Goal: Contribute content: Contribute content

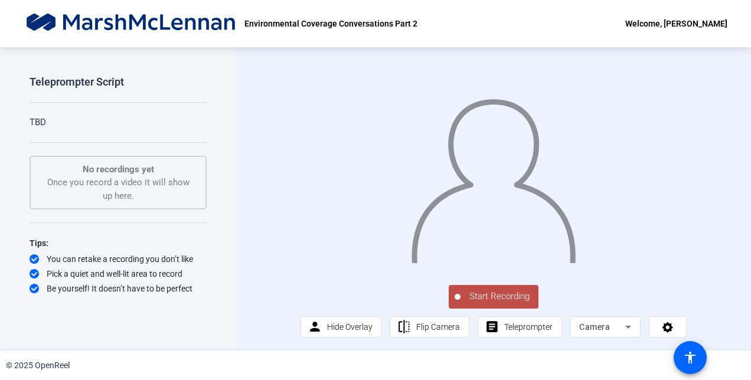
scroll to position [8, 0]
click at [504, 328] on span "Teleprompter" at bounding box center [528, 326] width 48 height 9
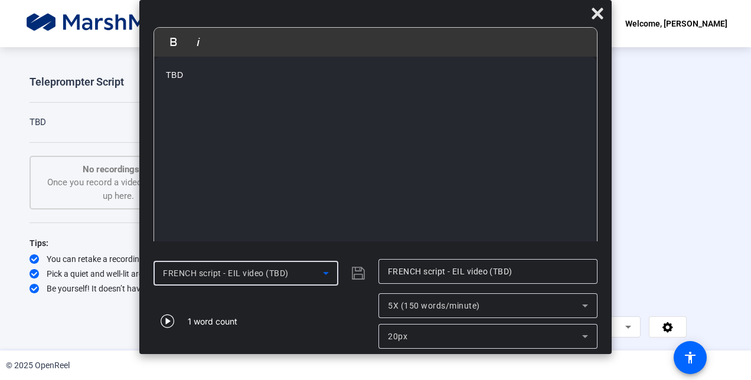
click at [326, 275] on icon at bounding box center [326, 273] width 14 height 14
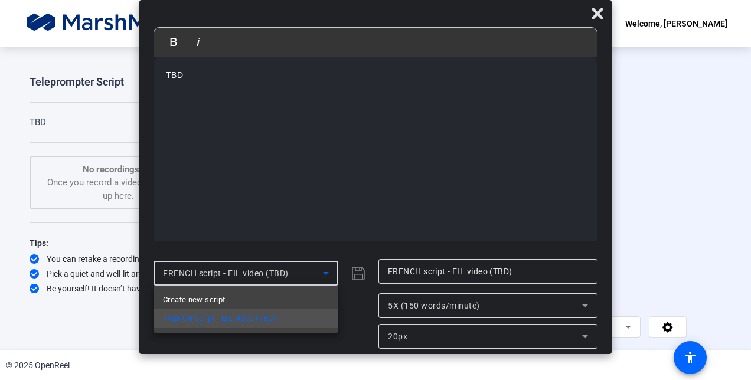
click at [326, 275] on div at bounding box center [375, 190] width 751 height 380
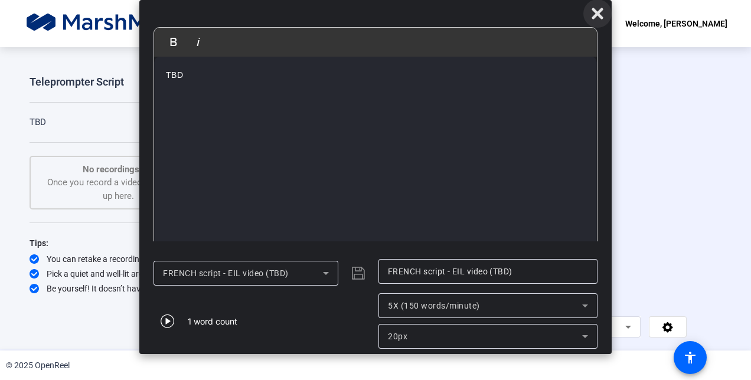
click at [597, 18] on icon at bounding box center [597, 13] width 14 height 14
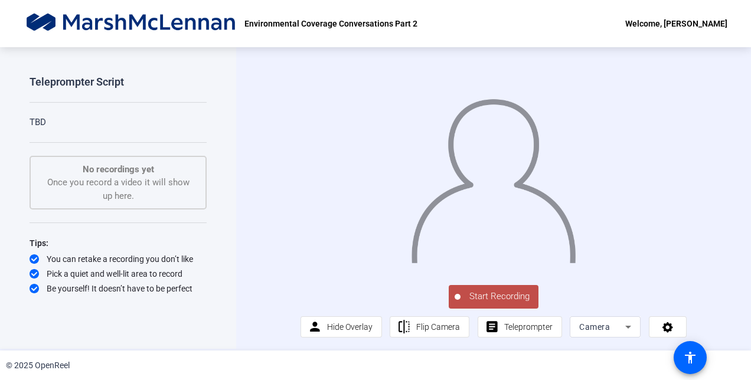
scroll to position [15, 0]
click at [535, 327] on span "Teleprompter" at bounding box center [528, 326] width 48 height 9
click at [518, 323] on span "Teleprompter" at bounding box center [528, 326] width 48 height 9
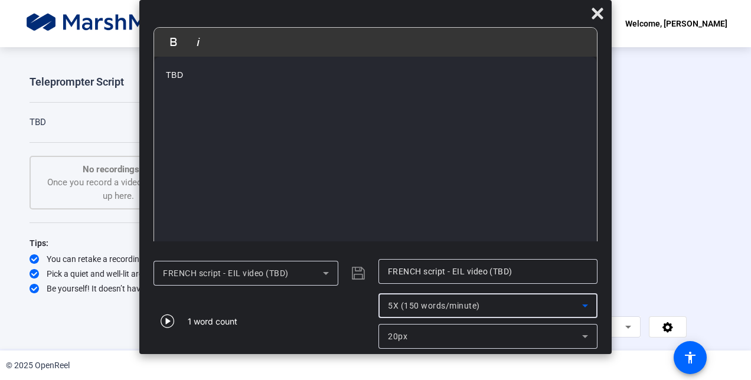
click at [591, 308] on icon at bounding box center [585, 306] width 14 height 14
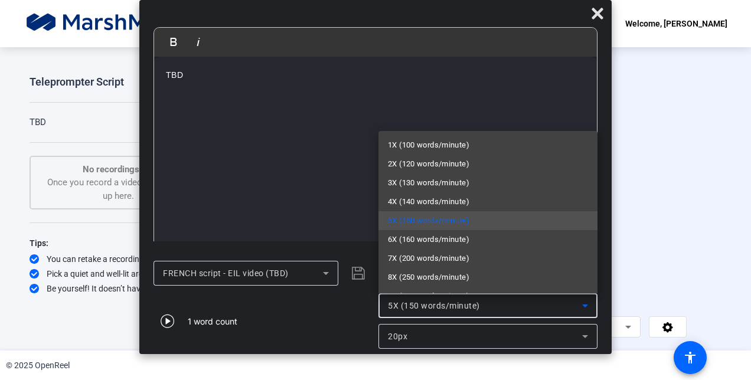
click at [591, 308] on div at bounding box center [375, 190] width 751 height 380
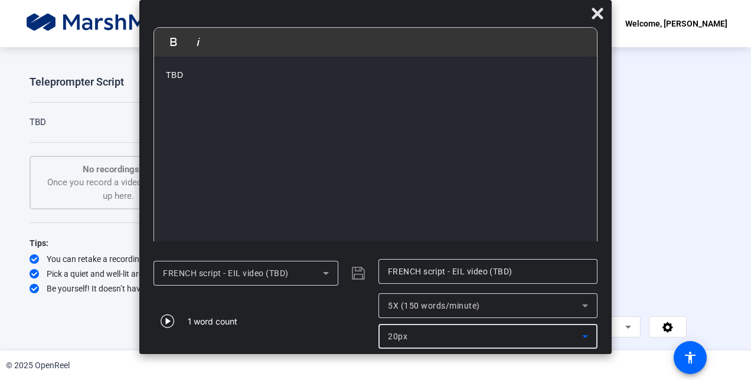
click at [582, 339] on icon at bounding box center [585, 336] width 14 height 14
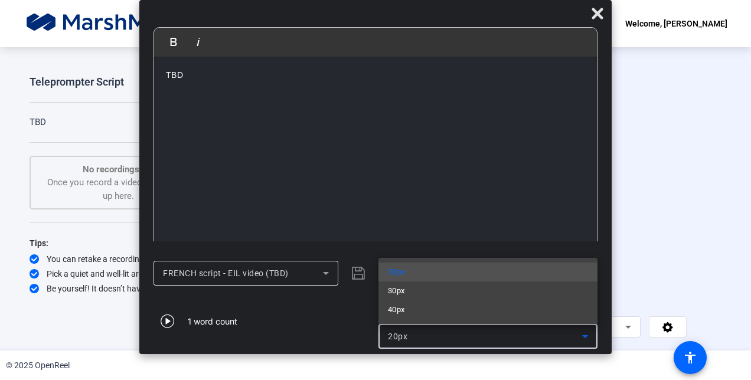
click at [582, 339] on div at bounding box center [375, 190] width 751 height 380
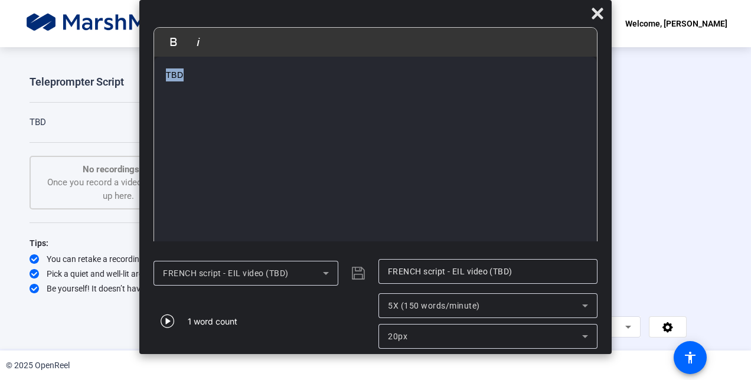
drag, startPoint x: 195, startPoint y: 76, endPoint x: 155, endPoint y: 76, distance: 40.1
click at [155, 76] on div "TBD" at bounding box center [375, 154] width 443 height 195
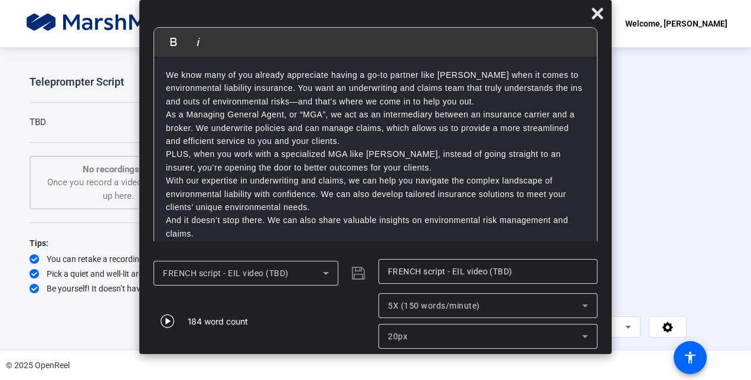
scroll to position [0, 0]
click at [594, 12] on icon at bounding box center [597, 13] width 14 height 14
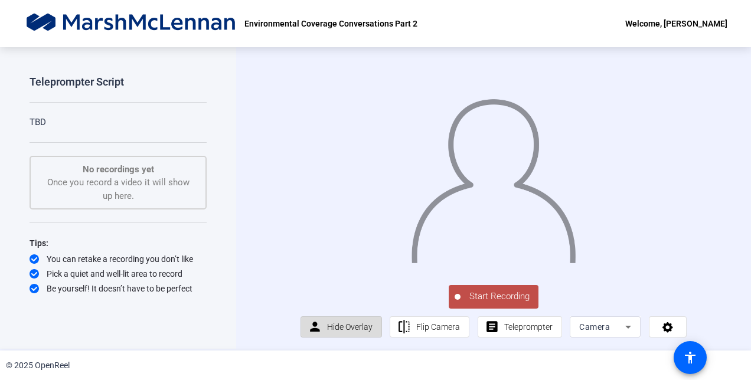
click at [363, 331] on span "Hide Overlay" at bounding box center [349, 326] width 45 height 9
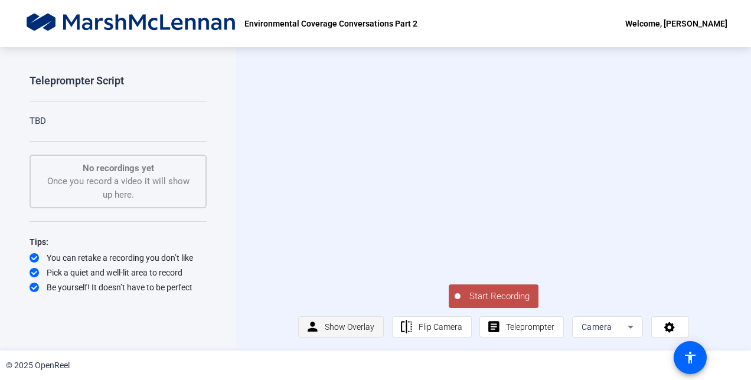
click at [363, 331] on span "Show Overlay" at bounding box center [350, 326] width 50 height 9
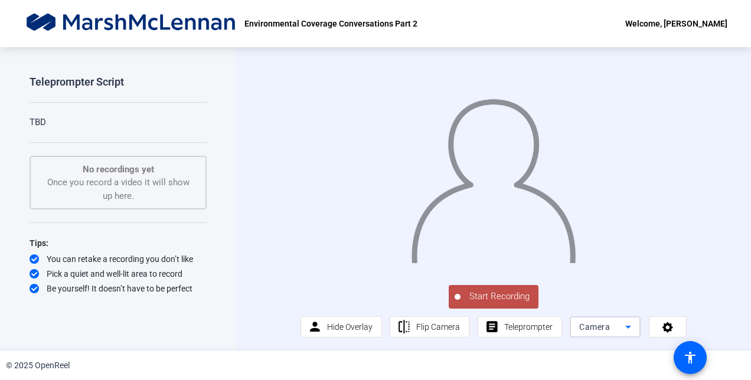
click at [628, 325] on icon at bounding box center [628, 327] width 14 height 14
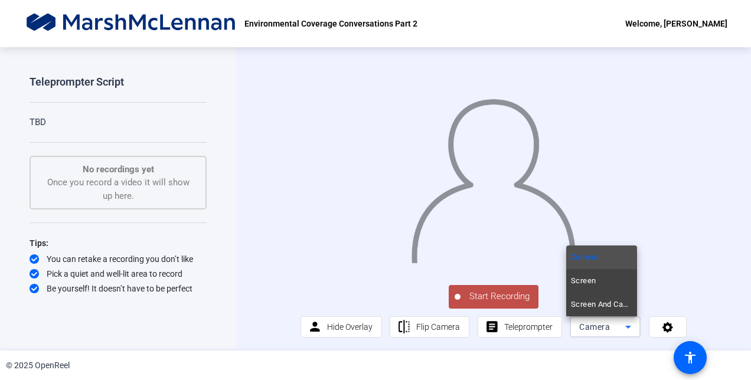
click at [626, 325] on div at bounding box center [375, 190] width 751 height 380
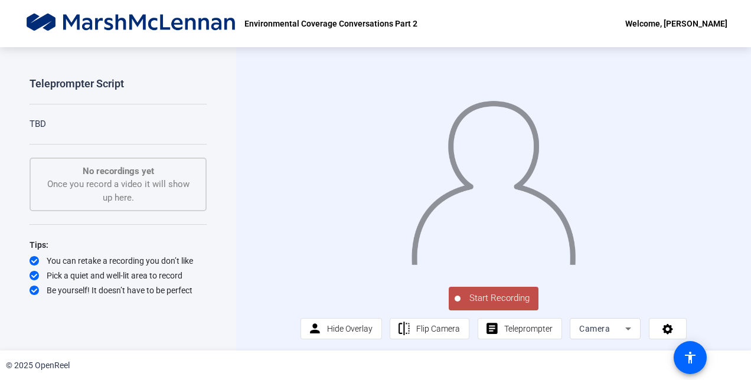
click at [490, 305] on span "Start Recording" at bounding box center [499, 299] width 78 height 14
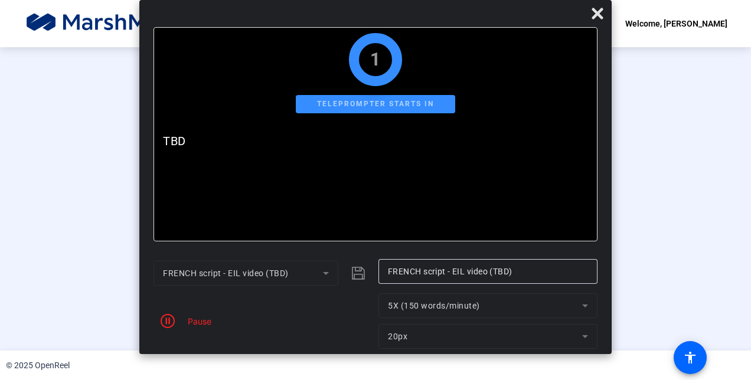
click at [328, 276] on mat-form-field "FRENCH script - EIL video (TBD)" at bounding box center [245, 273] width 185 height 25
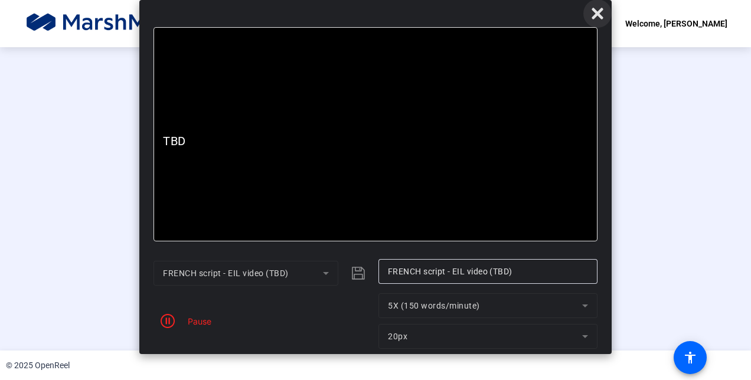
click at [590, 17] on span at bounding box center [597, 13] width 28 height 28
click at [400, 148] on p "TBD" at bounding box center [375, 142] width 425 height 14
drag, startPoint x: 187, startPoint y: 140, endPoint x: 144, endPoint y: 136, distance: 43.3
click at [144, 136] on mat-dialog-content "Bold Italic TBD Enter script here... TBD" at bounding box center [375, 140] width 472 height 226
click at [593, 17] on icon at bounding box center [596, 13] width 11 height 11
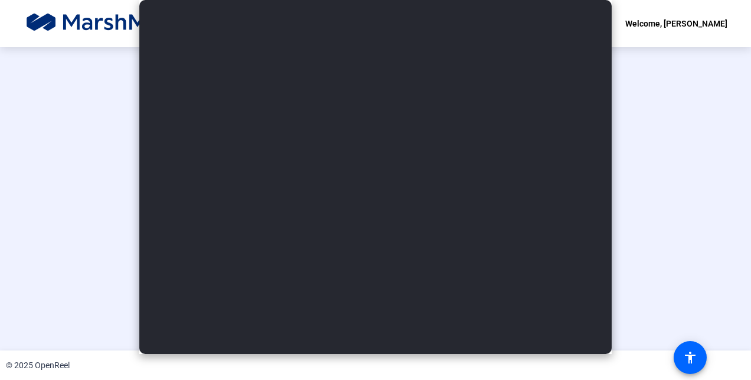
scroll to position [71, 0]
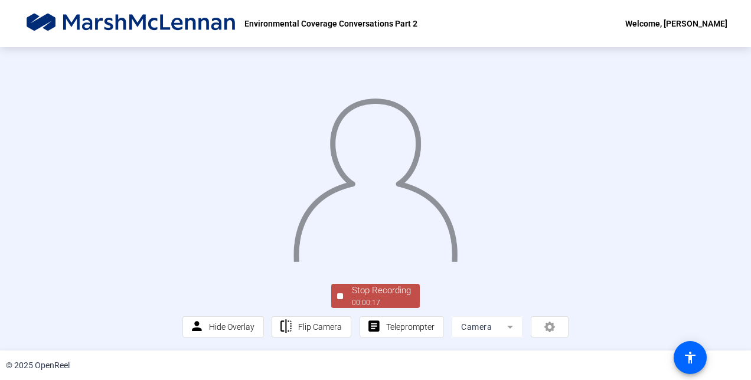
click at [337, 296] on div at bounding box center [340, 296] width 6 height 6
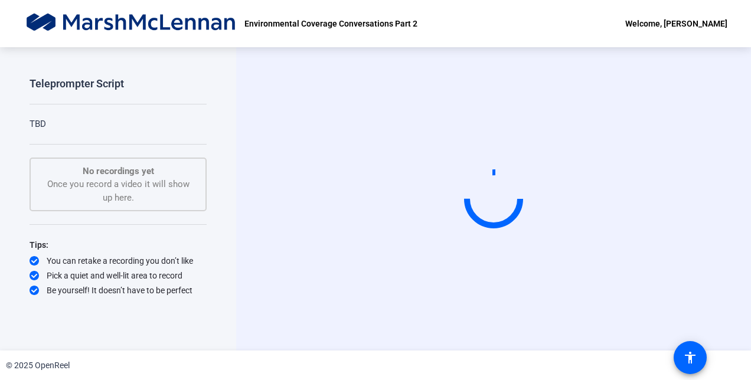
scroll to position [0, 0]
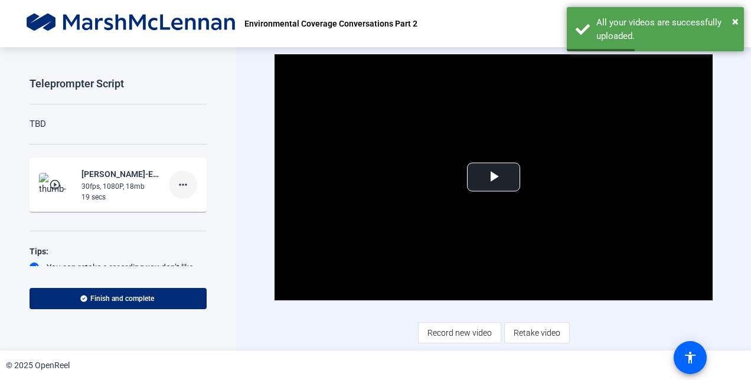
click at [182, 186] on mat-icon "more_horiz" at bounding box center [183, 185] width 14 height 14
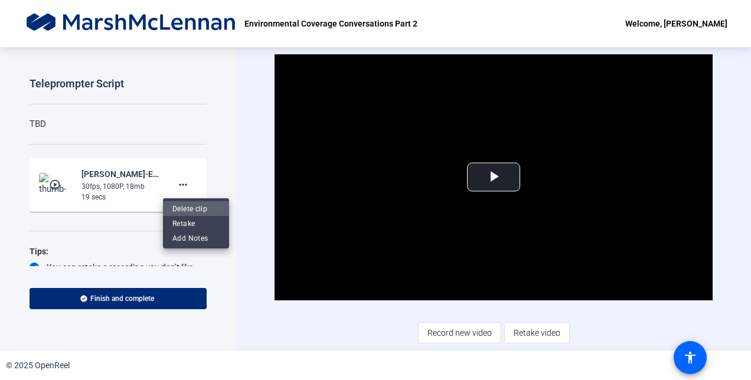
click at [185, 211] on span "Delete clip" at bounding box center [195, 208] width 47 height 14
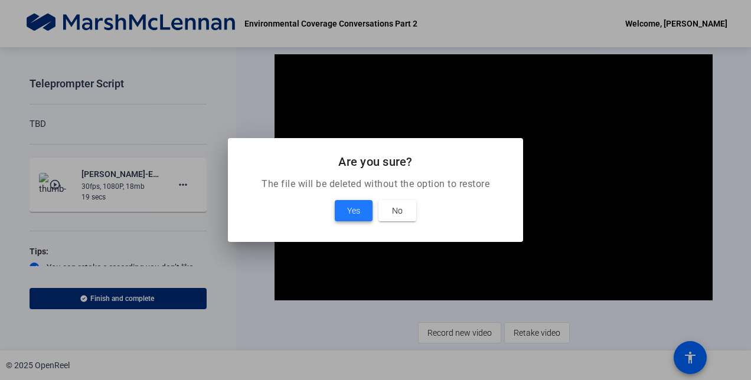
click at [347, 204] on span "Yes" at bounding box center [353, 211] width 13 height 14
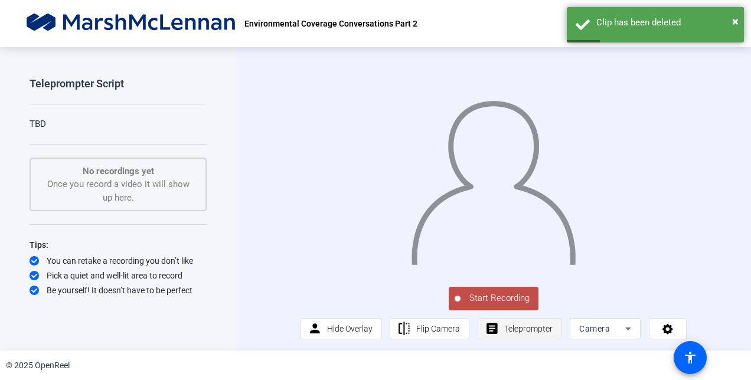
click at [510, 333] on span "Teleprompter" at bounding box center [528, 328] width 48 height 9
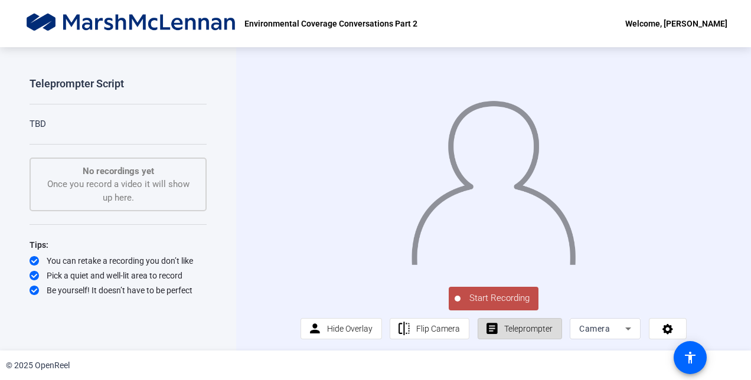
click at [519, 333] on span "Teleprompter" at bounding box center [528, 328] width 48 height 9
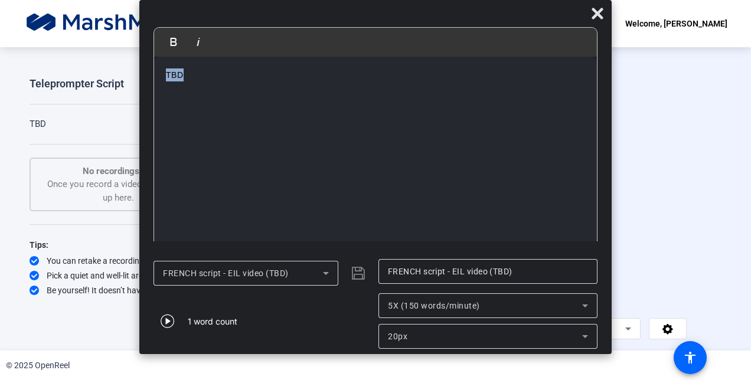
drag, startPoint x: 194, startPoint y: 74, endPoint x: 140, endPoint y: 75, distance: 53.1
click at [140, 75] on mat-dialog-content "Bold Italic TBD Enter script here... TBD" at bounding box center [375, 140] width 472 height 226
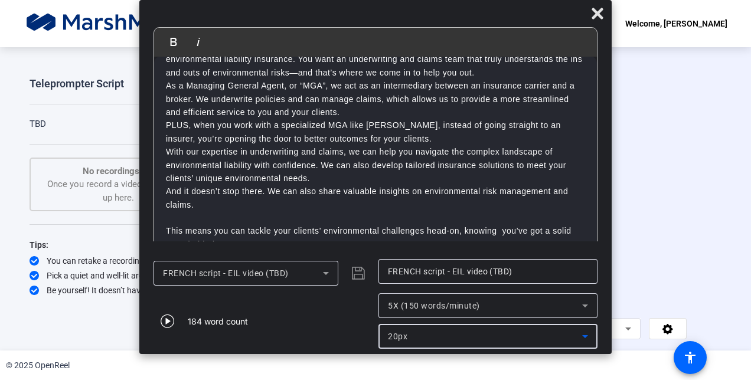
click at [584, 337] on icon at bounding box center [585, 336] width 6 height 3
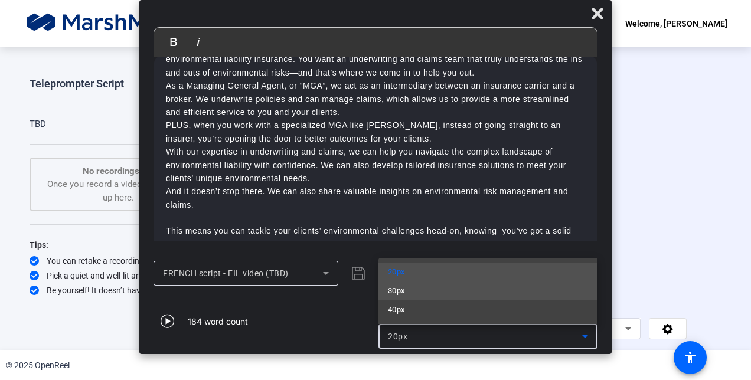
click at [537, 299] on mat-option "30px" at bounding box center [487, 291] width 219 height 19
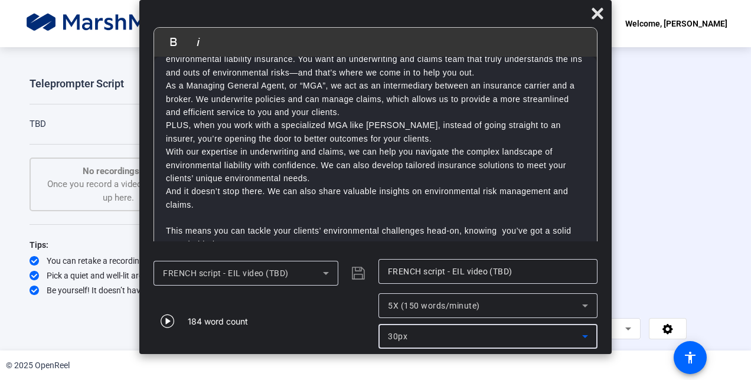
click at [588, 338] on icon at bounding box center [585, 336] width 14 height 14
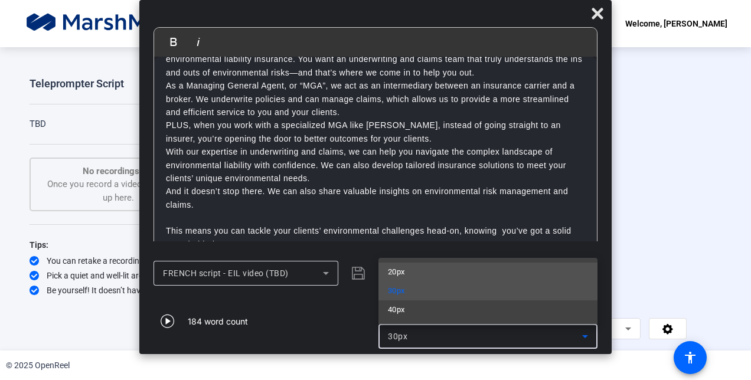
click at [524, 276] on mat-option "20px" at bounding box center [487, 272] width 219 height 19
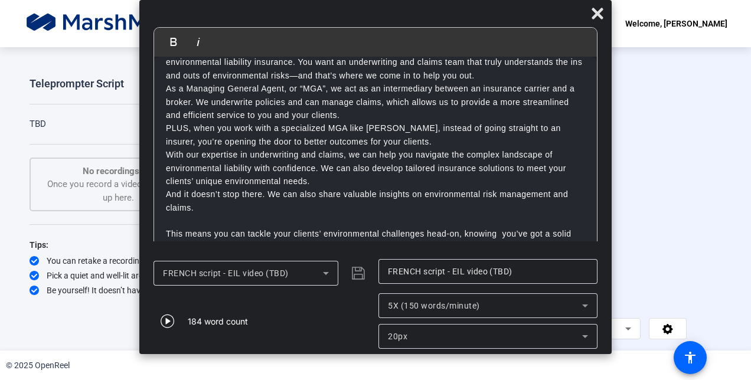
scroll to position [40, 0]
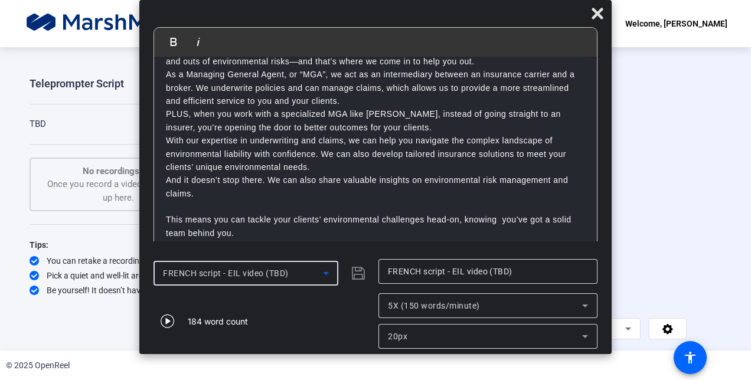
click at [329, 272] on icon at bounding box center [326, 273] width 14 height 14
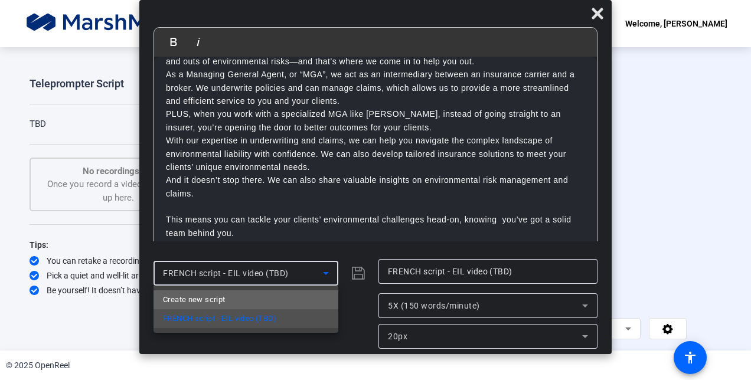
click at [292, 300] on mat-option "Create new script" at bounding box center [245, 299] width 185 height 19
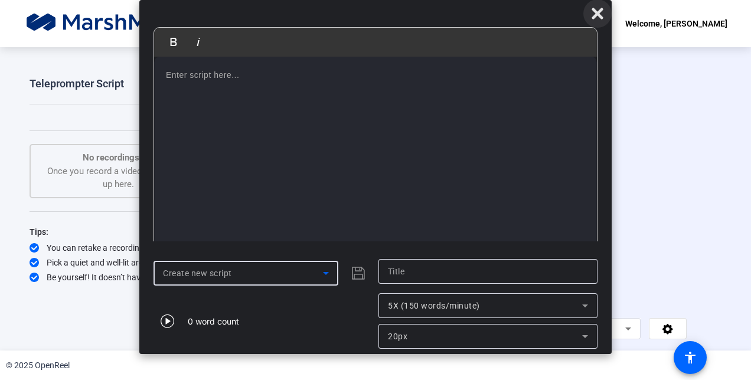
click at [596, 15] on icon at bounding box center [596, 13] width 11 height 11
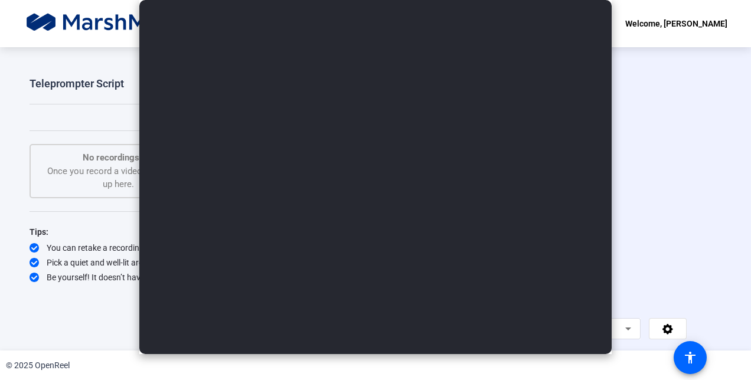
scroll to position [2, 0]
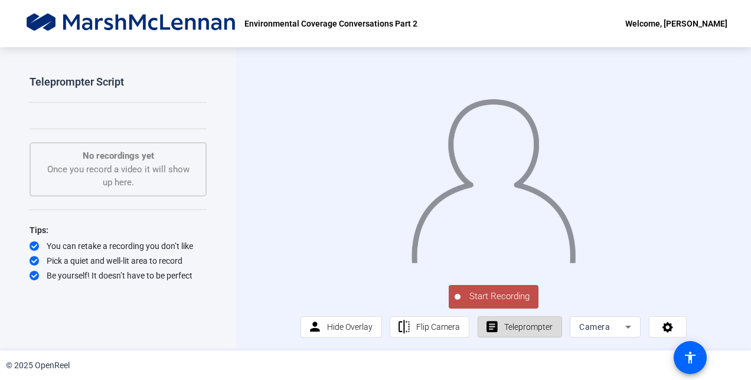
click at [514, 332] on span "Teleprompter" at bounding box center [528, 326] width 48 height 9
click at [521, 332] on span "Teleprompter" at bounding box center [528, 326] width 48 height 9
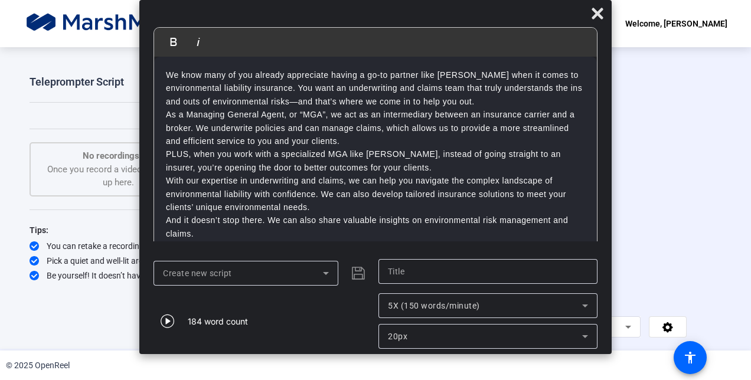
scroll to position [29, 0]
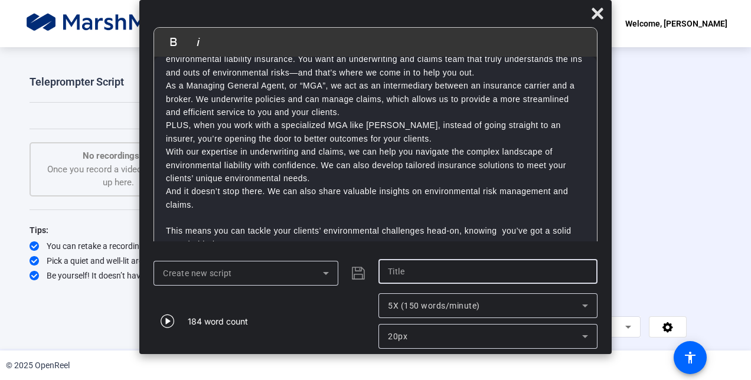
click at [418, 277] on input "text" at bounding box center [488, 271] width 200 height 14
click at [597, 18] on icon at bounding box center [597, 13] width 14 height 14
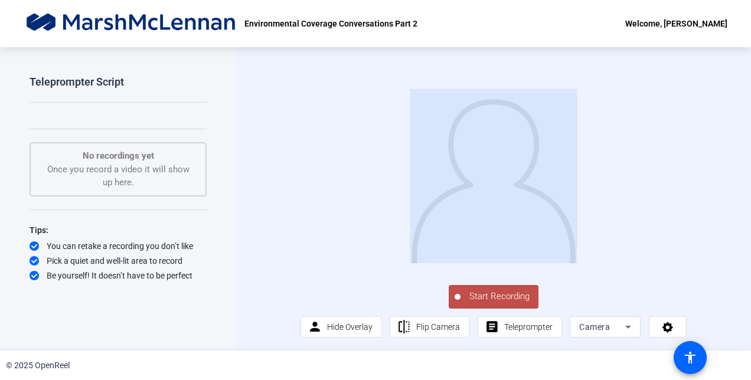
drag, startPoint x: 407, startPoint y: 286, endPoint x: 749, endPoint y: 169, distance: 361.2
click at [749, 169] on div "Teleprompter Script Start Recording No recordings yet Once you record a video i…" at bounding box center [375, 198] width 751 height 303
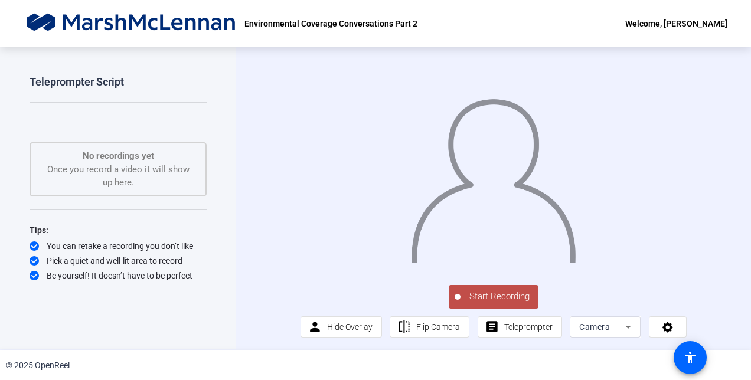
click at [588, 286] on div "Start Recording person Hide Overlay flip Flip Camera article Teleprompter Camera" at bounding box center [493, 310] width 386 height 55
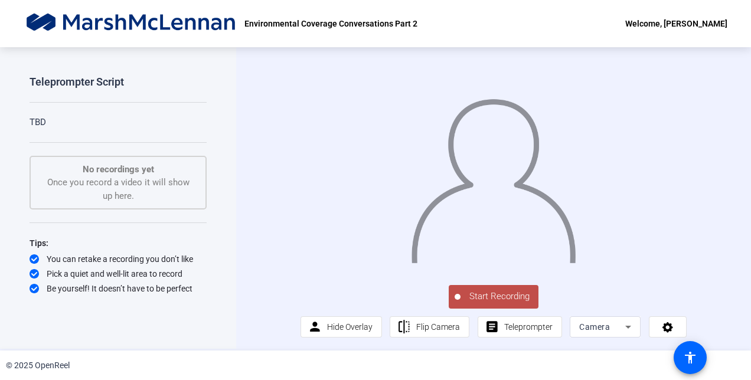
scroll to position [14, 0]
click at [516, 330] on span "Teleprompter" at bounding box center [528, 326] width 48 height 9
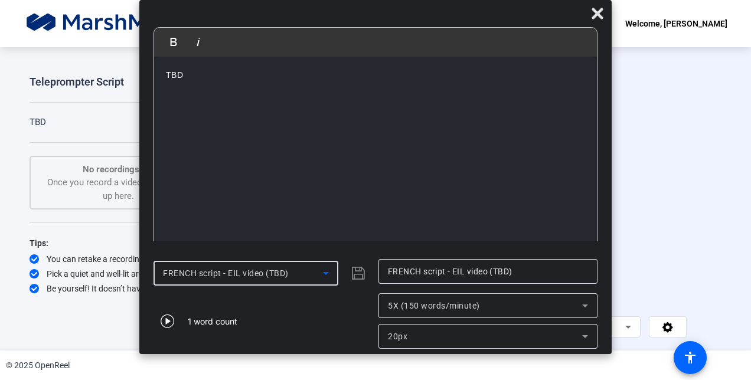
click at [331, 278] on icon at bounding box center [326, 273] width 14 height 14
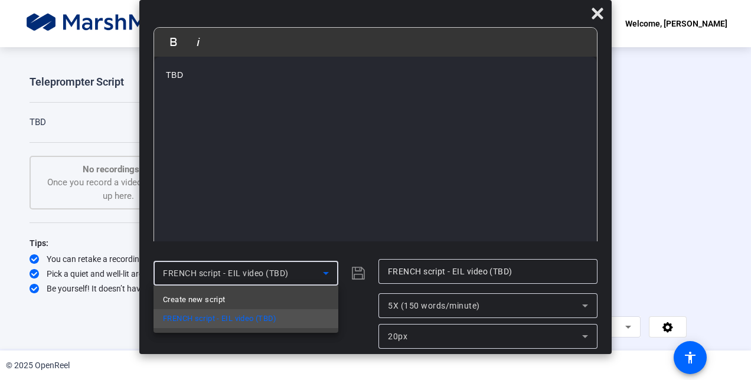
click at [305, 319] on mat-option "FRENCH script - EIL video (TBD)" at bounding box center [245, 318] width 185 height 19
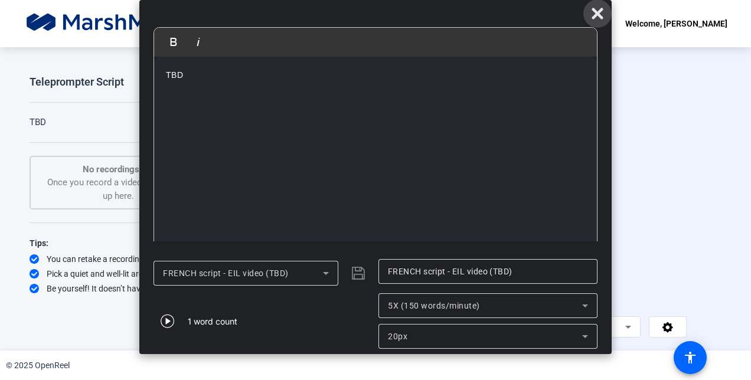
click at [595, 21] on span at bounding box center [597, 13] width 28 height 28
click at [594, 9] on icon at bounding box center [596, 13] width 11 height 11
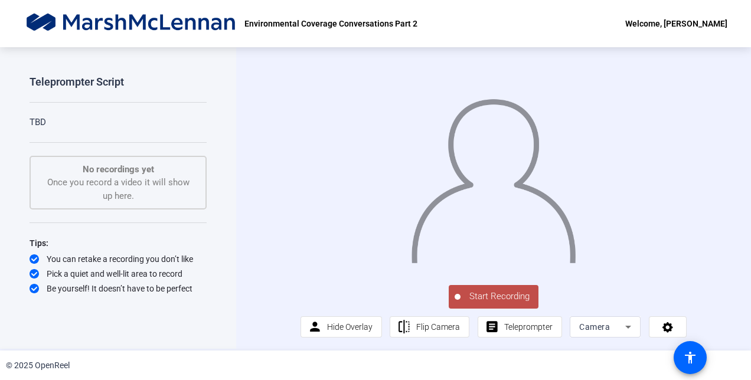
scroll to position [15, 0]
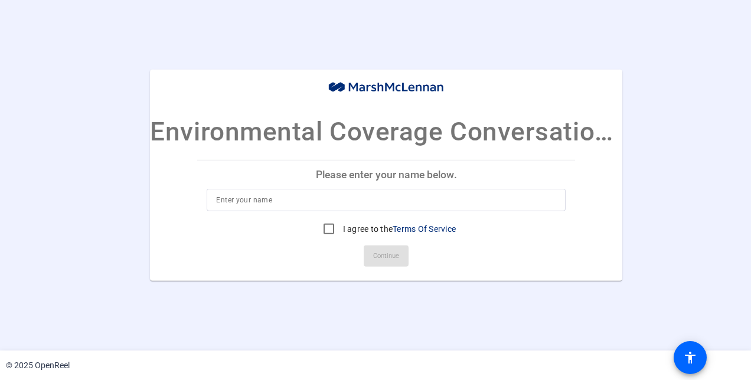
click at [318, 205] on input at bounding box center [386, 200] width 340 height 14
type input "Shannon Gorman"
click at [325, 228] on input "I agree to the Terms Of Service" at bounding box center [329, 229] width 24 height 24
checkbox input "true"
click at [372, 259] on span at bounding box center [386, 256] width 45 height 28
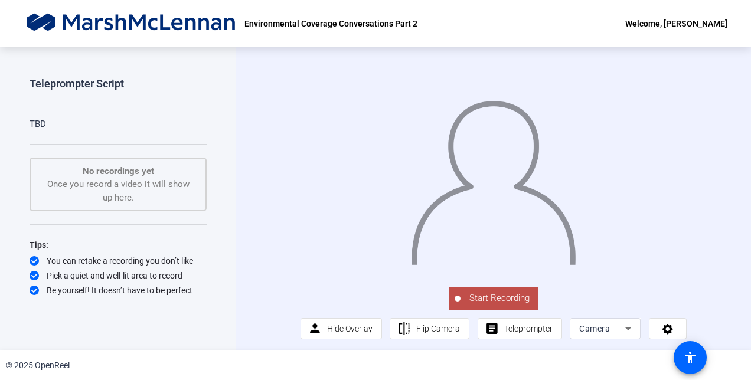
scroll to position [15, 0]
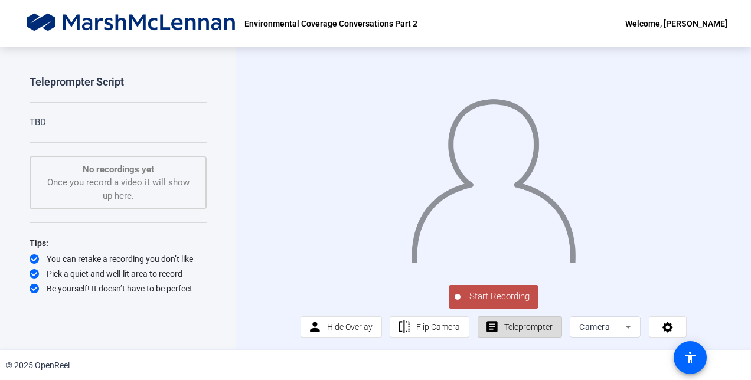
click at [529, 331] on span "Teleprompter" at bounding box center [528, 326] width 48 height 9
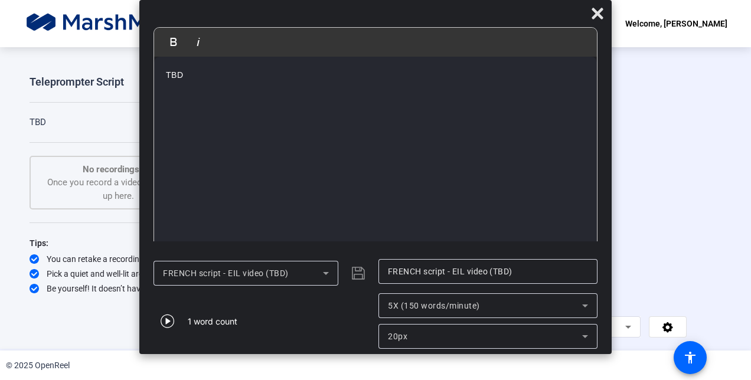
click at [326, 275] on icon at bounding box center [326, 273] width 14 height 14
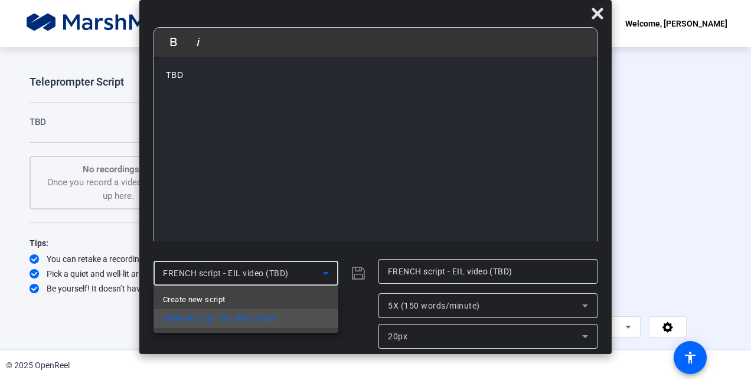
click at [326, 275] on div at bounding box center [375, 190] width 751 height 380
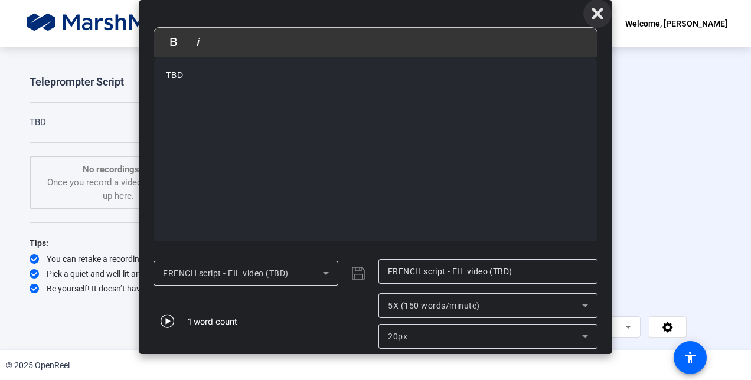
click at [594, 17] on icon at bounding box center [596, 13] width 11 height 11
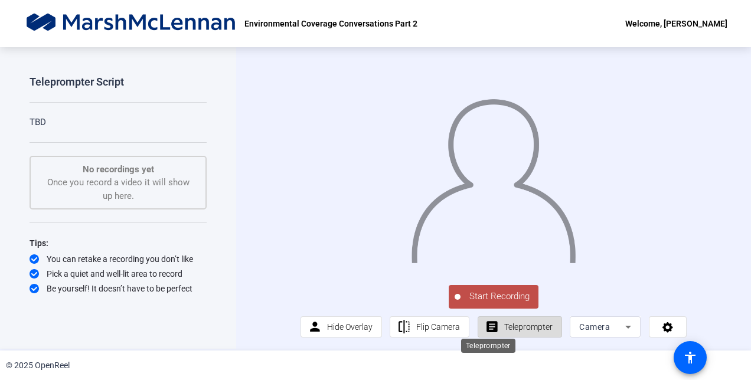
click at [492, 322] on mat-icon "article" at bounding box center [492, 327] width 15 height 15
click at [497, 328] on span at bounding box center [519, 327] width 83 height 28
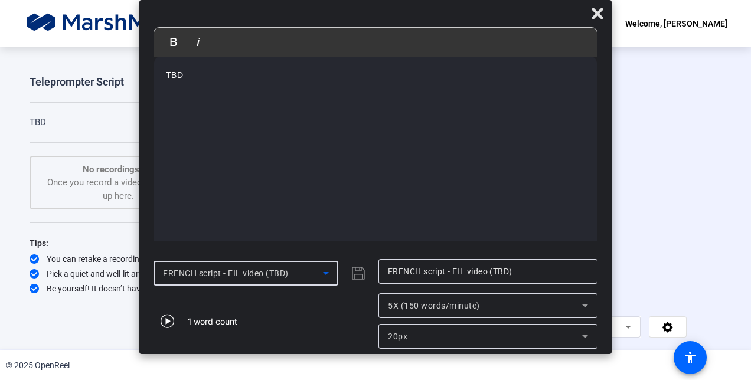
click at [332, 269] on icon at bounding box center [326, 273] width 14 height 14
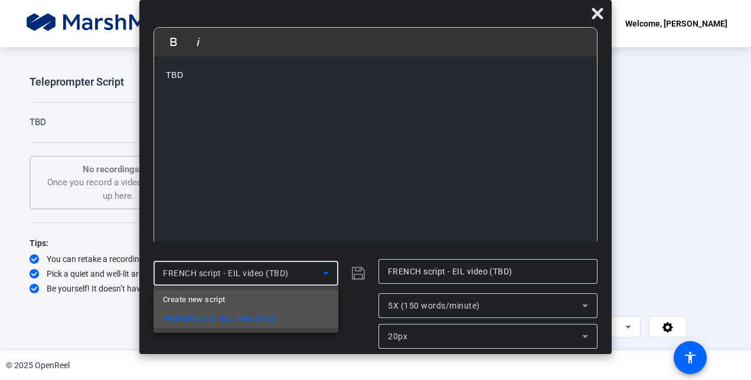
click at [303, 299] on mat-option "Create new script" at bounding box center [245, 299] width 185 height 19
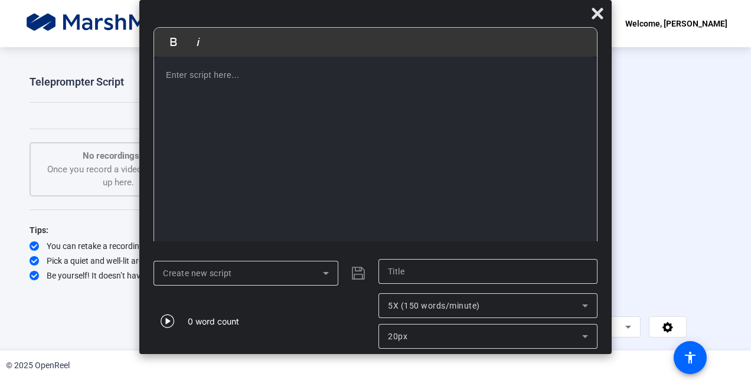
click at [344, 102] on div at bounding box center [375, 154] width 443 height 195
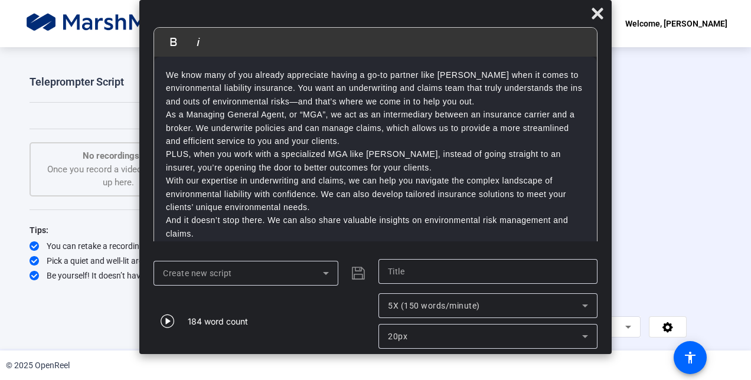
scroll to position [29, 0]
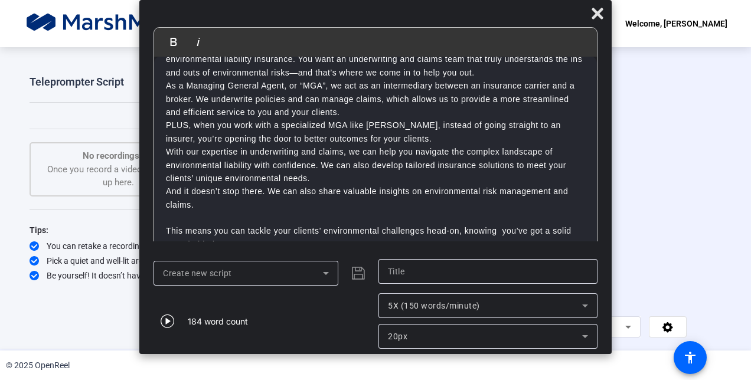
click at [446, 272] on input "text" at bounding box center [488, 271] width 200 height 14
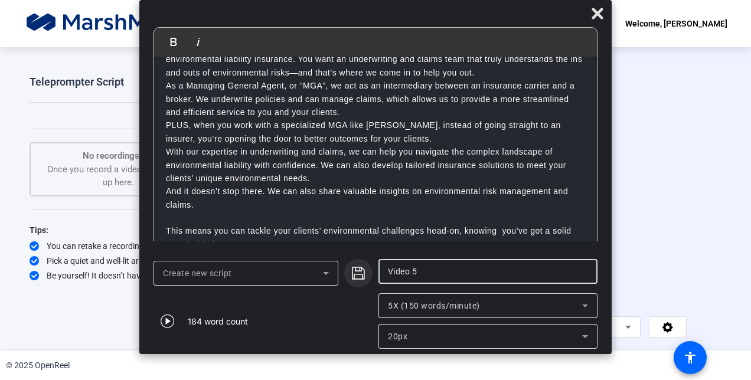
type input "Video 5"
click at [359, 278] on icon "submit" at bounding box center [358, 273] width 14 height 14
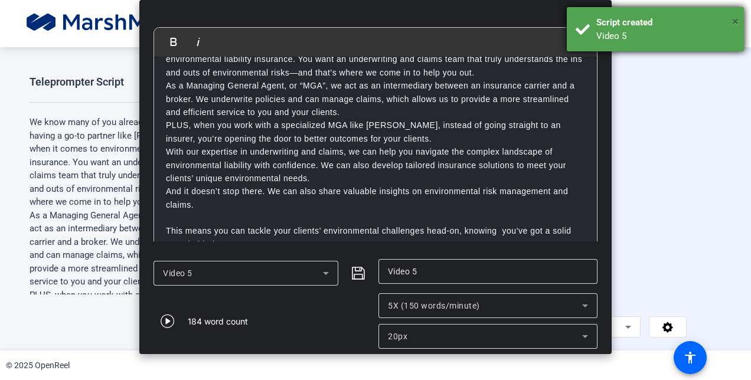
click at [737, 22] on span "×" at bounding box center [735, 21] width 6 height 14
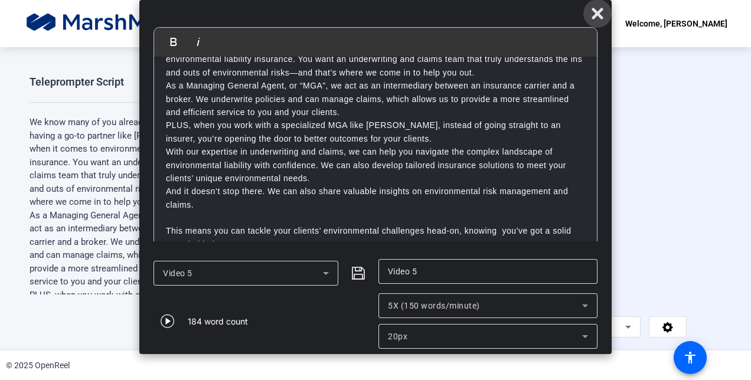
click at [597, 10] on icon at bounding box center [597, 13] width 14 height 14
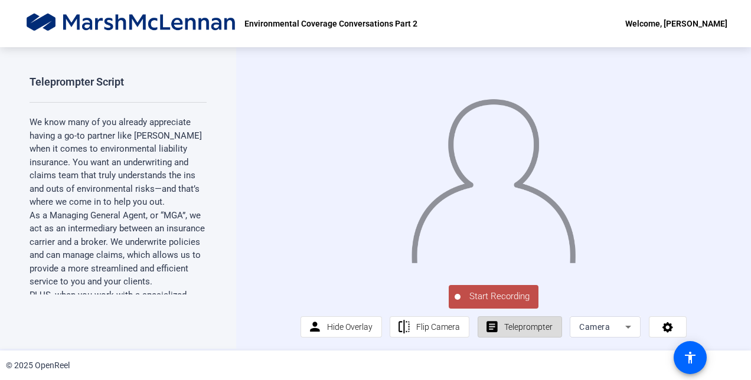
click at [504, 325] on span "Teleprompter" at bounding box center [528, 326] width 48 height 9
click at [512, 331] on span "Teleprompter" at bounding box center [528, 326] width 48 height 9
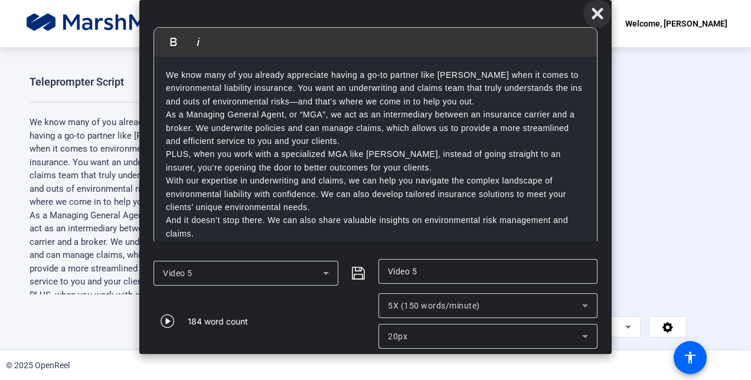
click at [596, 12] on icon at bounding box center [596, 13] width 11 height 11
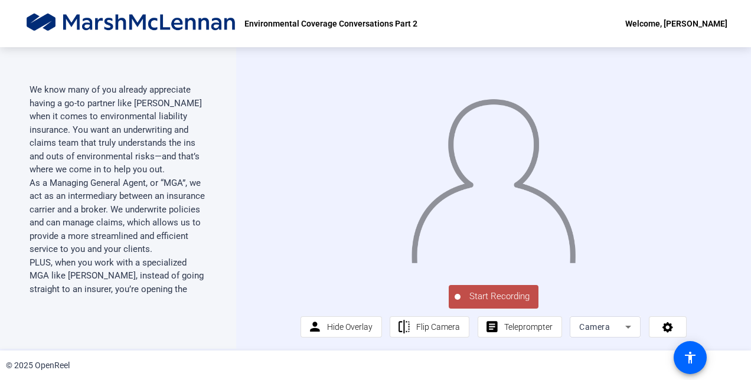
scroll to position [0, 0]
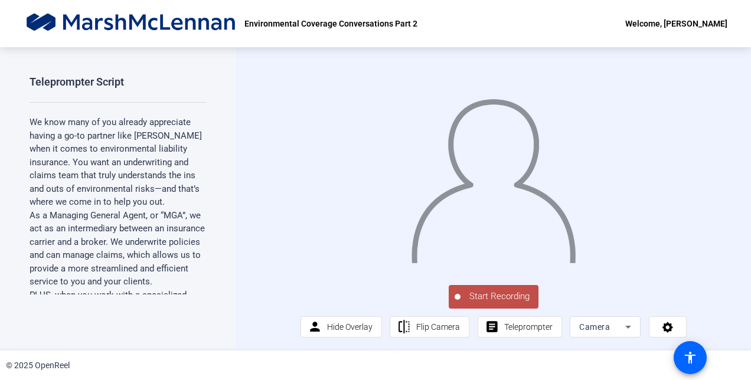
click at [496, 293] on span "Start Recording" at bounding box center [499, 297] width 78 height 14
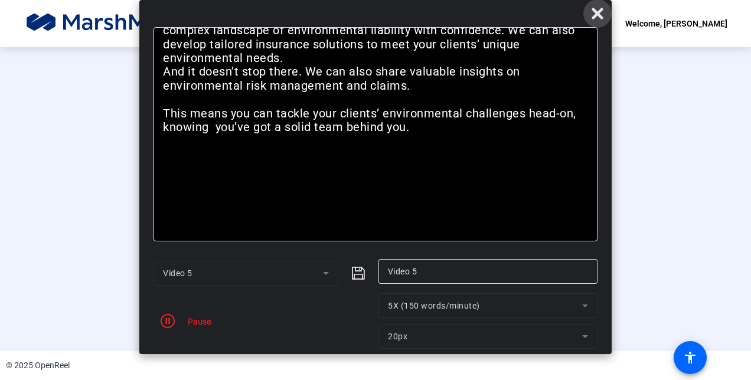
click at [597, 9] on icon at bounding box center [597, 13] width 14 height 14
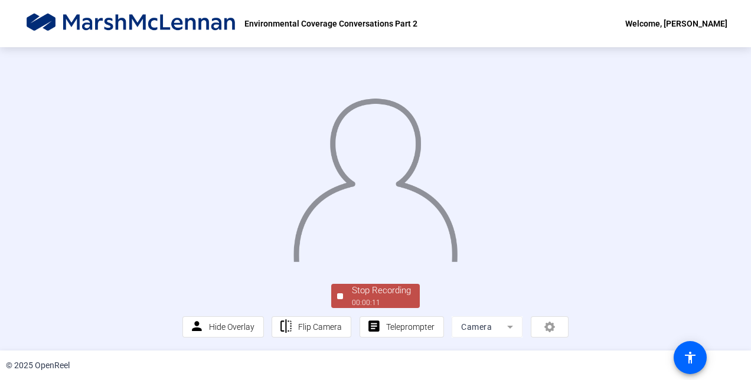
scroll to position [68, 0]
click at [357, 301] on div "00:00:13" at bounding box center [381, 302] width 59 height 11
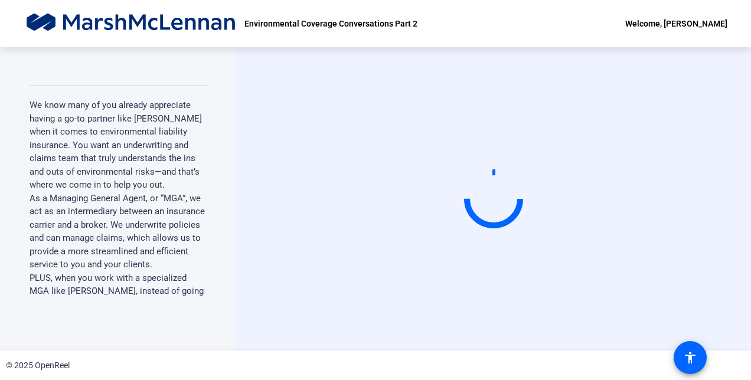
scroll to position [0, 0]
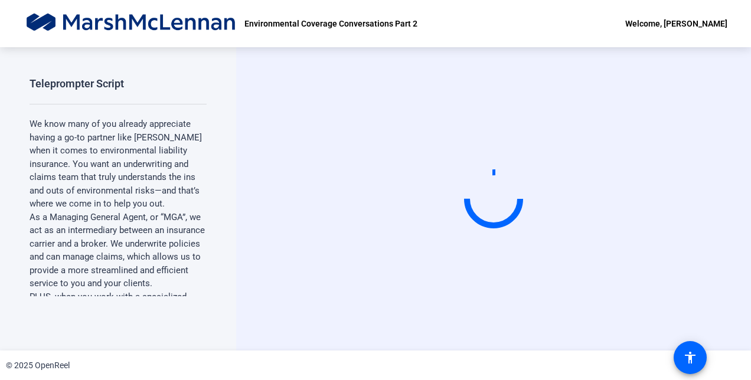
click at [740, 171] on div "Start Recording" at bounding box center [493, 198] width 515 height 303
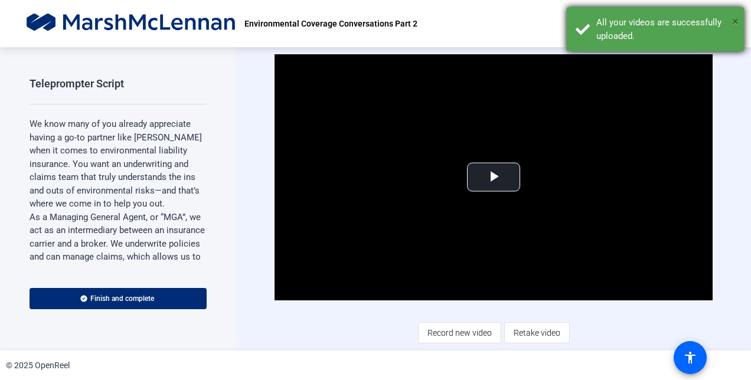
click at [735, 18] on span "×" at bounding box center [735, 21] width 6 height 14
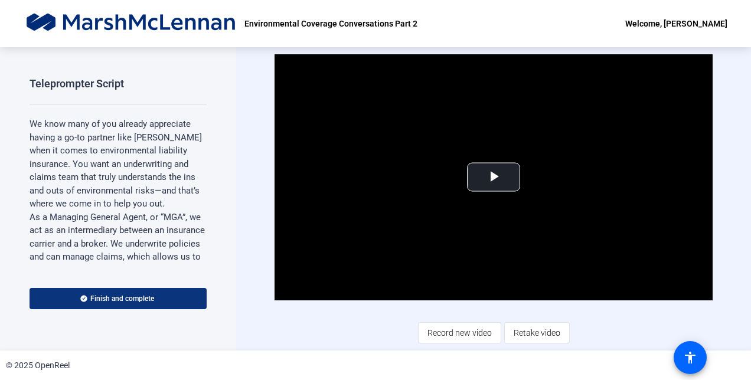
click at [127, 301] on span "Finish and complete" at bounding box center [122, 298] width 64 height 9
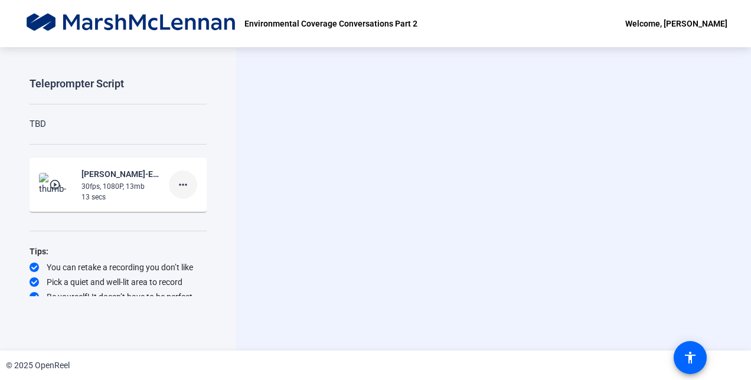
click at [181, 181] on mat-icon "more_horiz" at bounding box center [183, 185] width 14 height 14
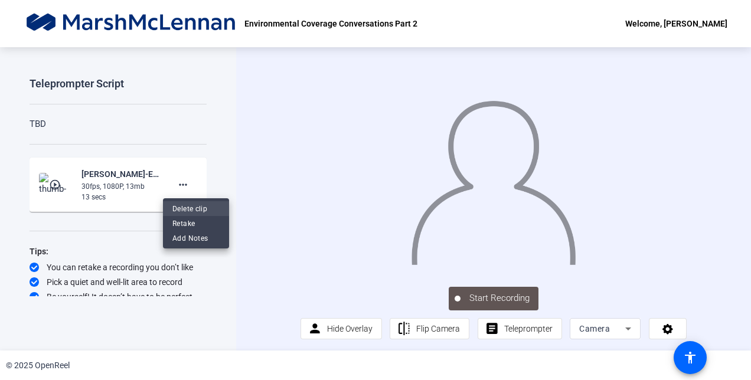
click at [185, 212] on span "Delete clip" at bounding box center [195, 208] width 47 height 14
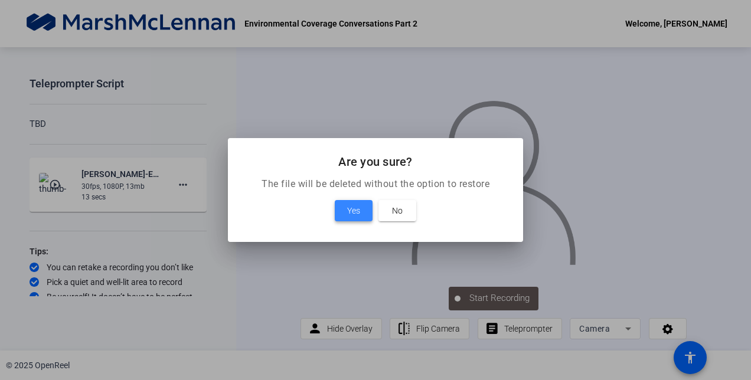
click at [346, 212] on span at bounding box center [354, 211] width 38 height 28
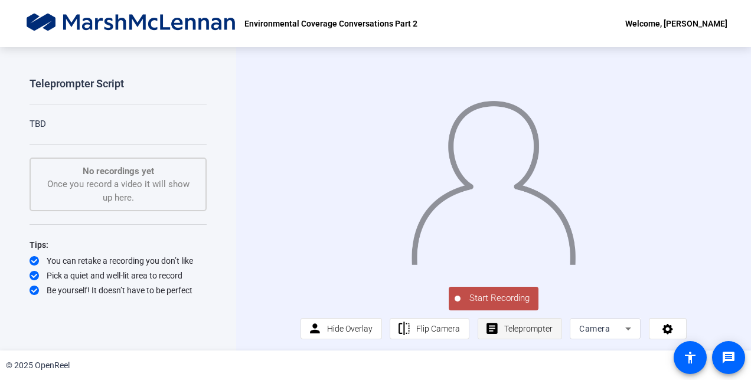
click at [528, 333] on span "Teleprompter" at bounding box center [528, 328] width 48 height 9
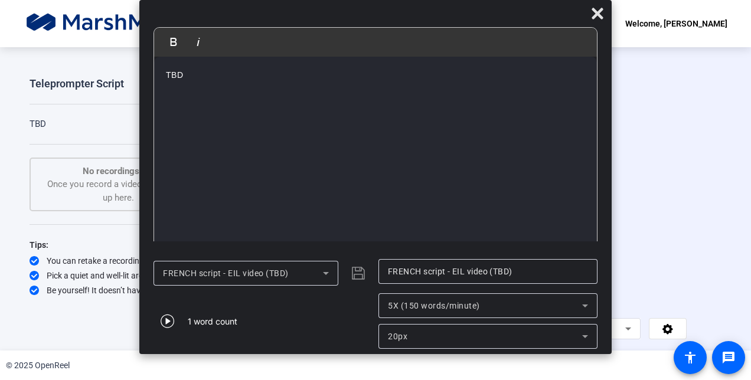
click at [331, 272] on icon at bounding box center [326, 273] width 14 height 14
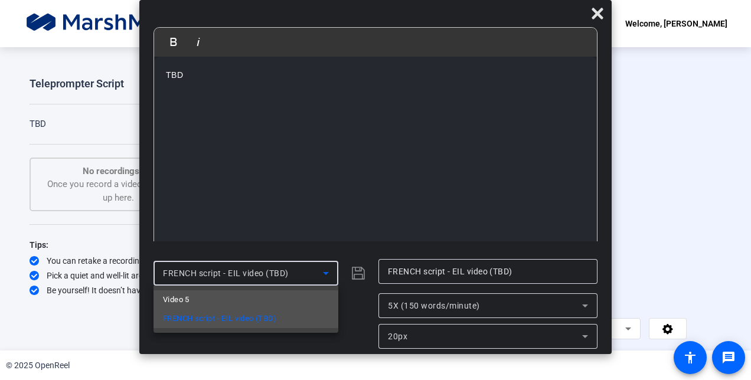
click at [303, 295] on mat-option "Video 5" at bounding box center [245, 299] width 185 height 19
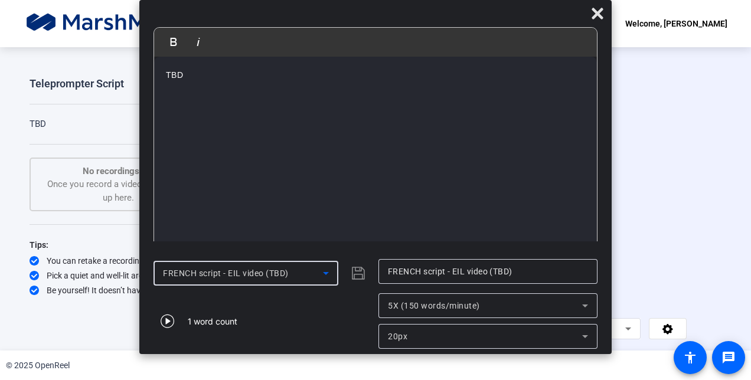
type input "Video 5"
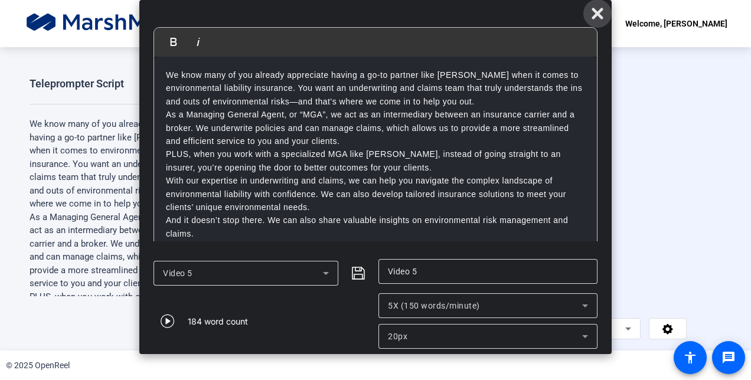
click at [596, 17] on icon at bounding box center [596, 13] width 11 height 11
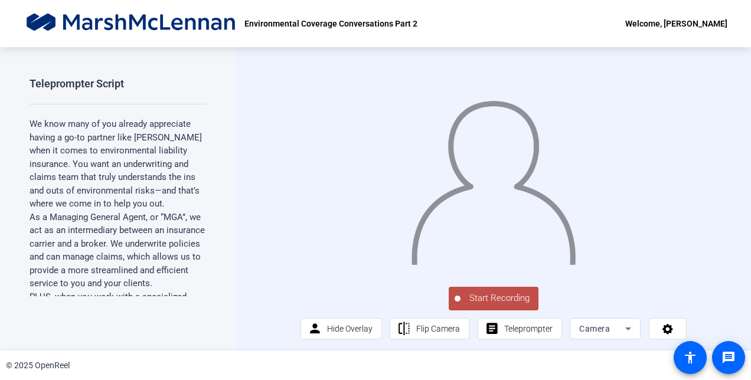
scroll to position [2, 0]
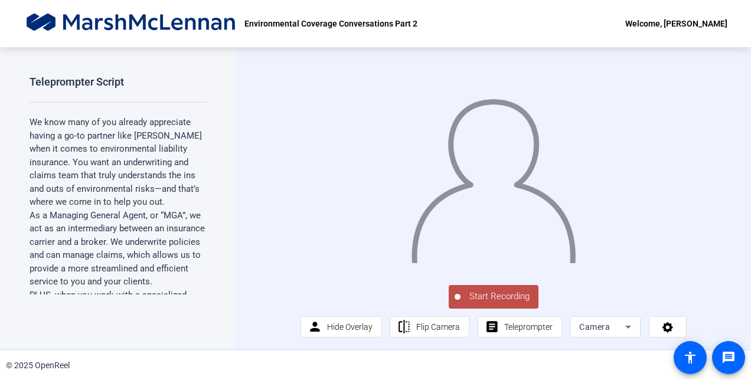
click at [490, 303] on span "Start Recording" at bounding box center [499, 297] width 78 height 14
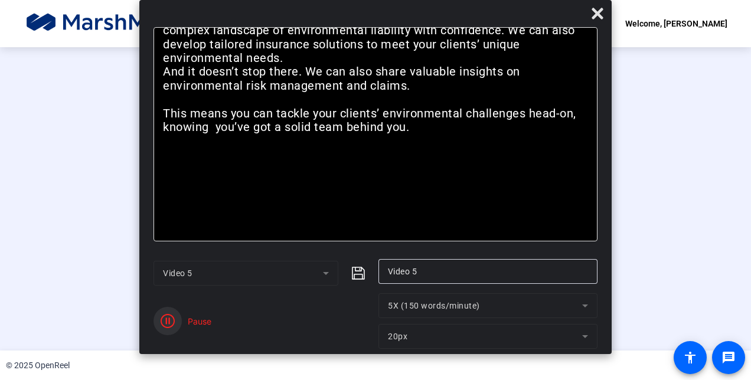
click at [169, 323] on icon "button" at bounding box center [168, 321] width 14 height 14
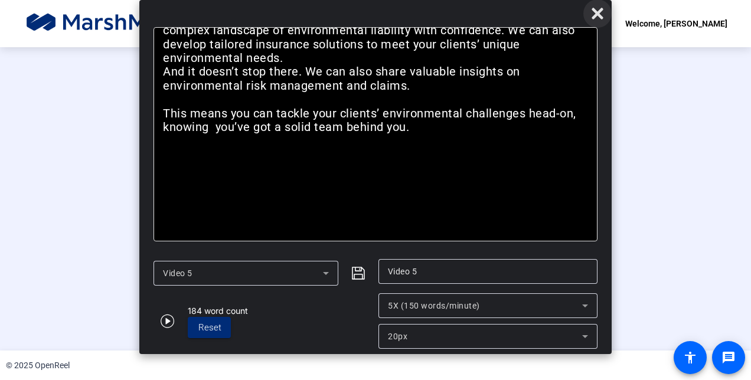
click at [592, 14] on icon at bounding box center [597, 13] width 14 height 14
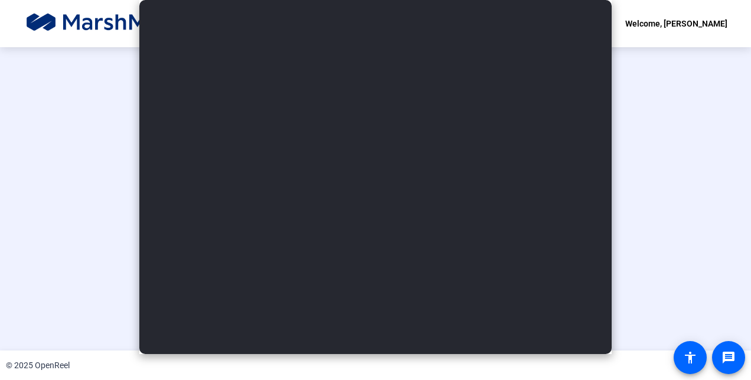
scroll to position [71, 0]
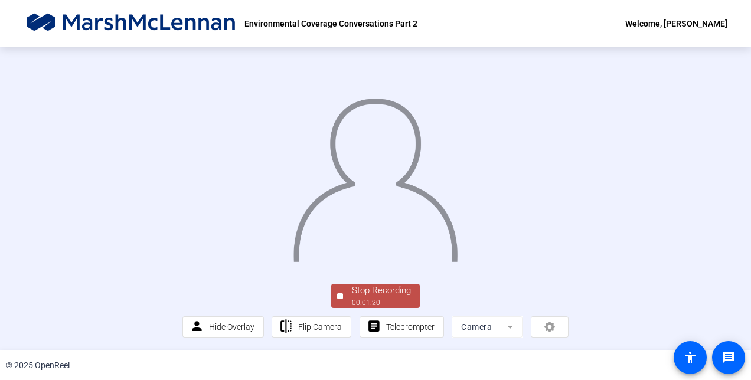
click at [333, 296] on button "Stop Recording 00:01:20" at bounding box center [375, 296] width 89 height 24
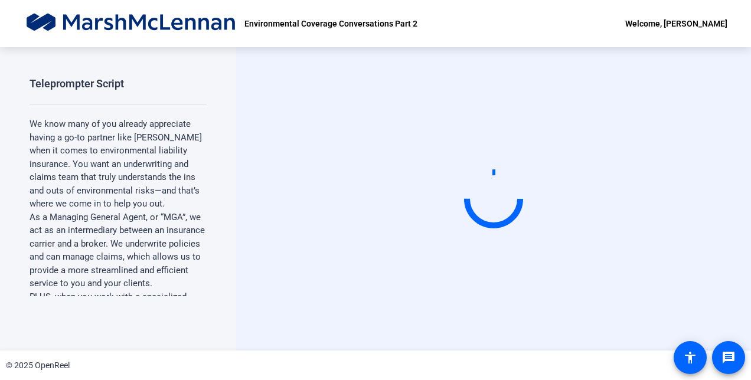
scroll to position [0, 0]
click at [725, 162] on div "Start Recording" at bounding box center [493, 198] width 515 height 303
click at [721, 133] on div "Start Recording" at bounding box center [493, 198] width 515 height 303
click at [231, 329] on div "Teleprompter Script We know many of you already appreciate having a go-to partn…" at bounding box center [118, 198] width 236 height 303
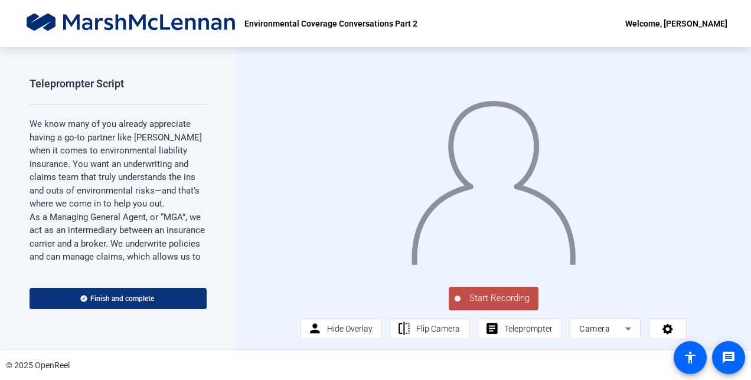
click at [112, 299] on span "Finish and complete" at bounding box center [122, 298] width 64 height 9
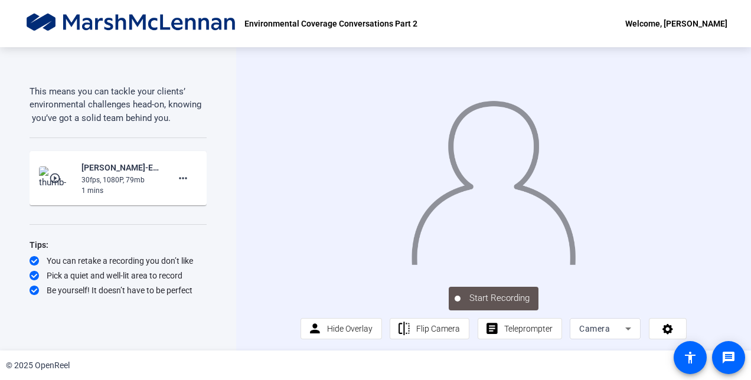
scroll to position [430, 0]
click at [52, 178] on mat-icon "play_circle_outline" at bounding box center [56, 178] width 14 height 12
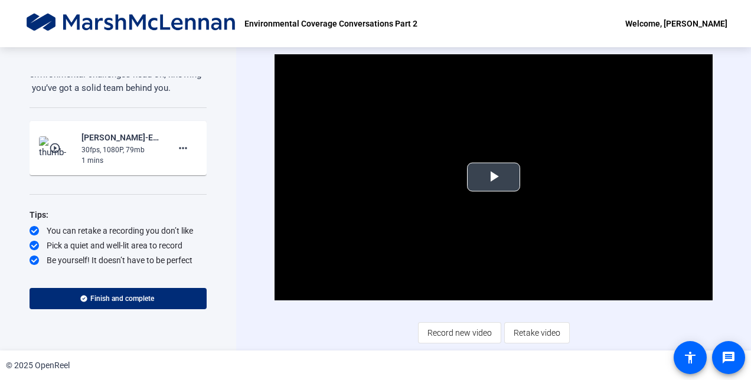
click at [493, 177] on span "Video Player" at bounding box center [493, 177] width 0 height 0
click at [237, 312] on div "Video Player is loading. Play Video Pause Mute Current Time 0:22 / Duration 1:2…" at bounding box center [493, 198] width 515 height 303
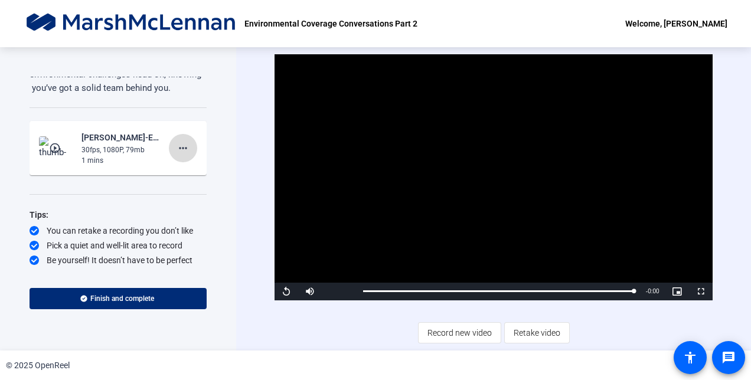
click at [176, 155] on mat-icon "more_horiz" at bounding box center [183, 148] width 14 height 14
click at [189, 202] on span "Delete clip" at bounding box center [195, 203] width 47 height 14
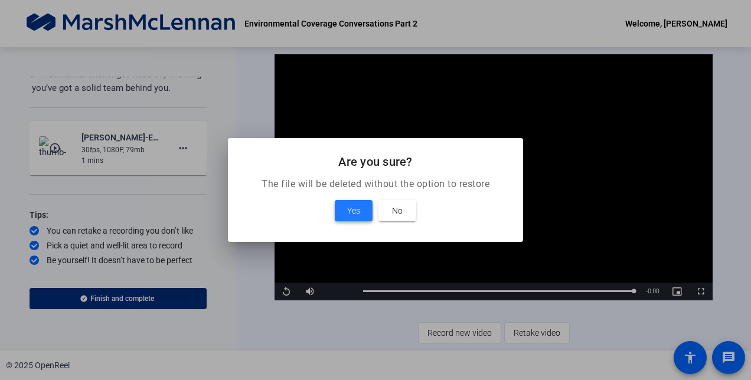
click at [352, 205] on span "Yes" at bounding box center [353, 211] width 13 height 14
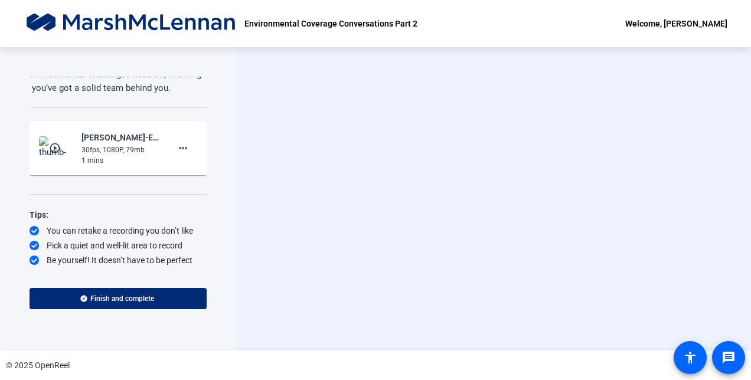
scroll to position [424, 0]
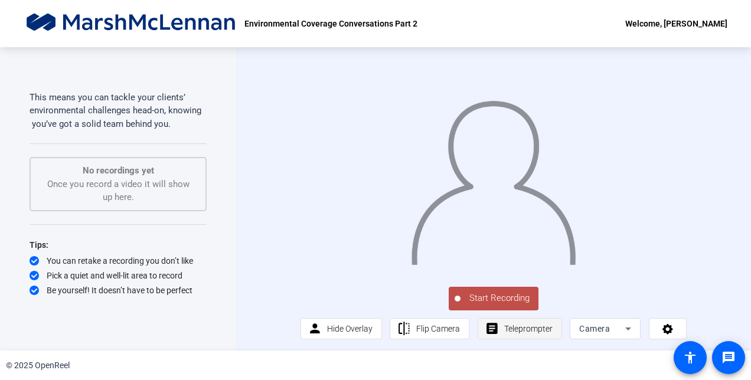
click at [534, 333] on span "Teleprompter" at bounding box center [528, 328] width 48 height 9
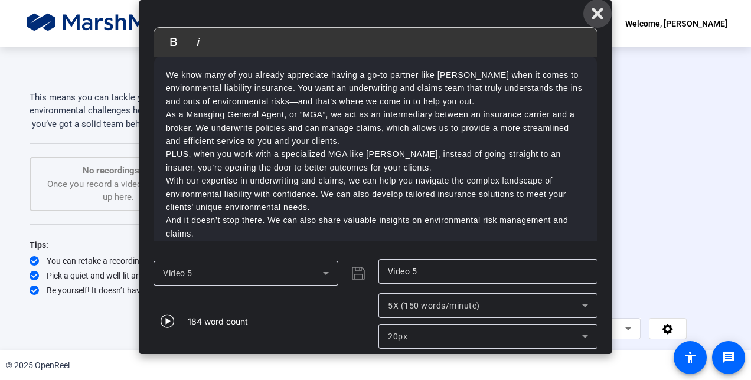
click at [599, 15] on icon at bounding box center [596, 13] width 11 height 11
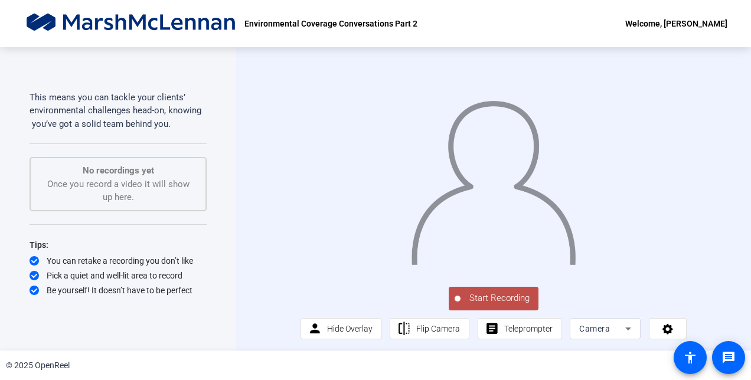
scroll to position [2, 0]
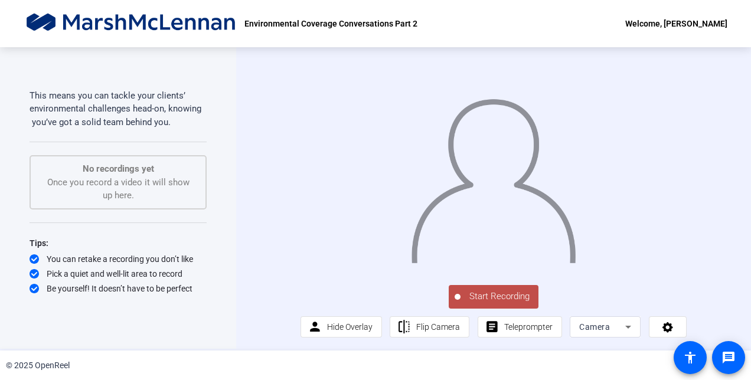
click at [490, 303] on span "Start Recording" at bounding box center [499, 297] width 78 height 14
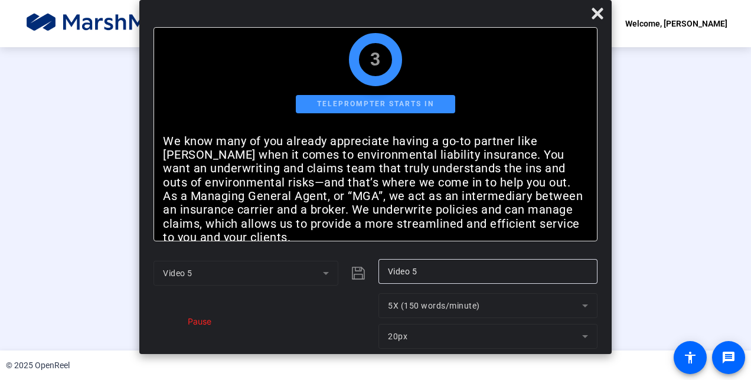
scroll to position [0, 0]
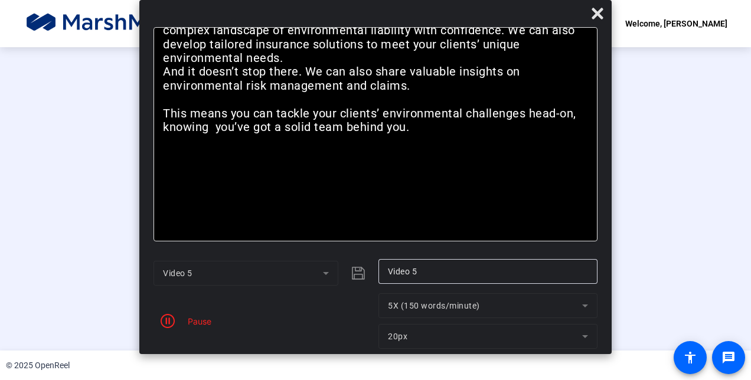
click at [603, 200] on mat-dialog-content "Bold Italic We know many of you already appreciate having a go-to partner like …" at bounding box center [375, 140] width 472 height 226
click at [597, 23] on span at bounding box center [597, 13] width 28 height 28
click at [599, 13] on icon at bounding box center [596, 13] width 11 height 11
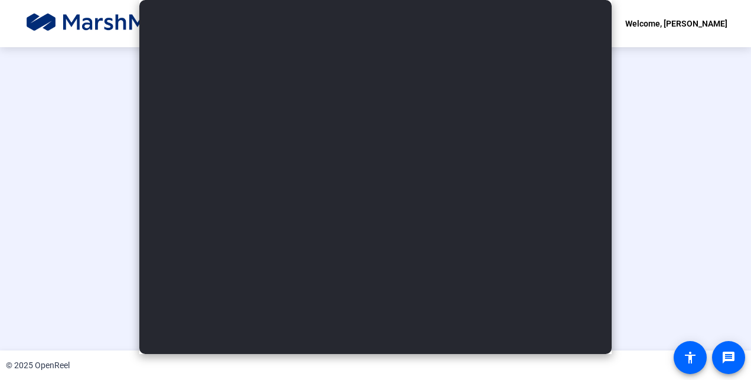
scroll to position [71, 0]
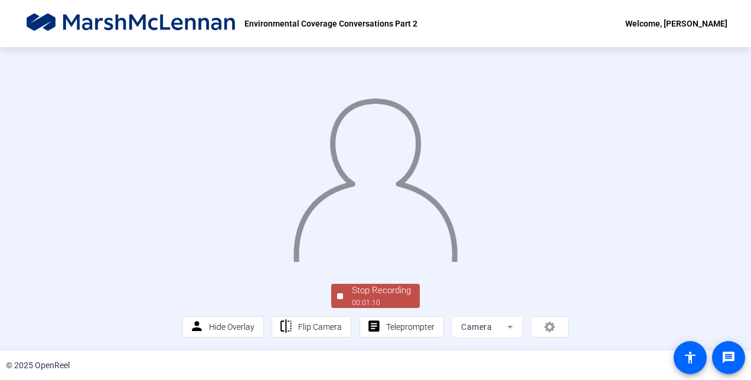
click at [384, 297] on div "Stop Recording" at bounding box center [381, 291] width 59 height 14
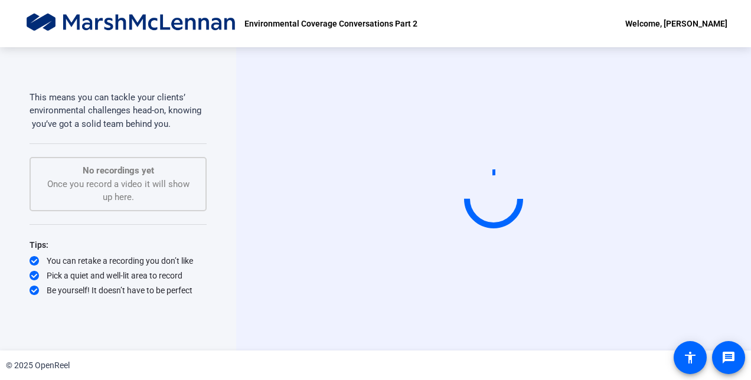
scroll to position [0, 0]
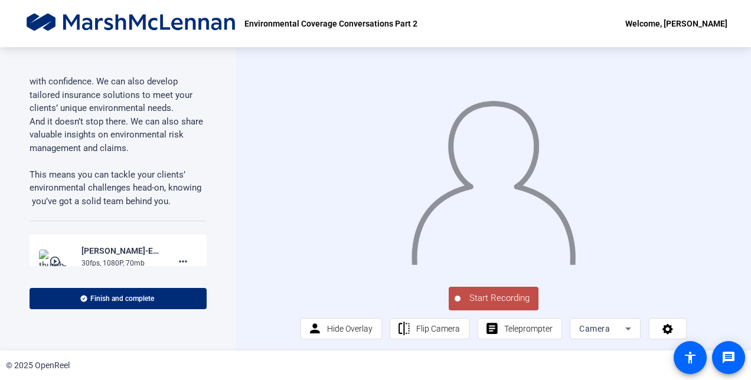
scroll to position [460, 0]
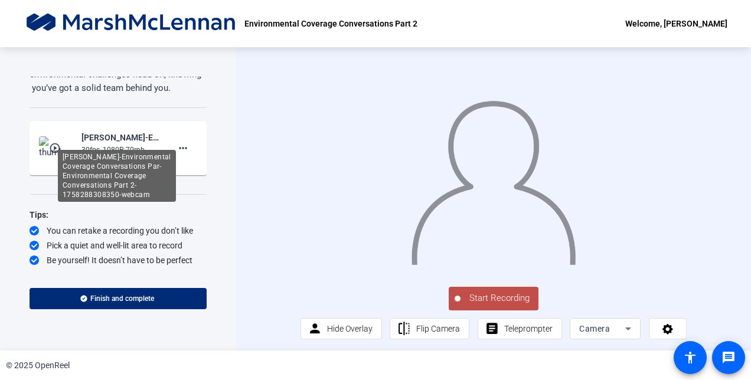
click at [91, 174] on div "Shannon Gorman-Environmental Coverage Conversations Par-Environmental Coverage …" at bounding box center [117, 176] width 118 height 52
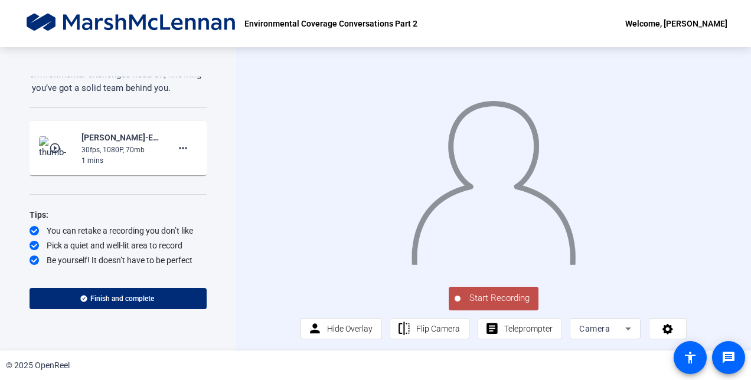
click at [46, 151] on img at bounding box center [56, 148] width 35 height 24
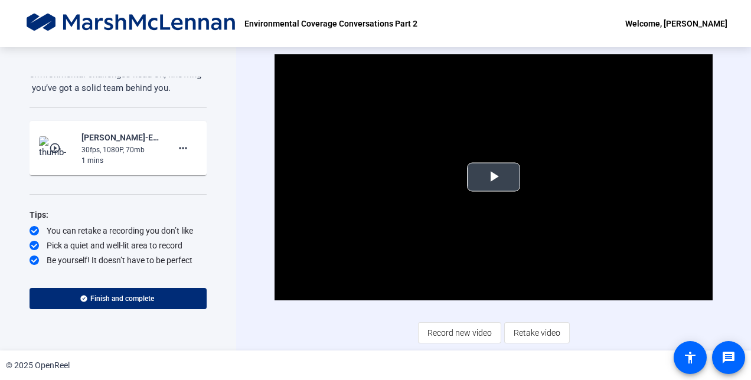
click at [493, 177] on span "Video Player" at bounding box center [493, 177] width 0 height 0
click at [179, 152] on mat-icon "more_horiz" at bounding box center [183, 148] width 14 height 14
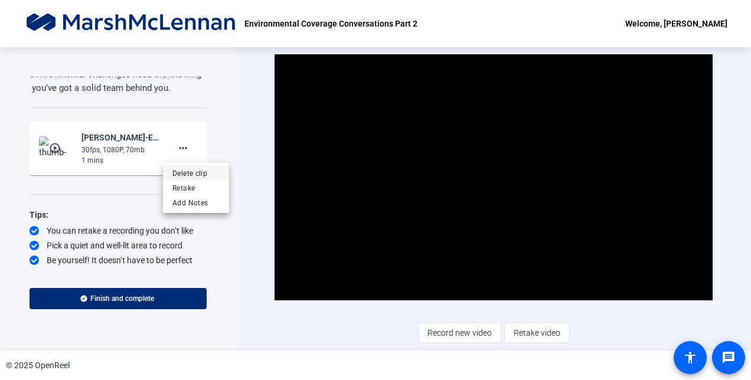
click at [185, 174] on span "Delete clip" at bounding box center [195, 173] width 47 height 14
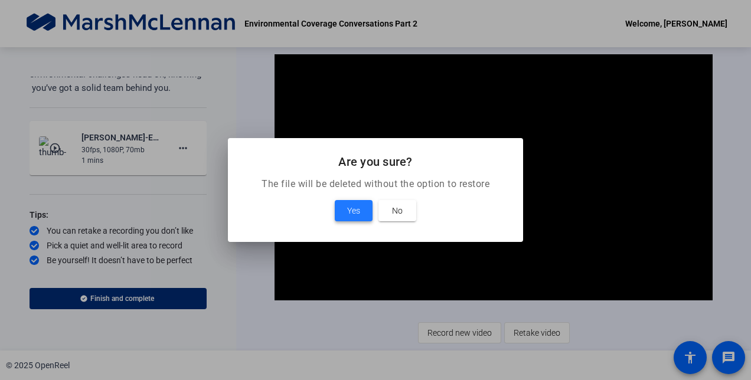
click at [345, 211] on span at bounding box center [354, 211] width 38 height 28
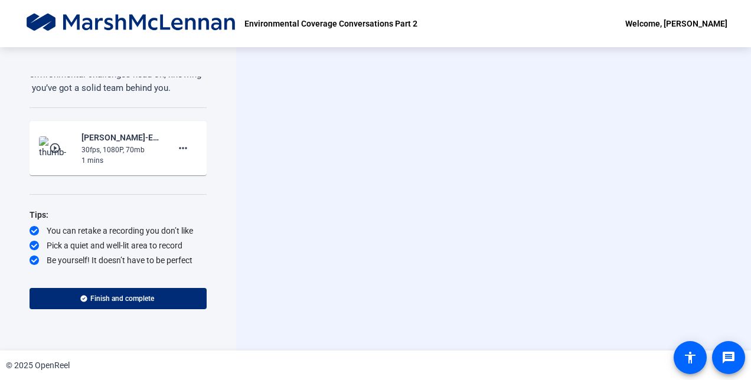
scroll to position [424, 0]
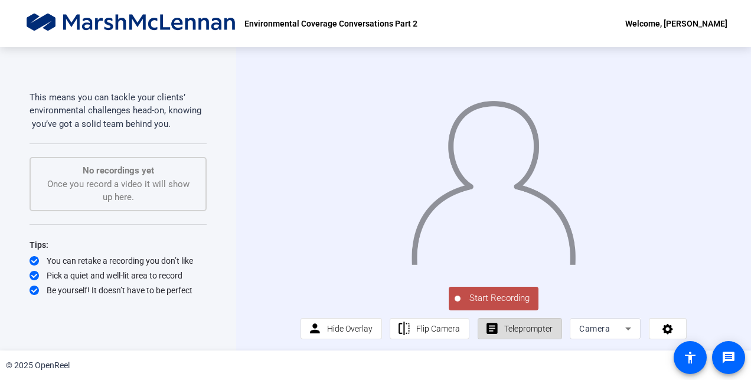
click at [514, 333] on span "Teleprompter" at bounding box center [528, 328] width 48 height 9
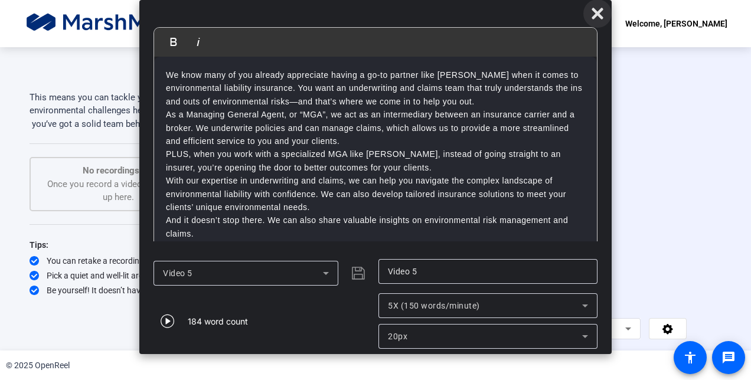
click at [601, 11] on icon at bounding box center [596, 13] width 11 height 11
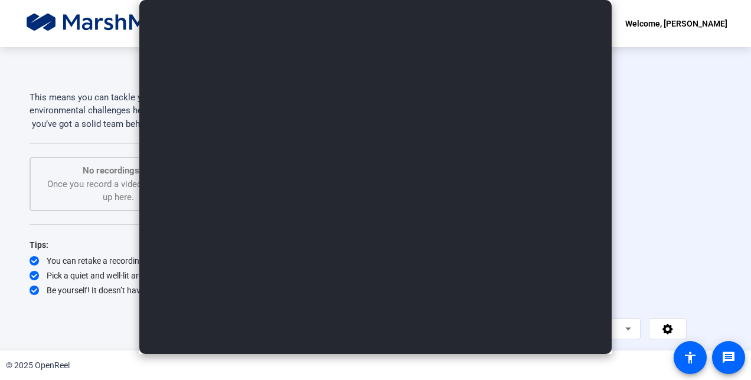
scroll to position [2, 0]
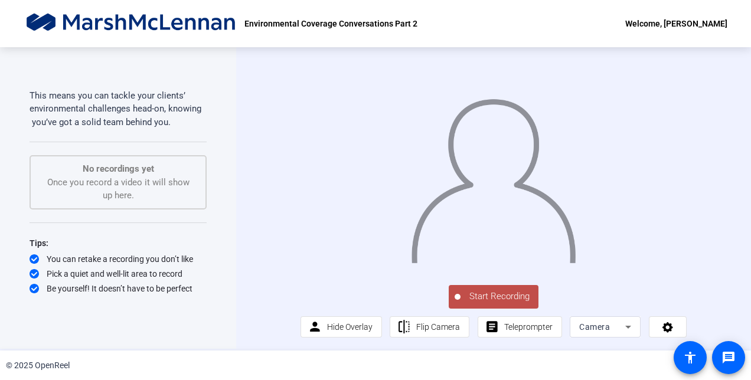
click at [482, 303] on span "Start Recording" at bounding box center [499, 297] width 78 height 14
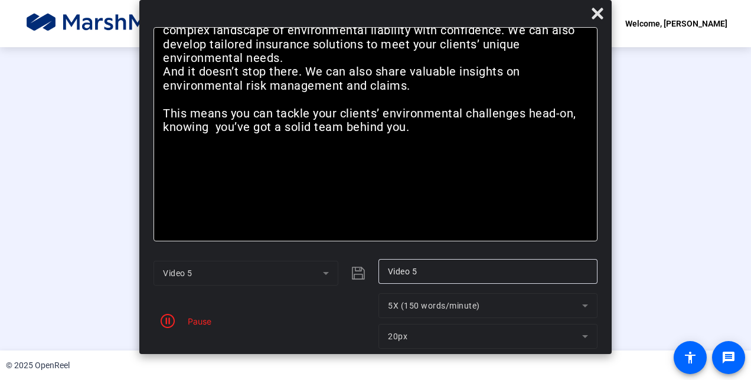
click at [196, 328] on div "Pause" at bounding box center [262, 320] width 219 height 55
click at [194, 319] on div "Pause" at bounding box center [197, 321] width 30 height 12
drag, startPoint x: 600, startPoint y: 8, endPoint x: 594, endPoint y: 14, distance: 7.9
click at [594, 14] on icon at bounding box center [597, 13] width 14 height 14
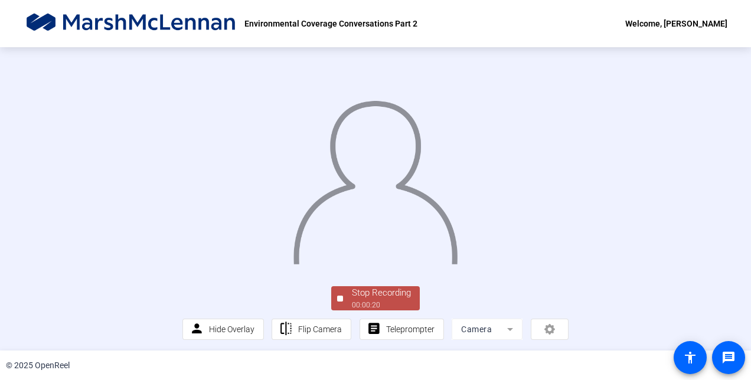
scroll to position [71, 0]
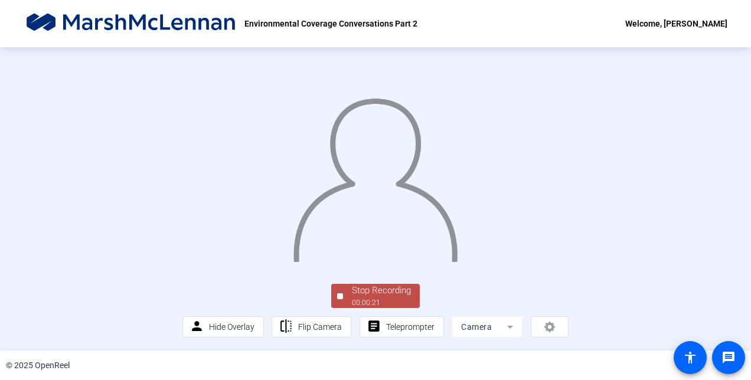
click at [355, 292] on div "Stop Recording" at bounding box center [381, 291] width 59 height 14
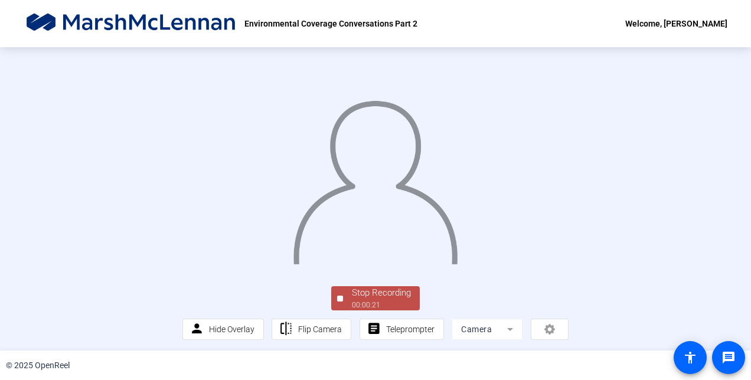
click at [355, 275] on video at bounding box center [375, 166] width 386 height 217
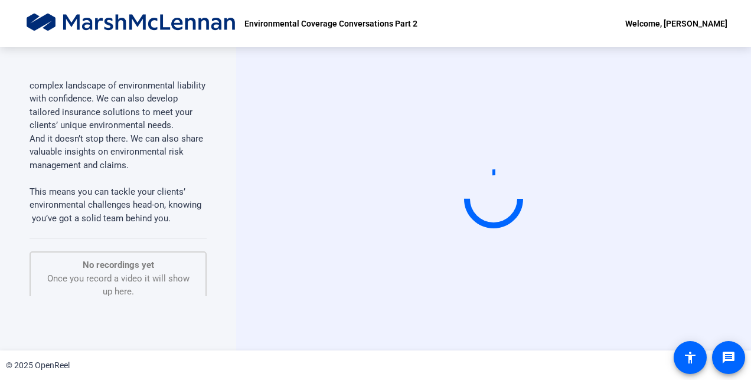
scroll to position [424, 0]
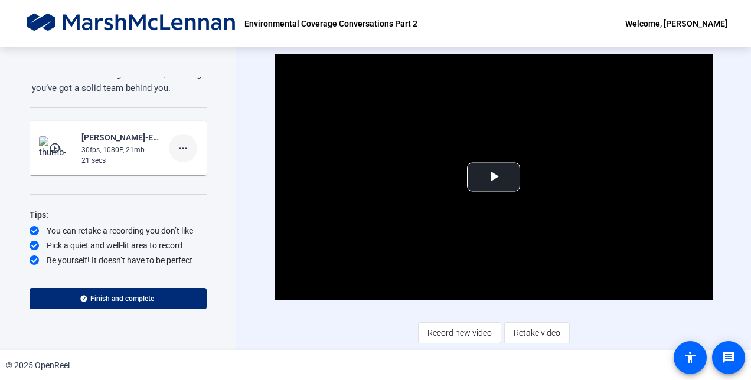
click at [176, 155] on mat-icon "more_horiz" at bounding box center [183, 148] width 14 height 14
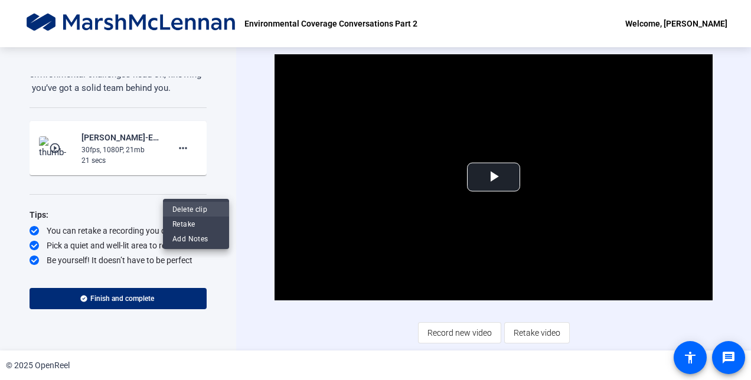
click at [200, 207] on span "Delete clip" at bounding box center [195, 209] width 47 height 14
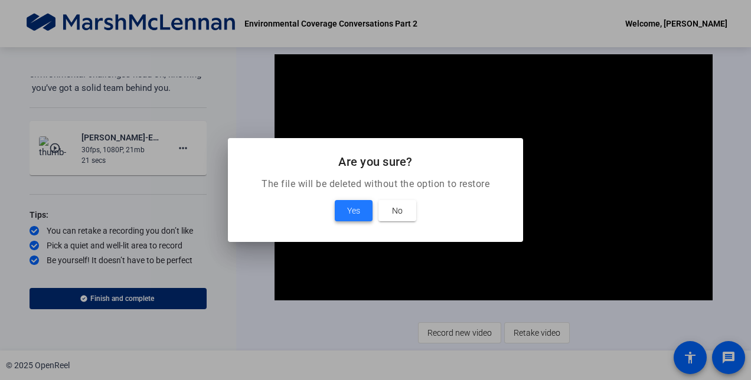
click at [351, 205] on span "Yes" at bounding box center [353, 211] width 13 height 14
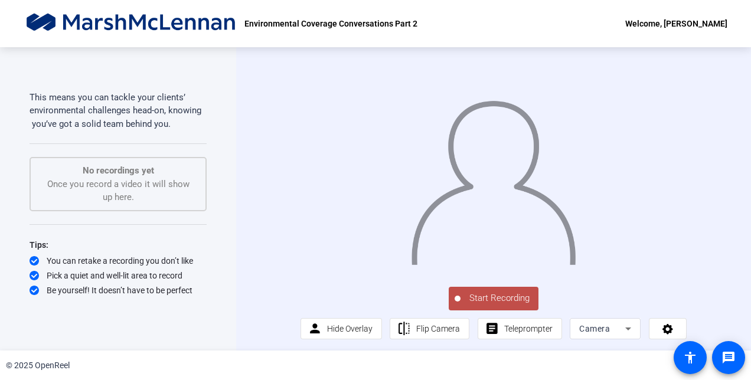
click at [490, 305] on span "Start Recording" at bounding box center [499, 299] width 78 height 14
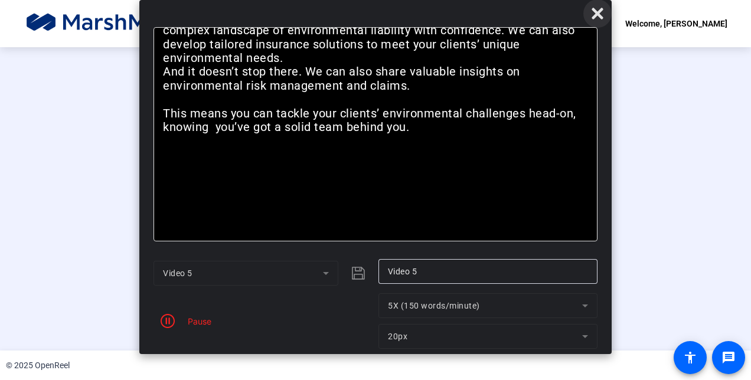
drag, startPoint x: 597, startPoint y: 19, endPoint x: 596, endPoint y: 31, distance: 12.5
click at [596, 21] on icon at bounding box center [597, 13] width 14 height 14
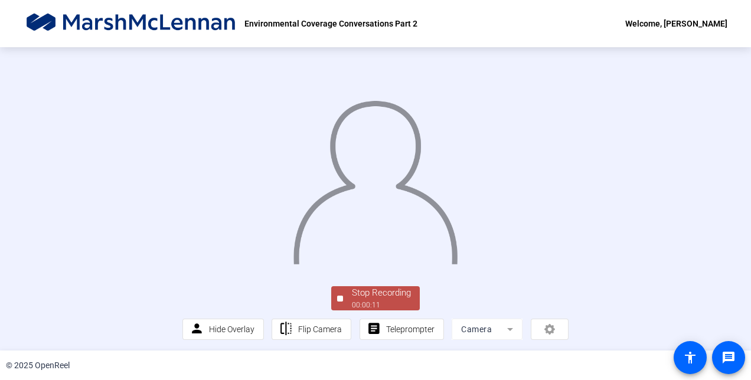
scroll to position [71, 0]
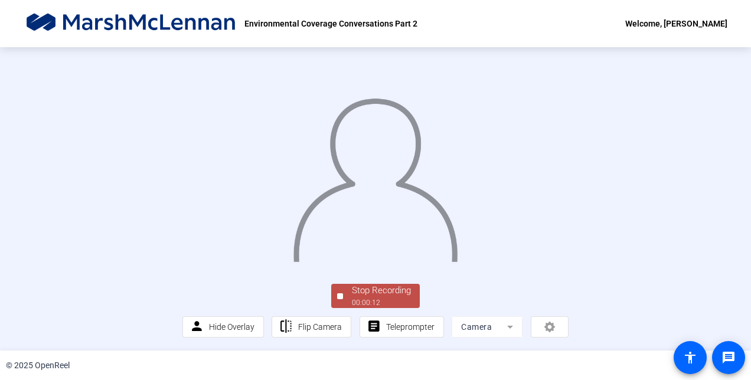
click at [372, 290] on div "Stop Recording" at bounding box center [381, 291] width 59 height 14
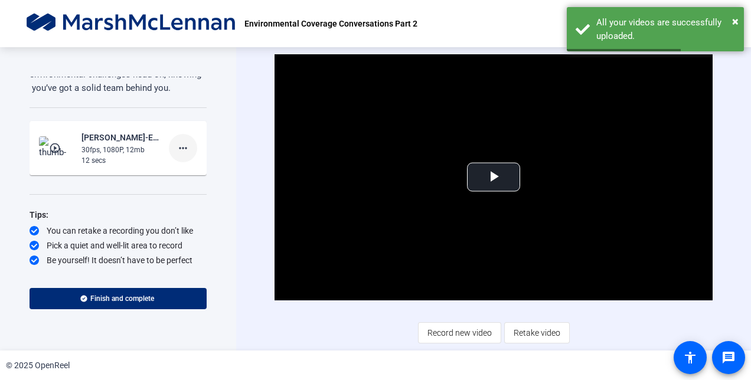
click at [178, 155] on mat-icon "more_horiz" at bounding box center [183, 148] width 14 height 14
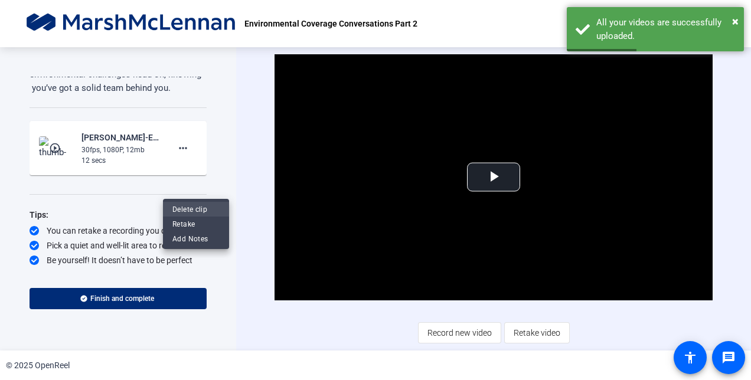
click at [193, 207] on span "Delete clip" at bounding box center [195, 209] width 47 height 14
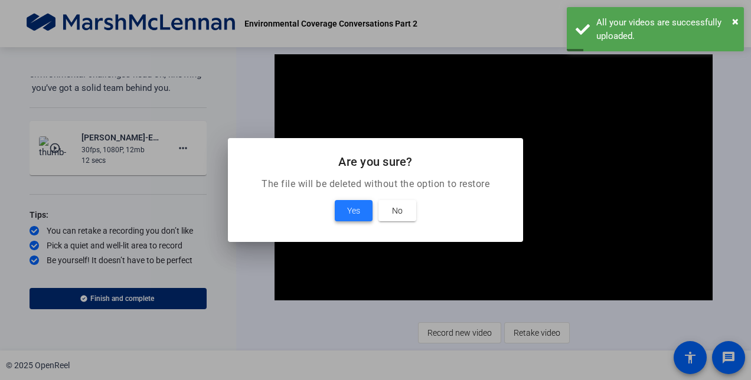
click at [347, 213] on span "Yes" at bounding box center [353, 211] width 13 height 14
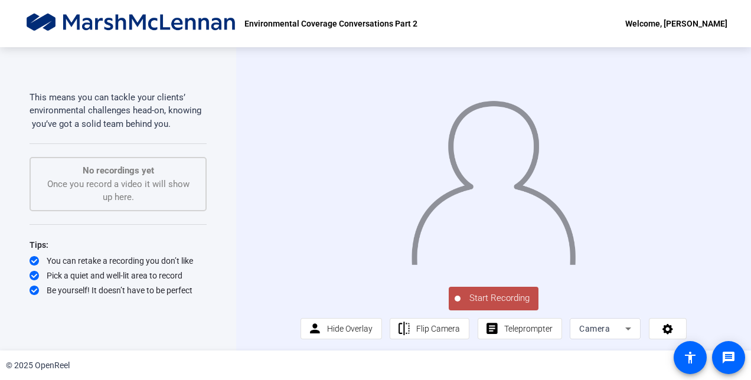
click at [477, 305] on span "Start Recording" at bounding box center [499, 299] width 78 height 14
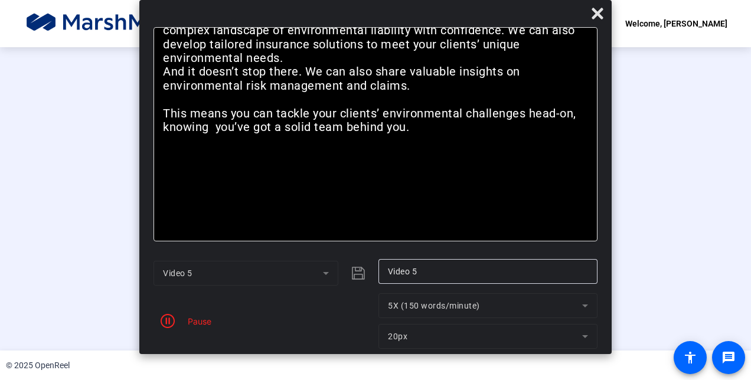
click at [190, 322] on div "Pause" at bounding box center [197, 321] width 30 height 12
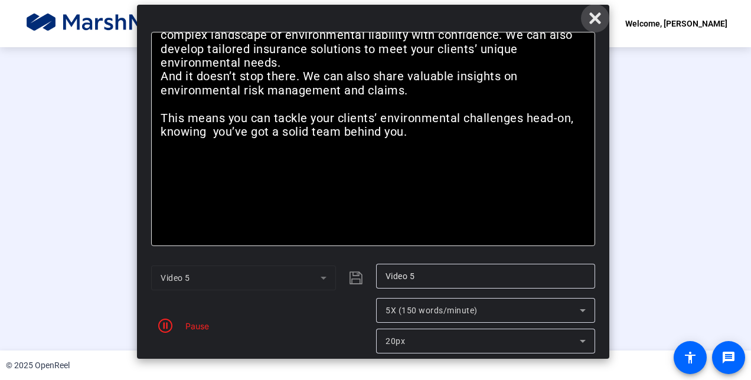
click at [595, 14] on icon at bounding box center [595, 18] width 14 height 14
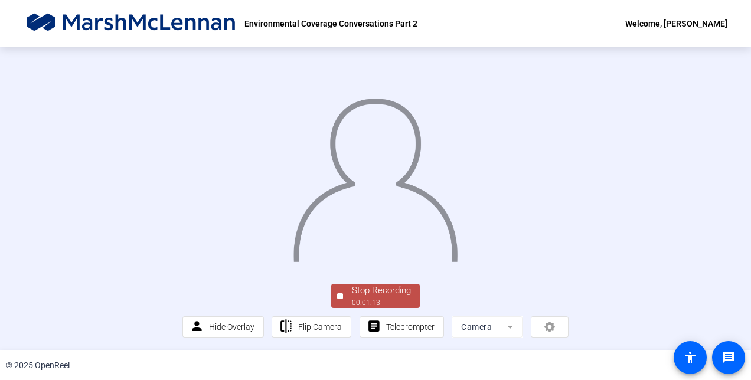
click at [367, 293] on div "Stop Recording" at bounding box center [381, 291] width 59 height 14
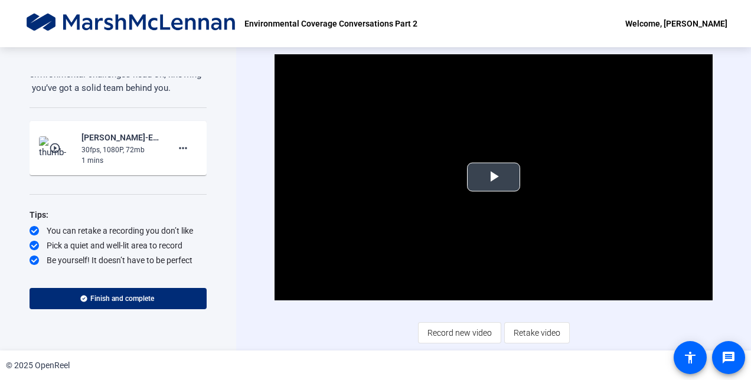
click at [493, 177] on span "Video Player" at bounding box center [493, 177] width 0 height 0
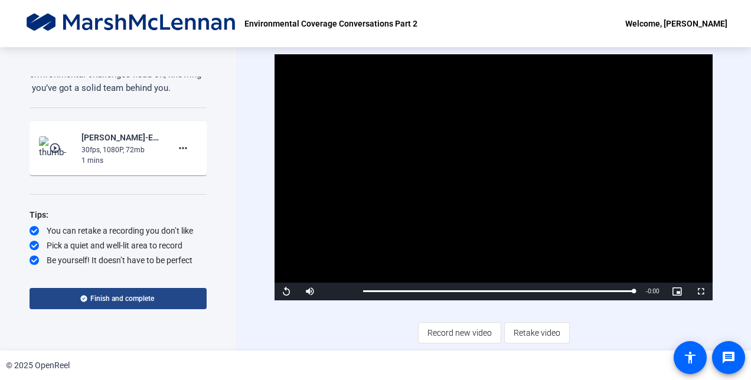
click at [156, 302] on span at bounding box center [118, 299] width 177 height 28
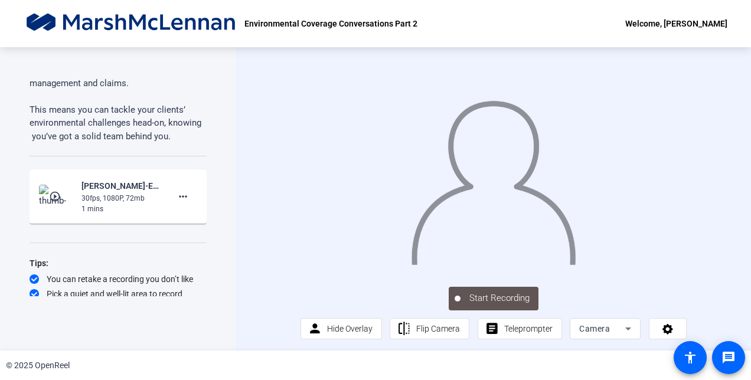
scroll to position [430, 0]
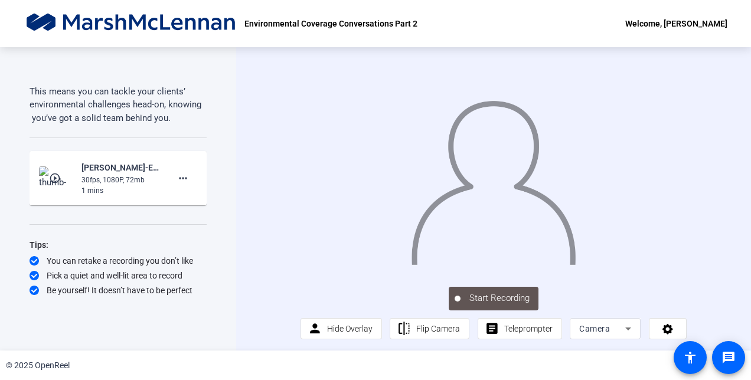
click at [60, 179] on mat-icon "play_circle_outline" at bounding box center [56, 178] width 14 height 12
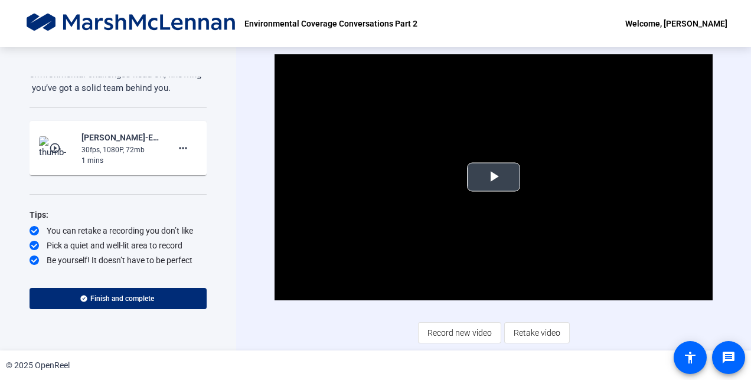
click at [493, 177] on span "Video Player" at bounding box center [493, 177] width 0 height 0
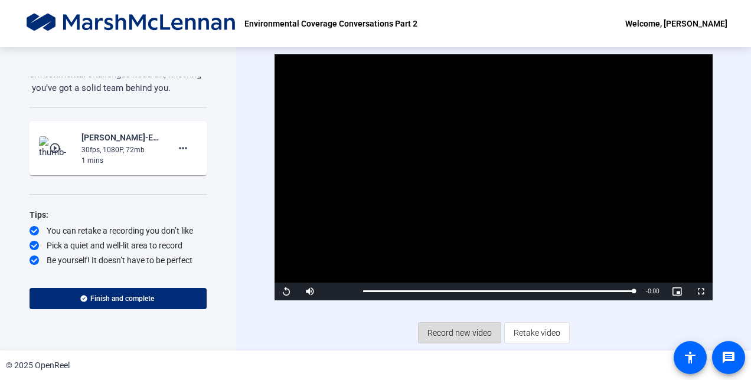
click at [470, 336] on span "Record new video" at bounding box center [459, 333] width 64 height 22
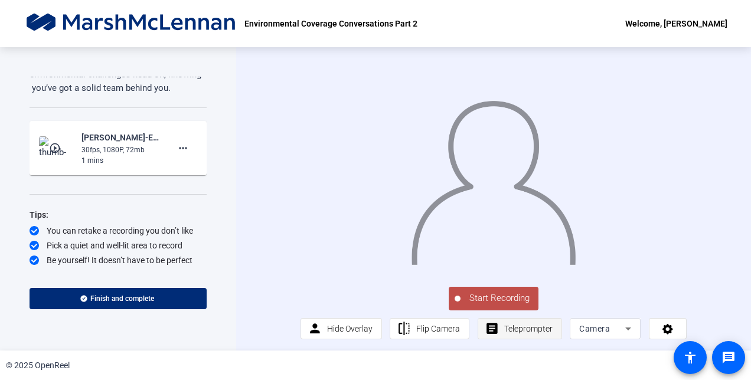
click at [504, 333] on span "Teleprompter" at bounding box center [528, 328] width 48 height 9
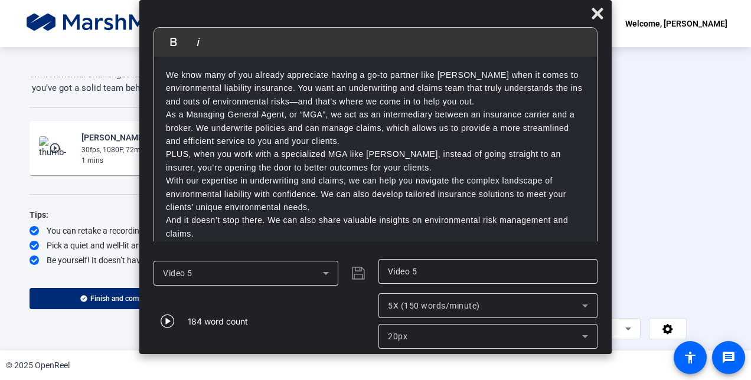
click at [328, 270] on icon at bounding box center [326, 273] width 14 height 14
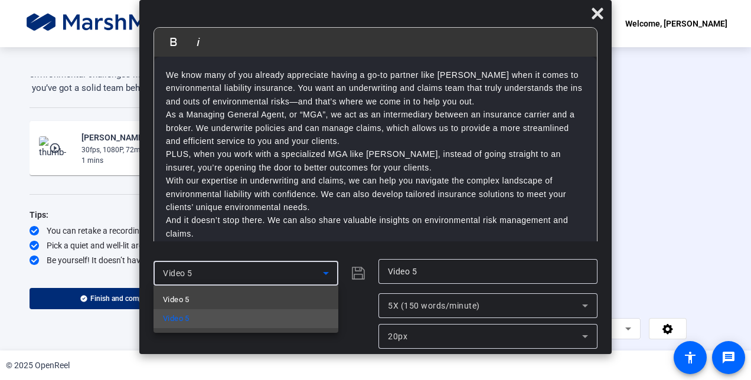
click at [358, 290] on div at bounding box center [375, 190] width 751 height 380
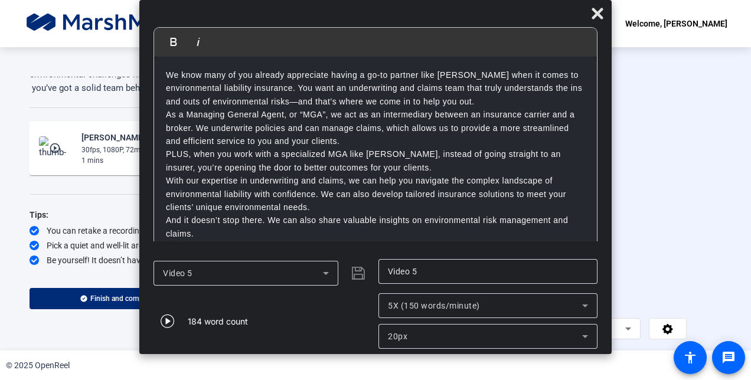
click at [330, 271] on icon at bounding box center [326, 273] width 14 height 14
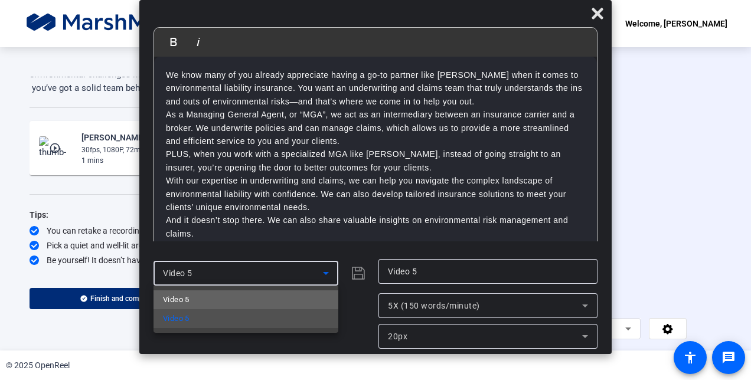
click at [240, 306] on mat-option "Video 5" at bounding box center [245, 299] width 185 height 19
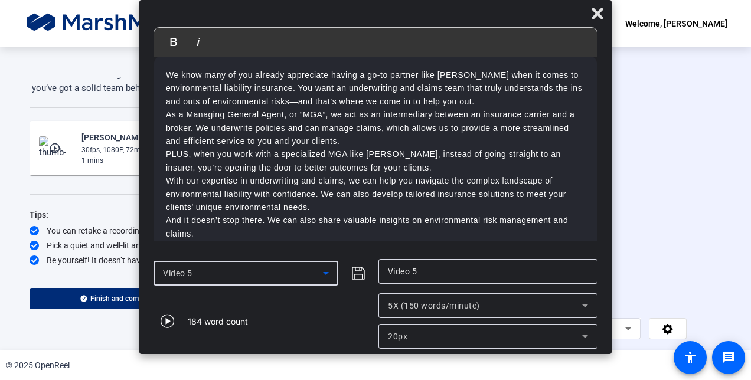
click at [327, 277] on icon at bounding box center [326, 273] width 14 height 14
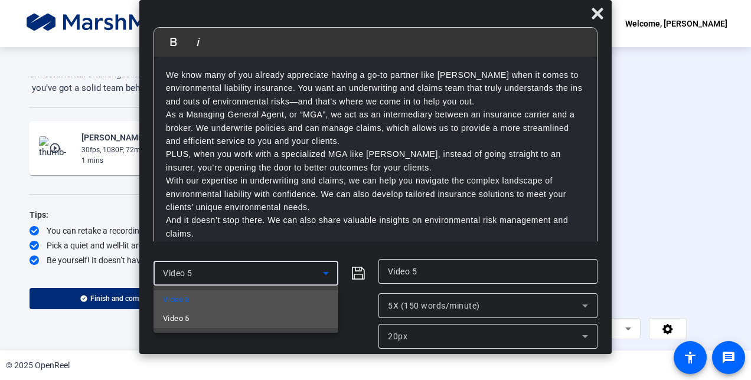
click at [315, 322] on mat-option "Video 5" at bounding box center [245, 318] width 185 height 19
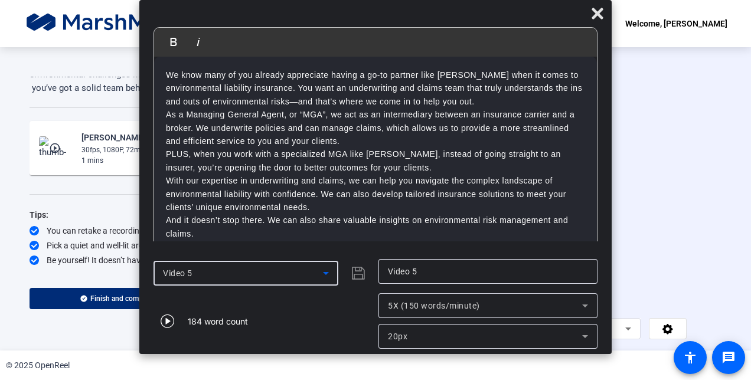
click at [325, 274] on icon at bounding box center [326, 273] width 14 height 14
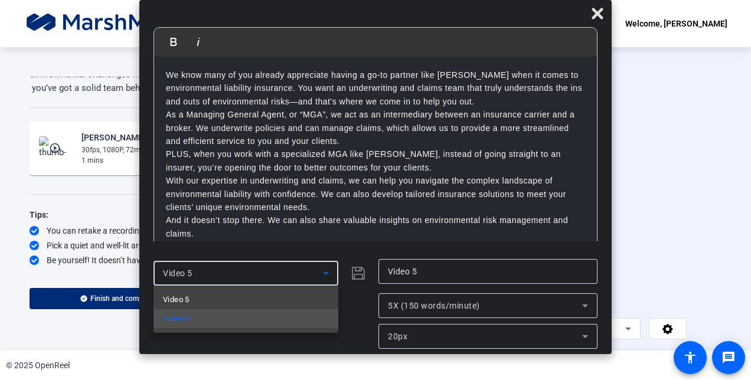
click at [346, 247] on div at bounding box center [375, 190] width 751 height 380
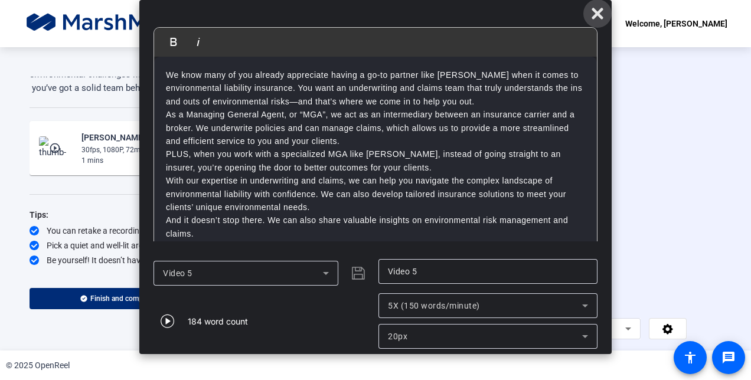
click at [601, 14] on icon at bounding box center [597, 13] width 14 height 14
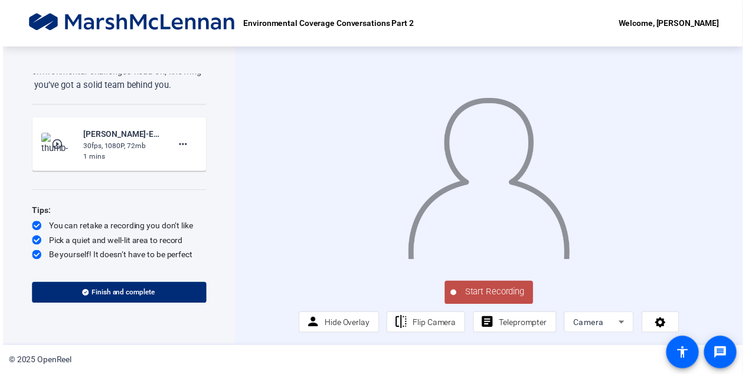
scroll to position [15, 0]
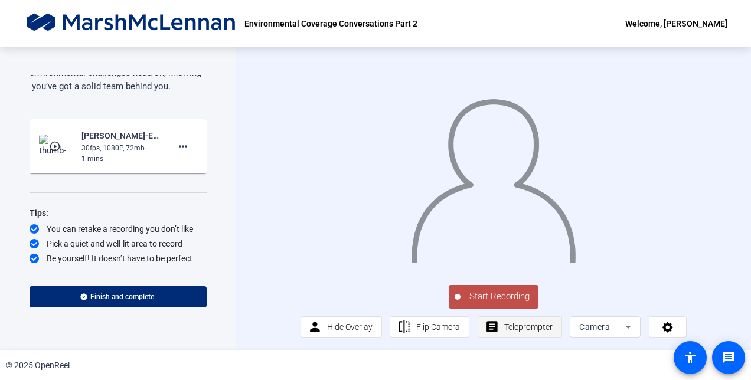
click at [528, 328] on span "Teleprompter" at bounding box center [528, 326] width 48 height 9
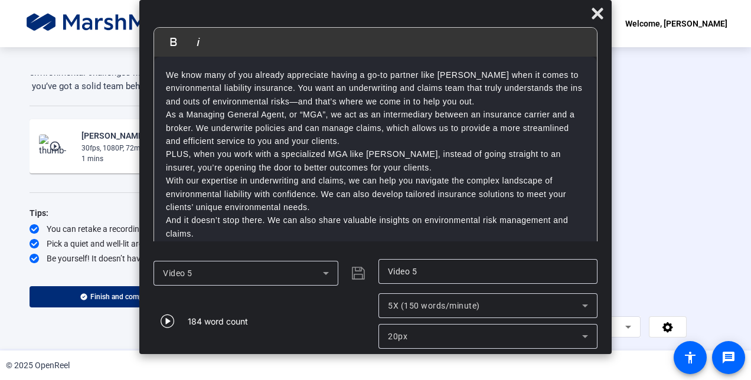
click at [330, 274] on icon at bounding box center [326, 273] width 14 height 14
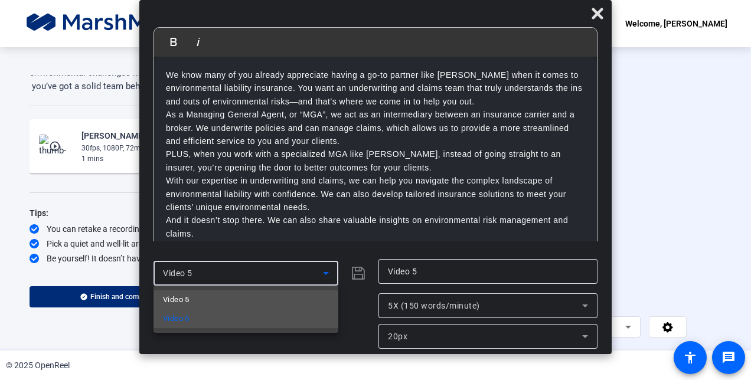
click at [328, 272] on div at bounding box center [375, 190] width 751 height 380
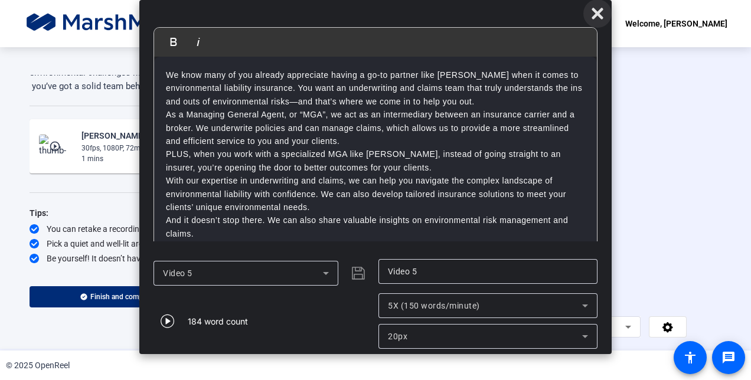
click at [592, 15] on icon at bounding box center [597, 13] width 14 height 14
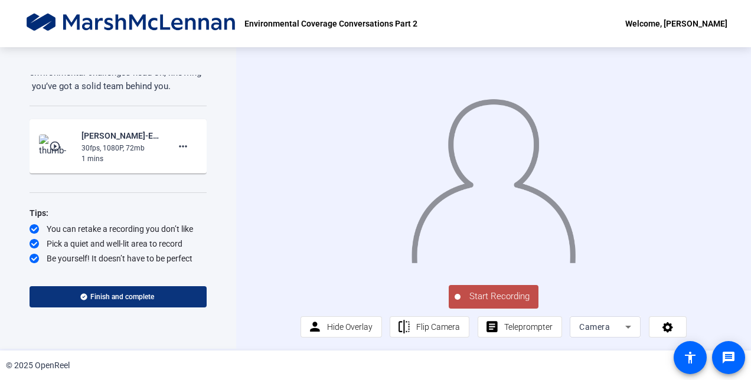
click at [90, 292] on span "Finish and complete" at bounding box center [122, 296] width 64 height 9
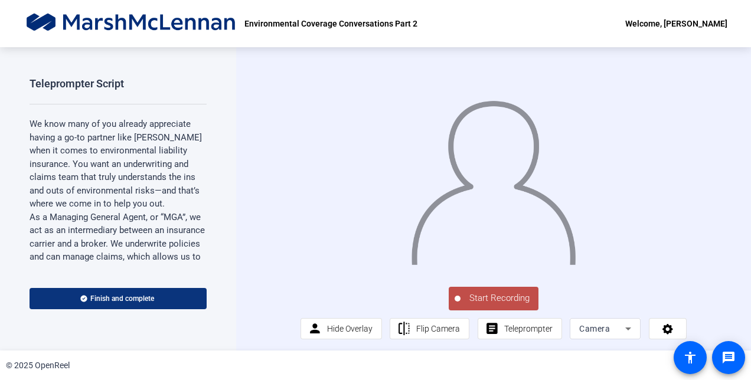
click at [118, 297] on span "Finish and complete" at bounding box center [122, 298] width 64 height 9
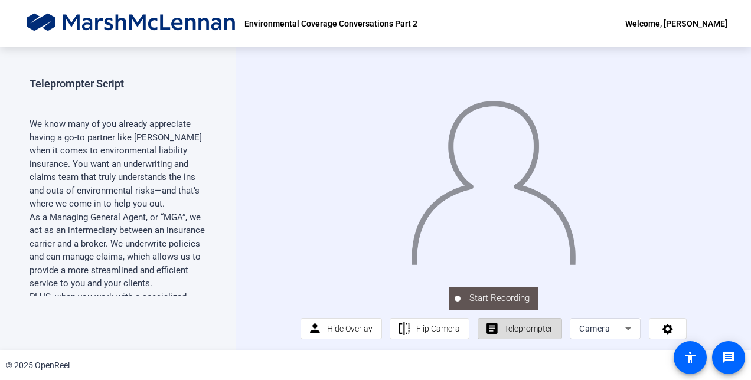
click at [512, 333] on span "Teleprompter" at bounding box center [528, 328] width 48 height 9
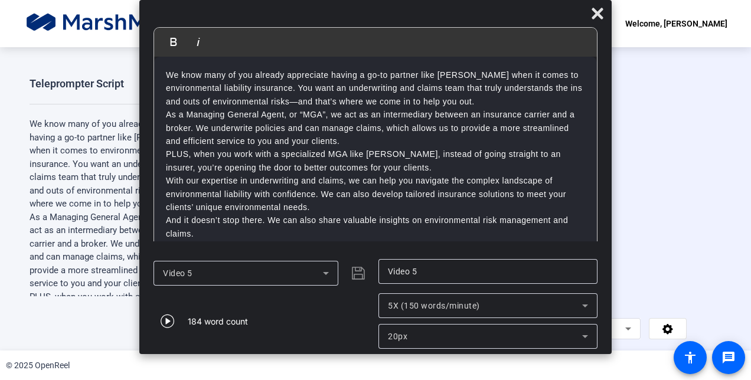
click at [423, 272] on input "Video 5" at bounding box center [488, 271] width 200 height 14
click at [264, 228] on p "And it doesn’t stop there. We can also share valuable insights on environmental…" at bounding box center [375, 227] width 419 height 27
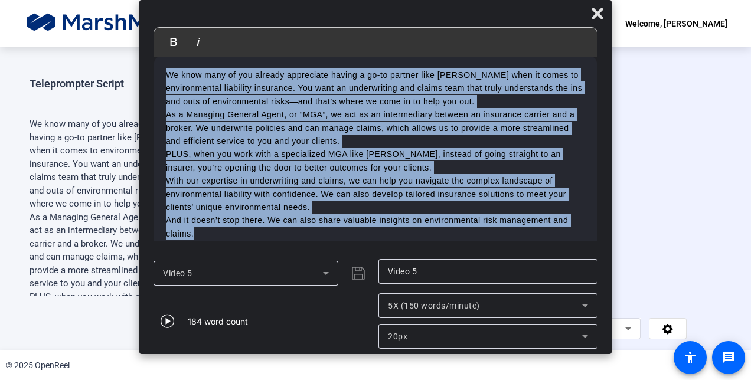
drag, startPoint x: 264, startPoint y: 228, endPoint x: 117, endPoint y: -1, distance: 272.6
click at [117, 0] on html "Accessibility Screen-Reader Guide, Feedback, and Issue Reporting | New window E…" at bounding box center [375, 190] width 751 height 380
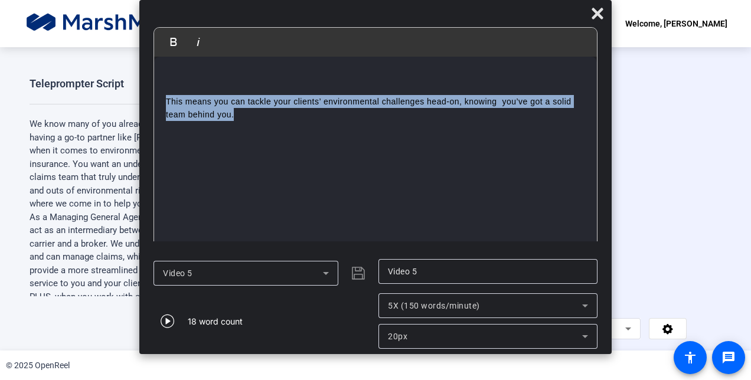
drag, startPoint x: 244, startPoint y: 117, endPoint x: 115, endPoint y: 102, distance: 130.2
click at [115, 102] on body "Accessibility Screen-Reader Guide, Feedback, and Issue Reporting | New window E…" at bounding box center [375, 190] width 751 height 380
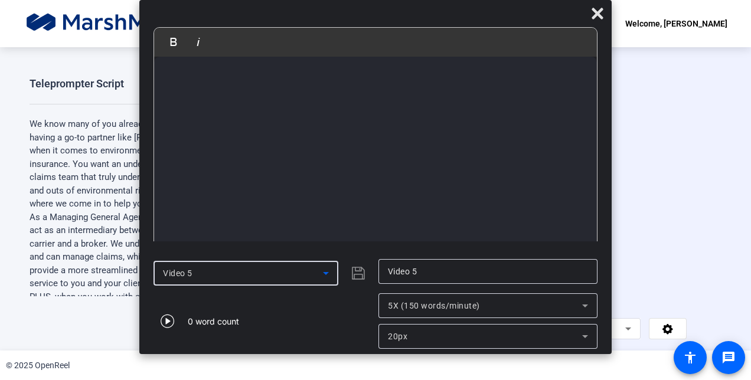
click at [327, 267] on icon at bounding box center [326, 273] width 14 height 14
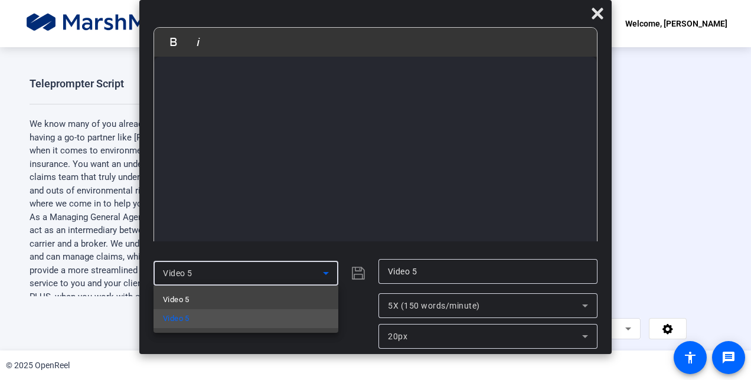
click at [299, 271] on div at bounding box center [375, 190] width 751 height 380
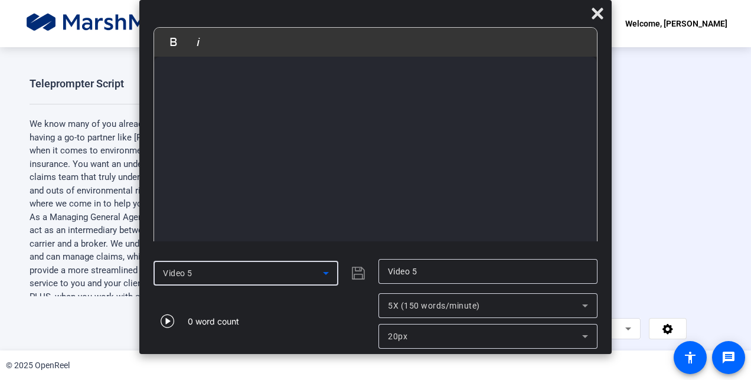
click at [327, 271] on icon at bounding box center [326, 273] width 14 height 14
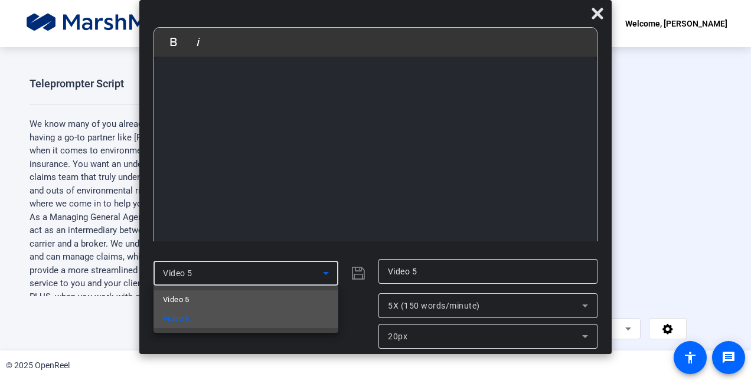
click at [596, 17] on div at bounding box center [375, 190] width 751 height 380
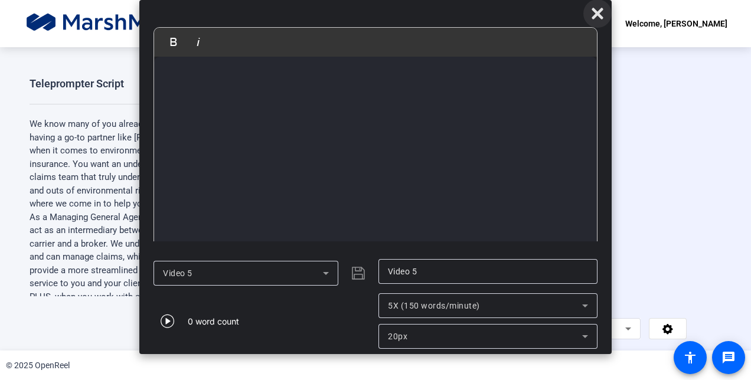
click at [596, 17] on icon at bounding box center [596, 13] width 11 height 11
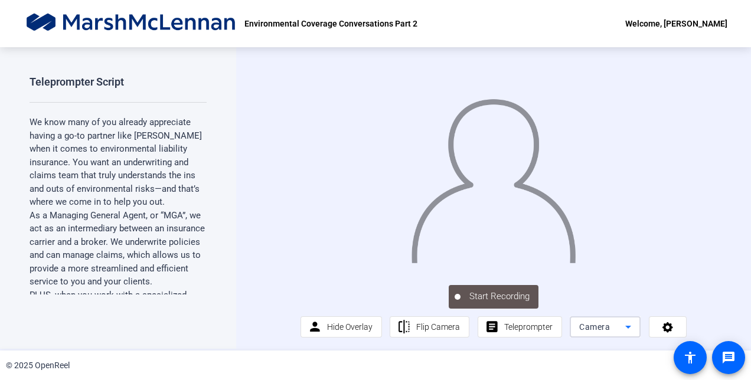
click at [611, 332] on div "Camera" at bounding box center [602, 327] width 46 height 14
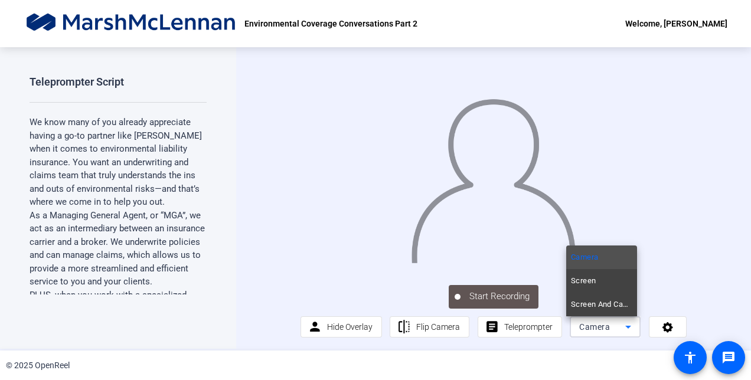
click at [665, 286] on div at bounding box center [375, 190] width 751 height 380
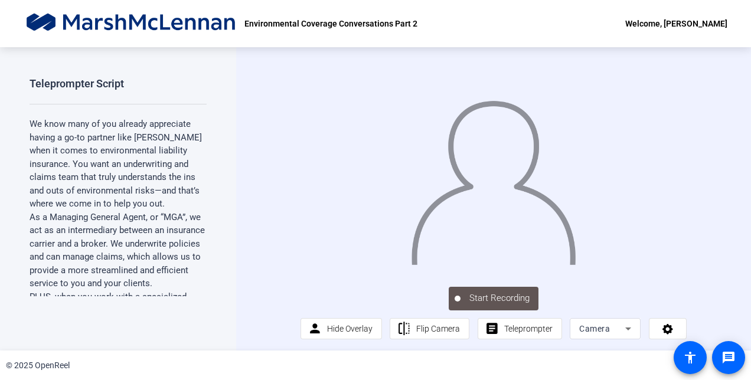
scroll to position [15, 0]
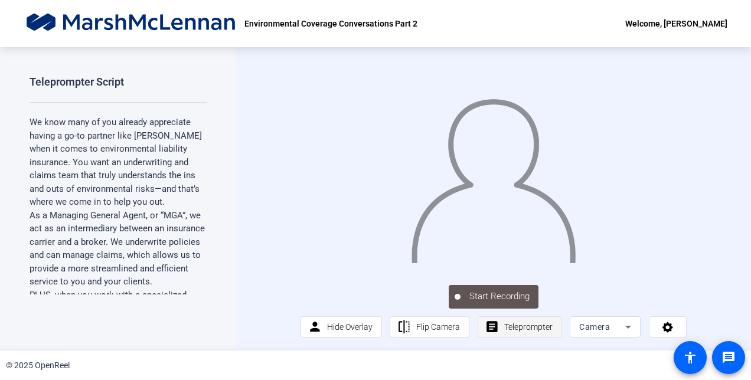
click at [515, 326] on span "Teleprompter" at bounding box center [528, 326] width 48 height 9
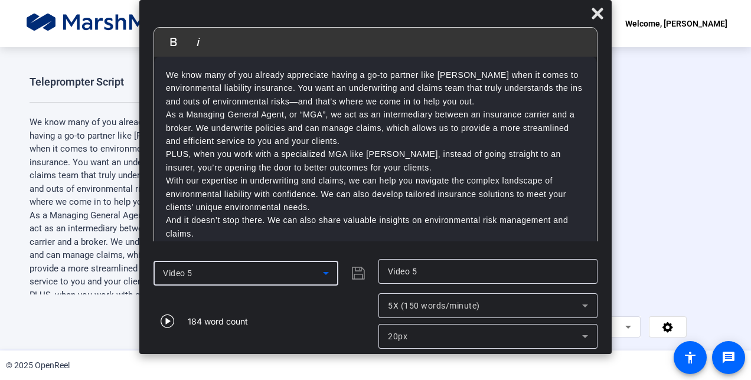
click at [325, 276] on icon at bounding box center [326, 273] width 14 height 14
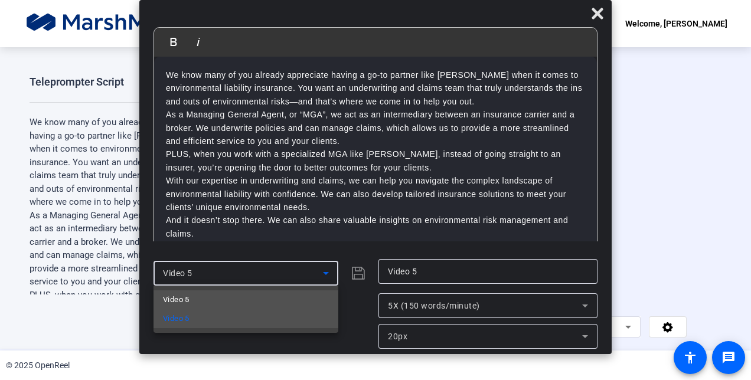
click at [170, 299] on span "Video 5" at bounding box center [176, 300] width 27 height 14
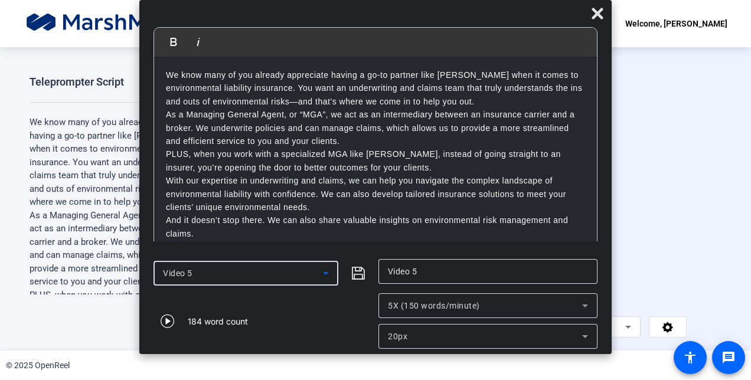
click at [325, 273] on icon at bounding box center [326, 273] width 6 height 3
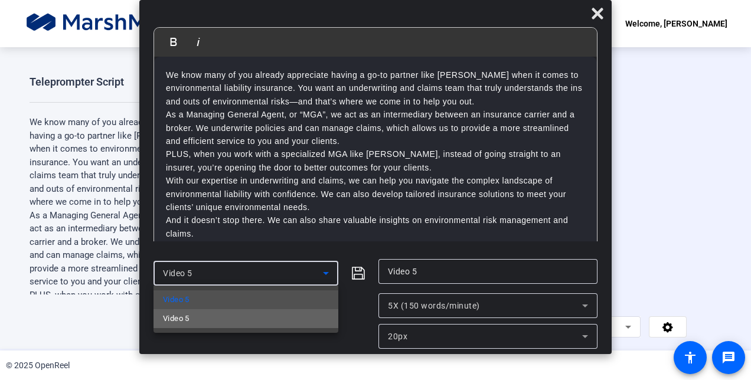
click at [288, 320] on mat-option "Video 5" at bounding box center [245, 318] width 185 height 19
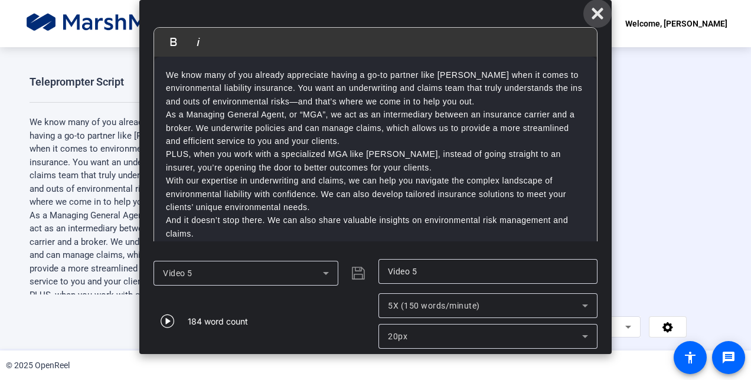
click at [593, 15] on icon at bounding box center [597, 13] width 14 height 14
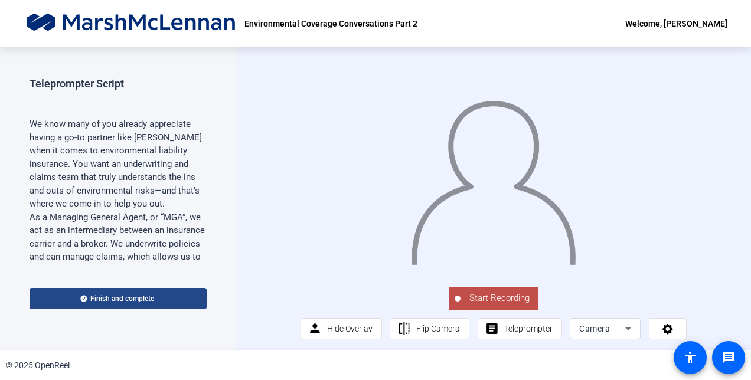
click at [166, 299] on span at bounding box center [118, 299] width 177 height 28
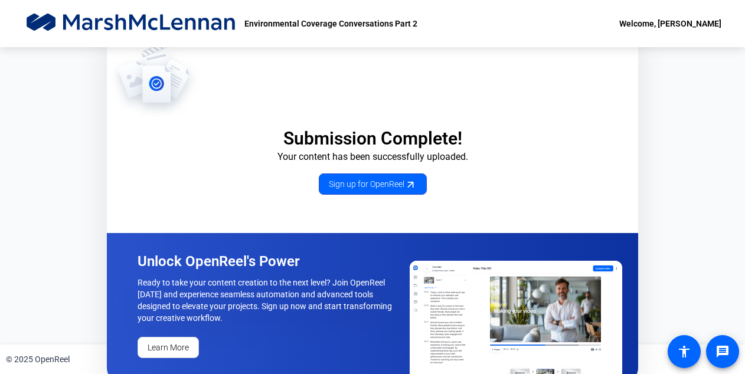
scroll to position [10, 0]
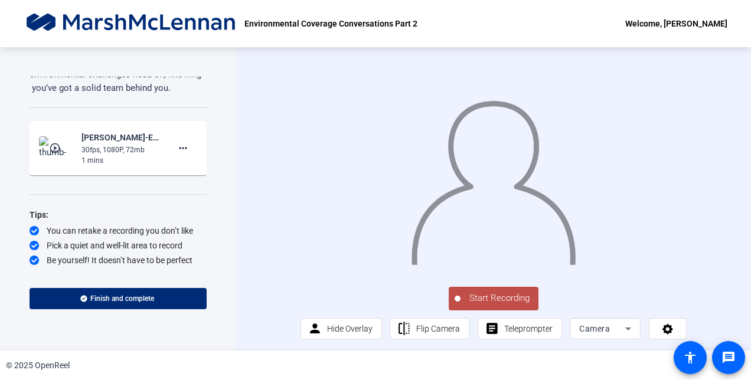
scroll to position [15, 0]
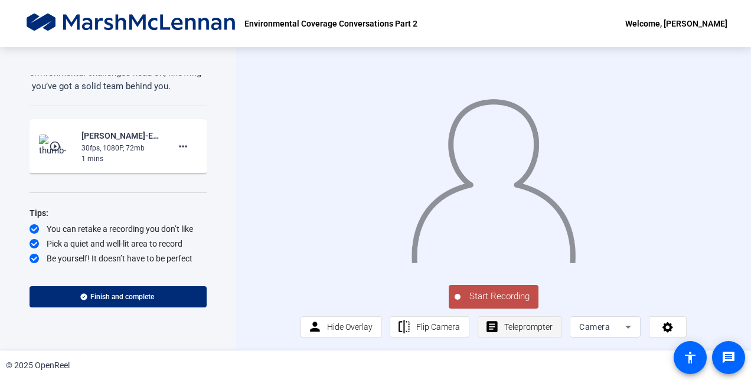
click at [498, 322] on span at bounding box center [519, 327] width 83 height 28
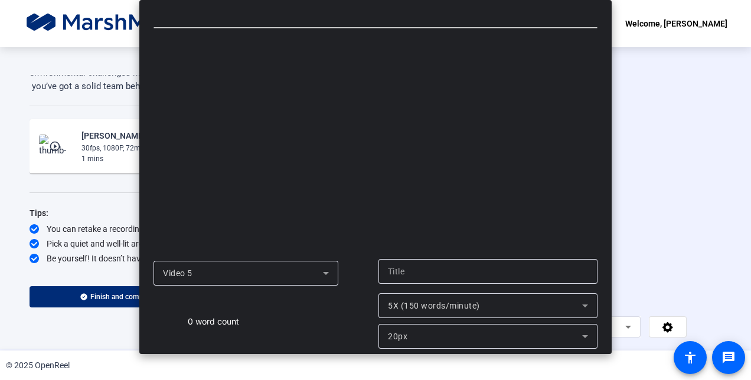
type input "Video 5"
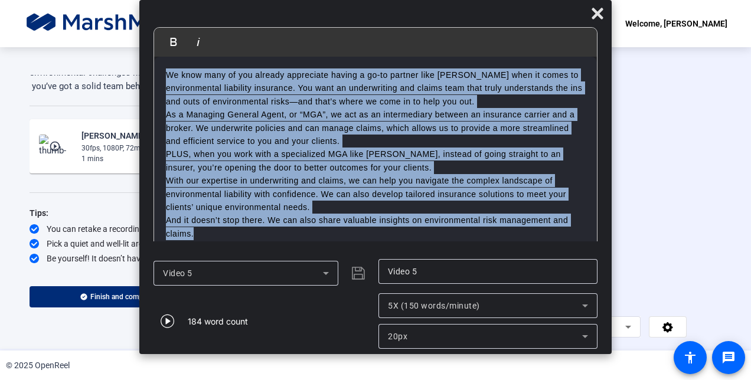
drag, startPoint x: 200, startPoint y: 233, endPoint x: 117, endPoint y: -2, distance: 249.8
click at [117, 0] on html "Press Alt+1 for screen-reader mode, Alt+0 to cancel Accessibility Screen-Reader…" at bounding box center [375, 190] width 751 height 380
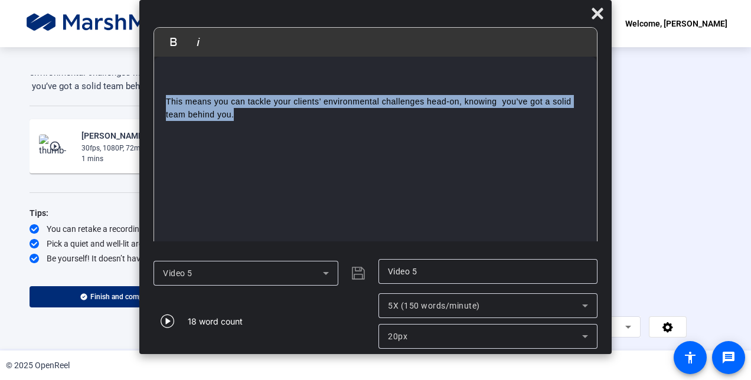
drag, startPoint x: 243, startPoint y: 125, endPoint x: 120, endPoint y: 101, distance: 125.0
click at [120, 101] on body "Accessibility Screen-Reader Guide, Feedback, and Issue Reporting | New window E…" at bounding box center [375, 190] width 751 height 380
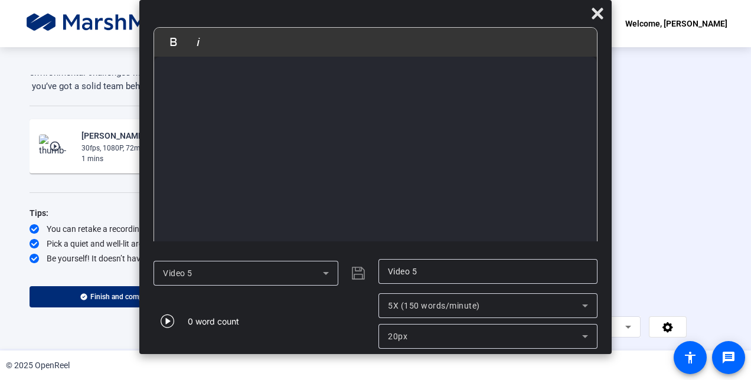
click at [440, 272] on input "Video 5" at bounding box center [488, 271] width 200 height 14
click at [332, 274] on icon at bounding box center [326, 273] width 14 height 14
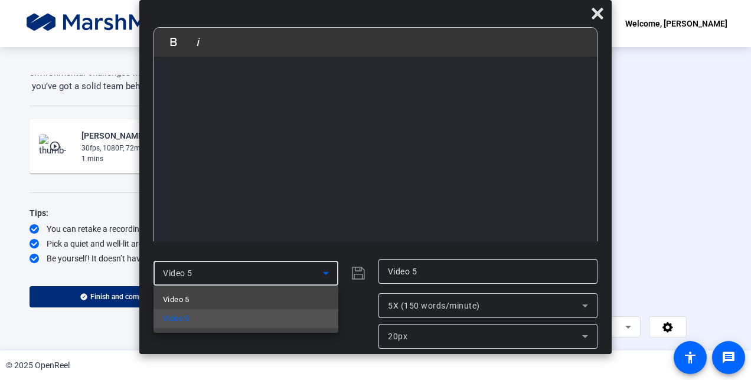
click at [332, 274] on div at bounding box center [375, 190] width 751 height 380
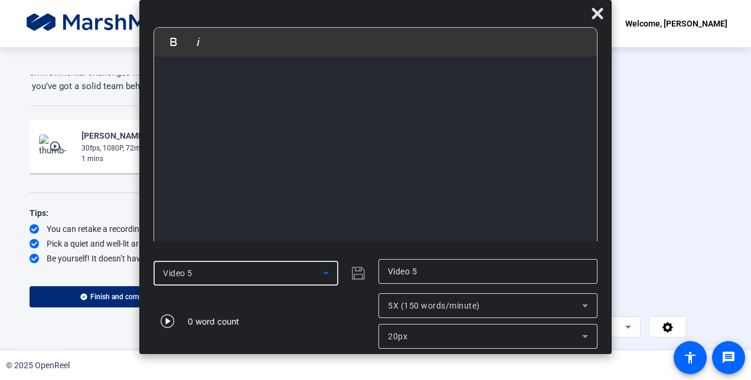
click at [330, 275] on icon at bounding box center [326, 273] width 14 height 14
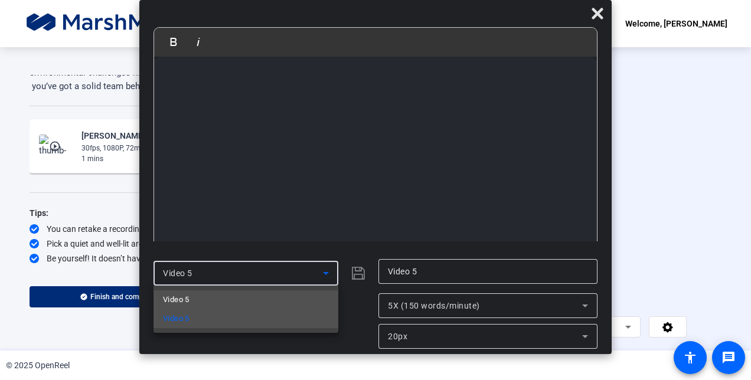
click at [253, 293] on mat-option "Video 5" at bounding box center [245, 299] width 185 height 19
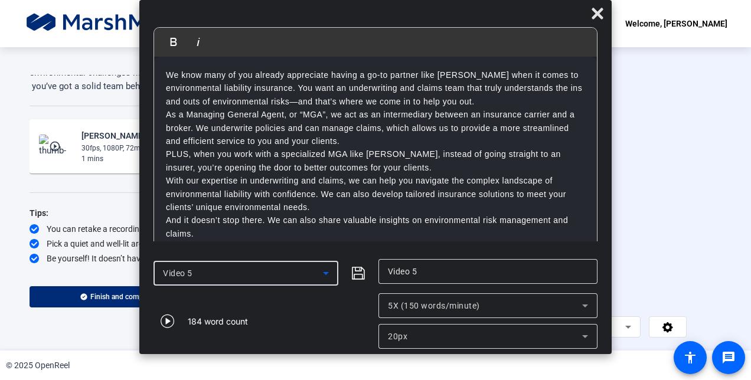
click at [323, 272] on icon at bounding box center [326, 273] width 14 height 14
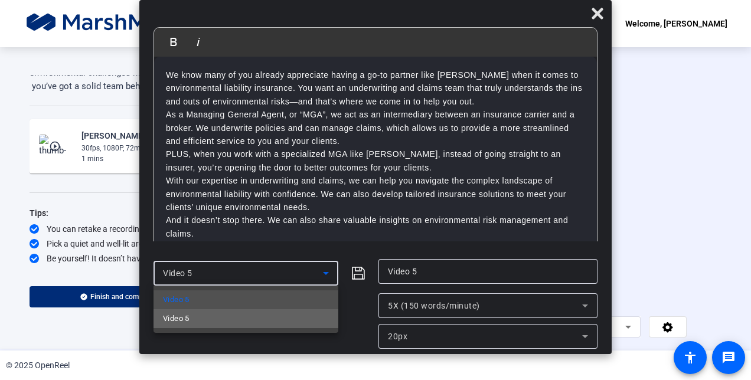
click at [297, 323] on mat-option "Video 5" at bounding box center [245, 318] width 185 height 19
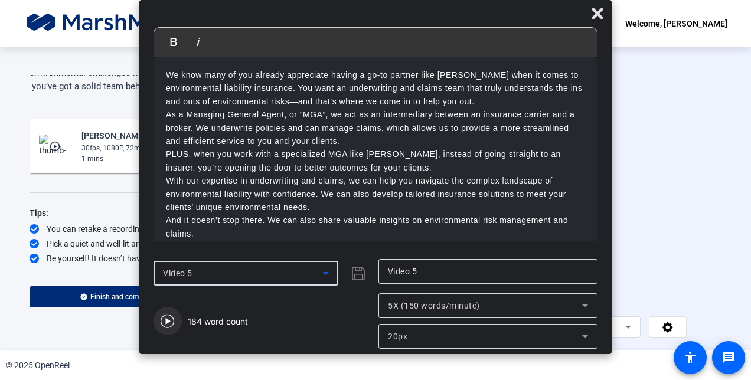
click at [171, 316] on icon "button" at bounding box center [168, 322] width 14 height 14
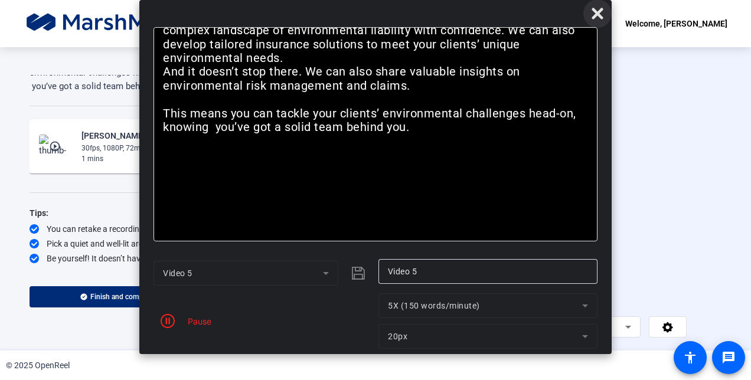
click at [597, 20] on icon at bounding box center [597, 13] width 14 height 14
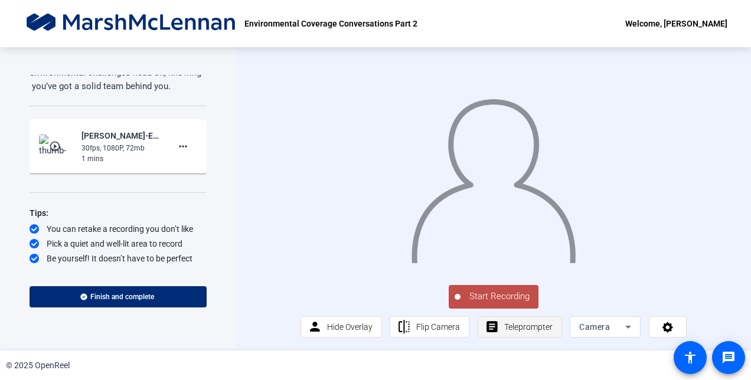
click at [505, 325] on span "Teleprompter" at bounding box center [528, 326] width 48 height 9
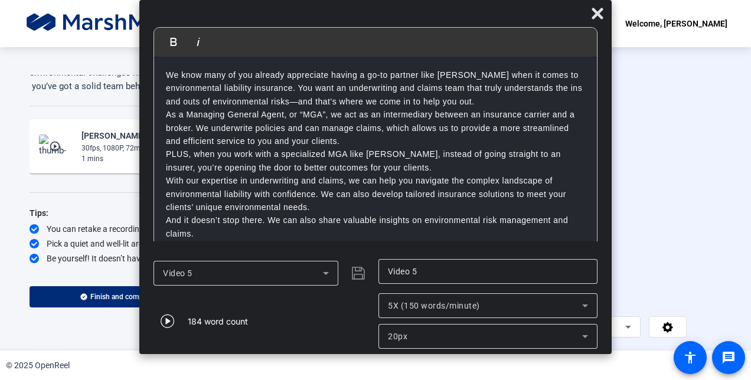
click at [329, 273] on icon at bounding box center [326, 273] width 14 height 14
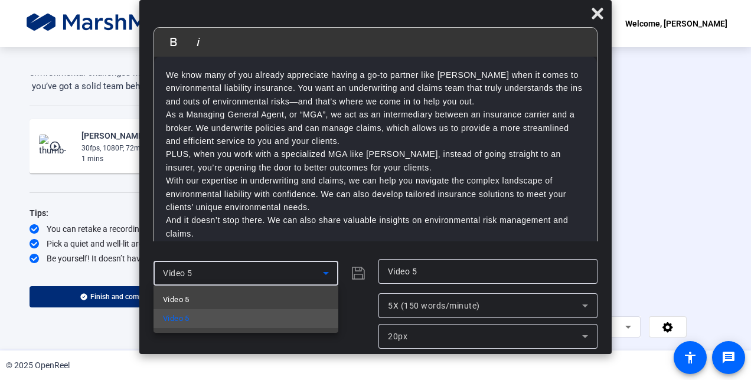
click at [594, 14] on div at bounding box center [375, 190] width 751 height 380
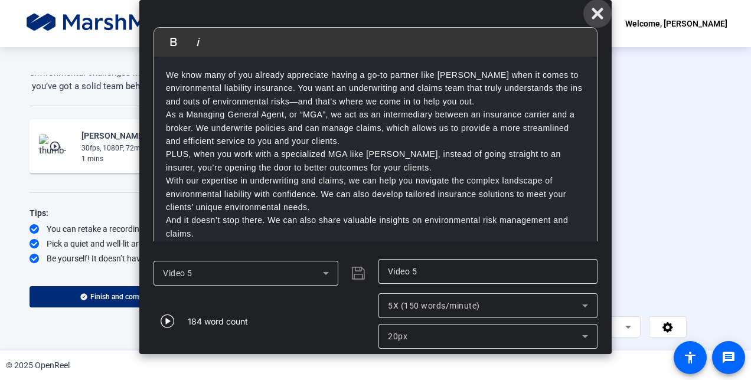
click at [596, 13] on icon at bounding box center [596, 13] width 11 height 11
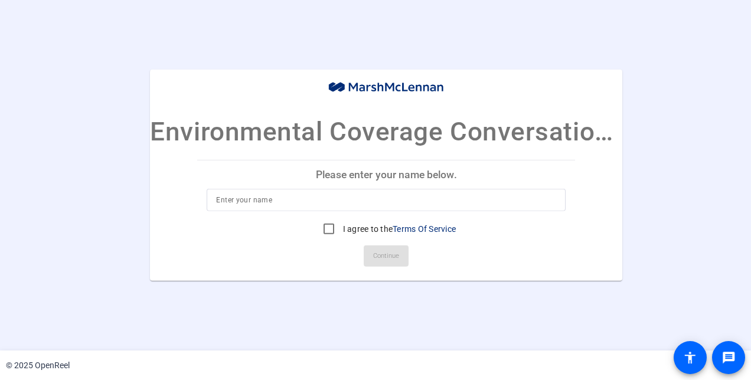
click at [322, 200] on input at bounding box center [386, 200] width 340 height 14
type input "s"
type input "[PERSON_NAME]"
click at [325, 225] on input "I agree to the Terms Of Service" at bounding box center [329, 229] width 24 height 24
checkbox input "true"
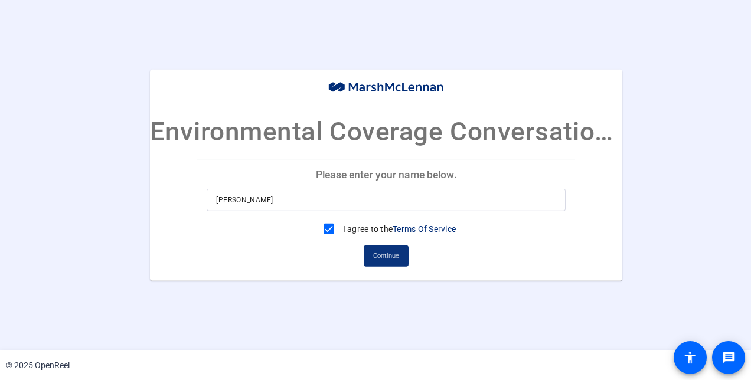
click at [385, 259] on span "Continue" at bounding box center [386, 256] width 26 height 18
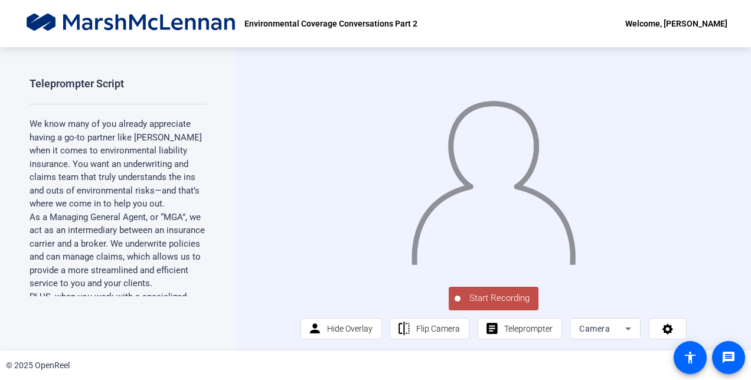
scroll to position [15, 0]
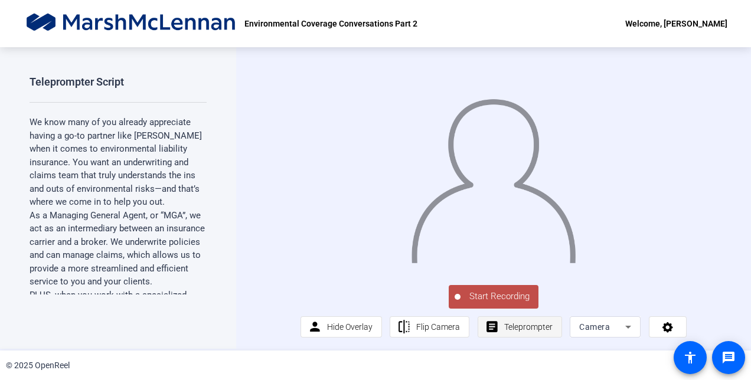
click at [522, 328] on span "Teleprompter" at bounding box center [528, 326] width 48 height 9
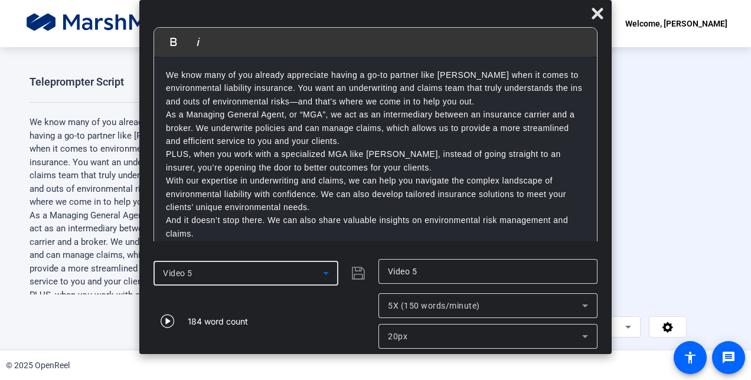
click at [329, 276] on icon at bounding box center [326, 273] width 14 height 14
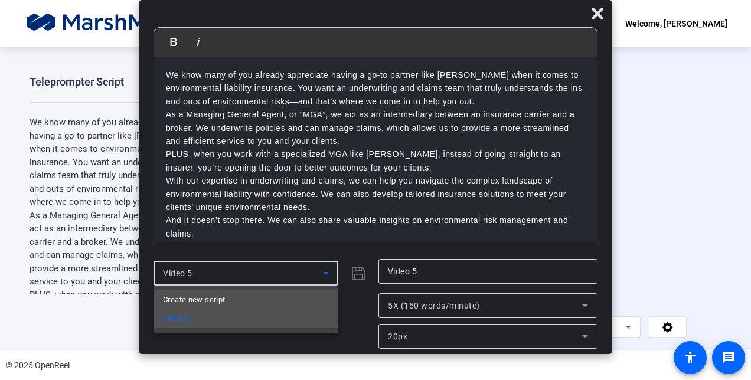
click at [302, 299] on mat-option "Create new script" at bounding box center [245, 299] width 185 height 19
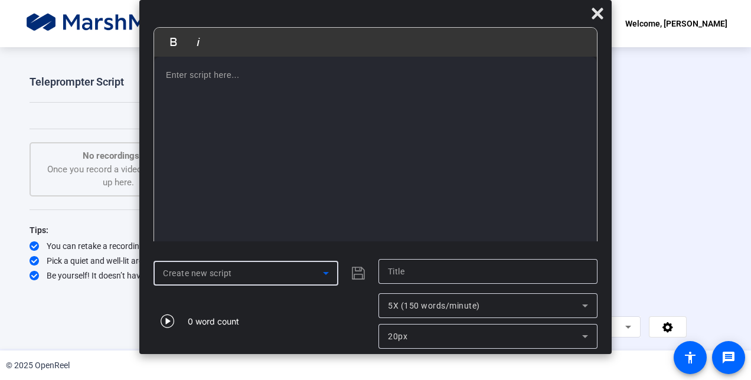
click at [319, 106] on div at bounding box center [375, 154] width 443 height 195
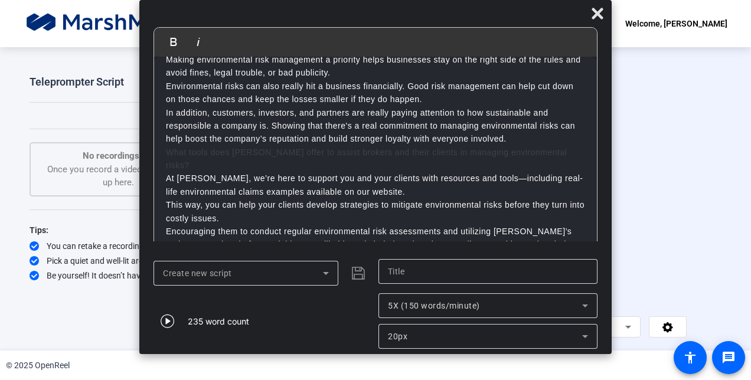
scroll to position [93, 0]
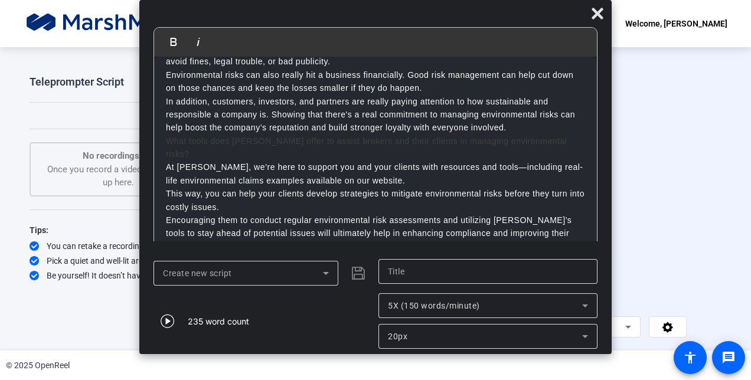
click at [527, 130] on p "In addition, customers, investors, and partners are really paying attention to …" at bounding box center [375, 115] width 419 height 40
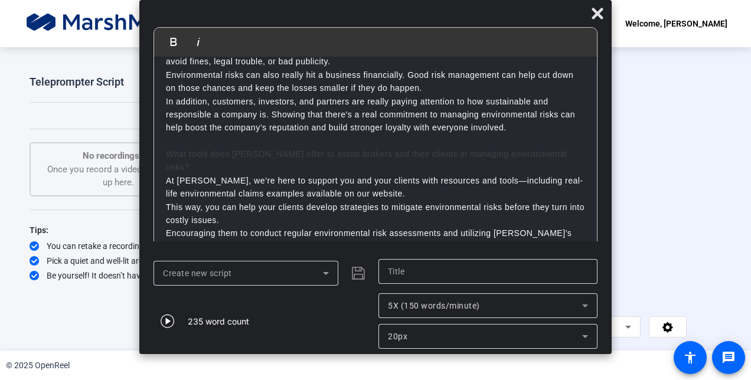
click at [551, 151] on h2 "What tools does [PERSON_NAME] offer to assist brokers and their clients in mana…" at bounding box center [375, 161] width 419 height 27
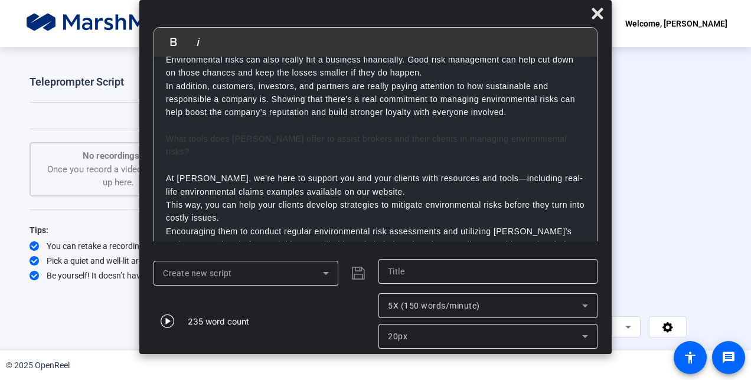
scroll to position [119, 0]
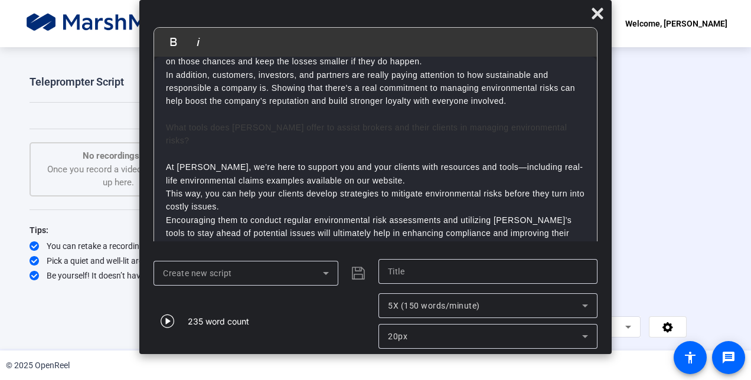
click at [410, 274] on input "text" at bounding box center [488, 271] width 200 height 14
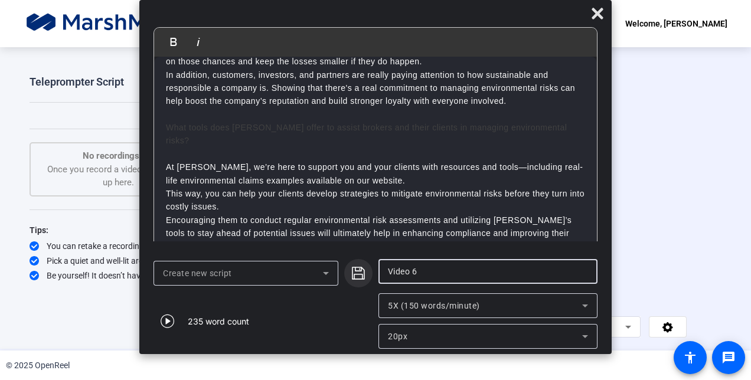
type input "Video 6"
click at [364, 277] on icon "submit" at bounding box center [358, 273] width 14 height 14
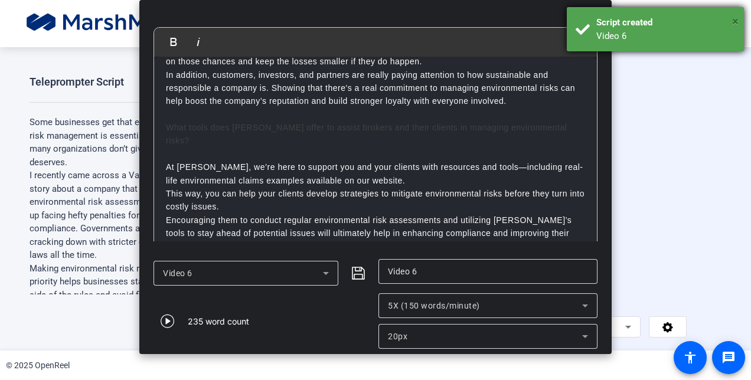
click at [734, 22] on span "×" at bounding box center [735, 21] width 6 height 14
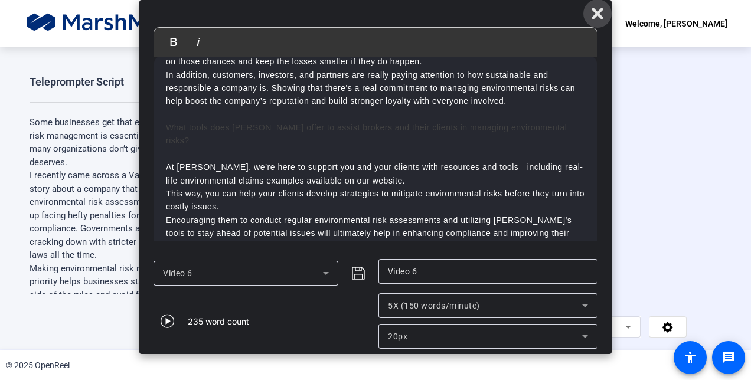
click at [592, 14] on icon at bounding box center [597, 13] width 14 height 14
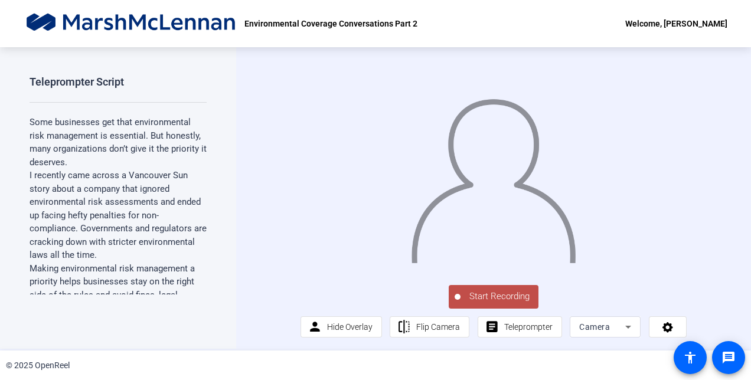
click at [476, 296] on span "Start Recording" at bounding box center [499, 297] width 78 height 14
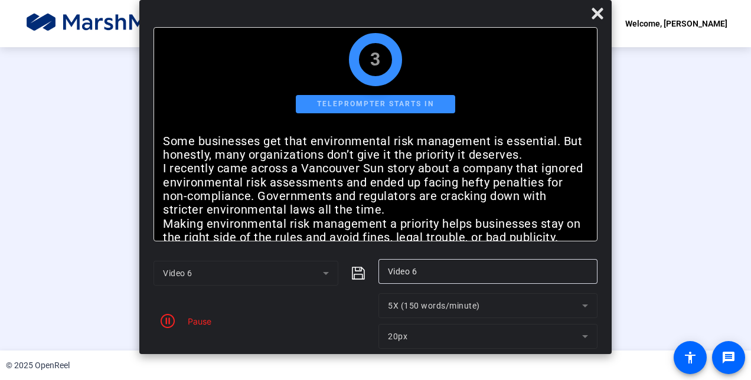
scroll to position [0, 0]
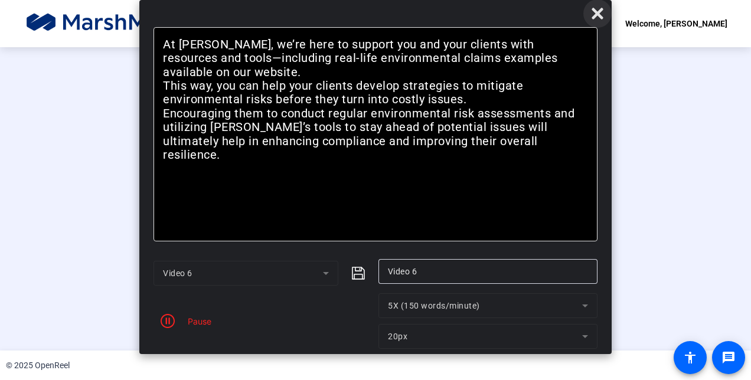
click at [596, 13] on icon at bounding box center [596, 13] width 11 height 11
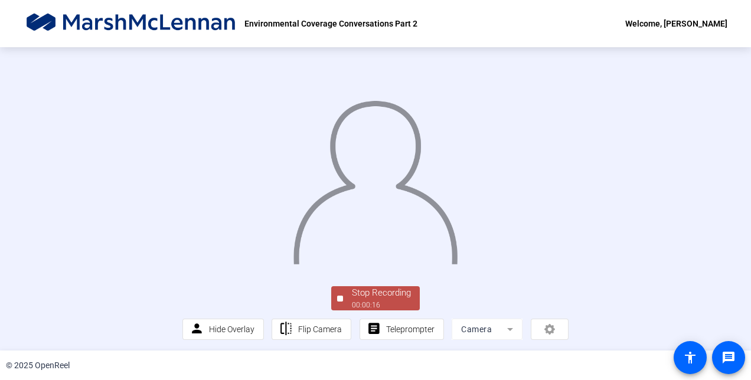
scroll to position [71, 0]
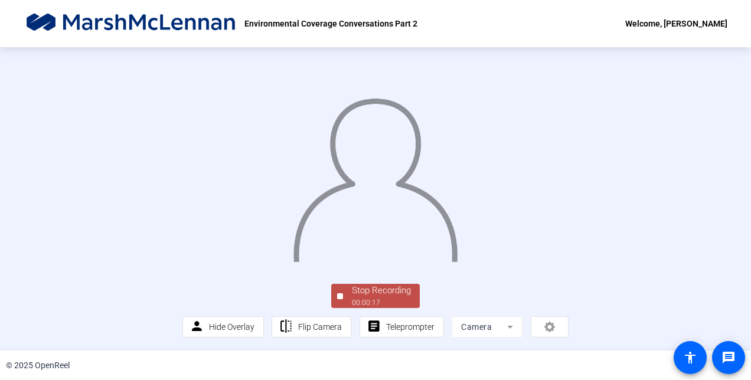
click at [360, 297] on div "00:00:17" at bounding box center [381, 302] width 59 height 11
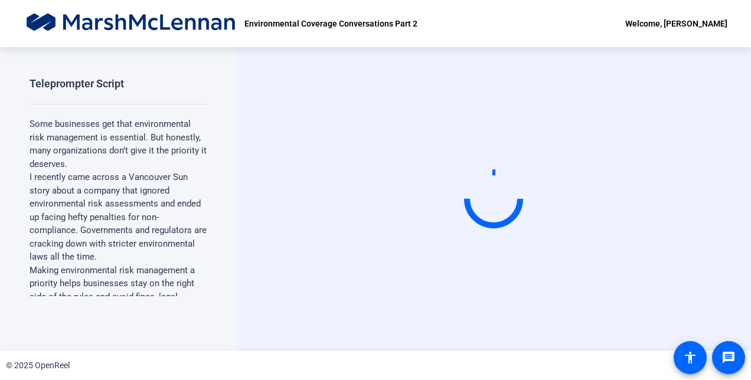
scroll to position [0, 0]
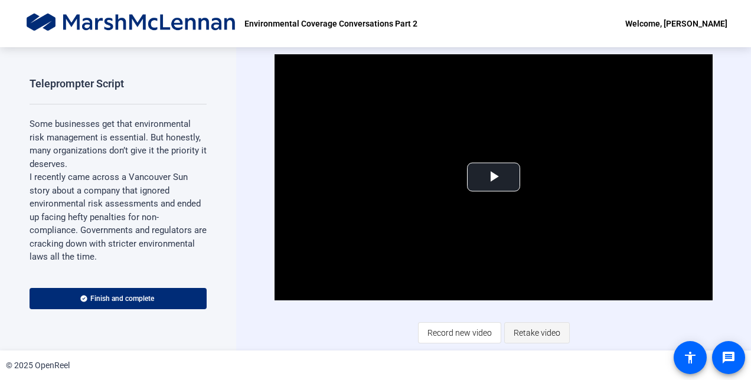
click at [531, 332] on span "Retake video" at bounding box center [537, 333] width 47 height 22
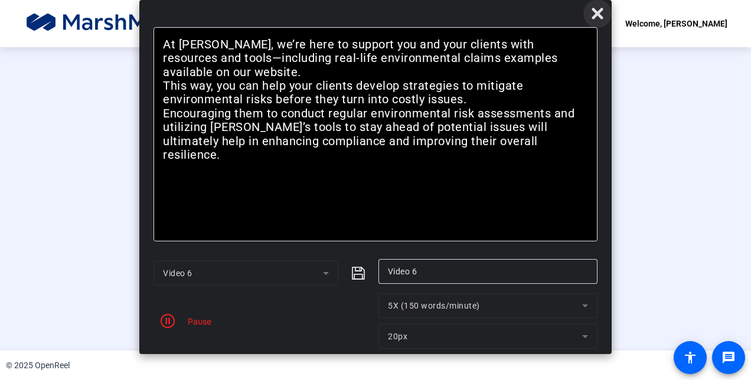
click at [597, 20] on icon at bounding box center [597, 13] width 14 height 14
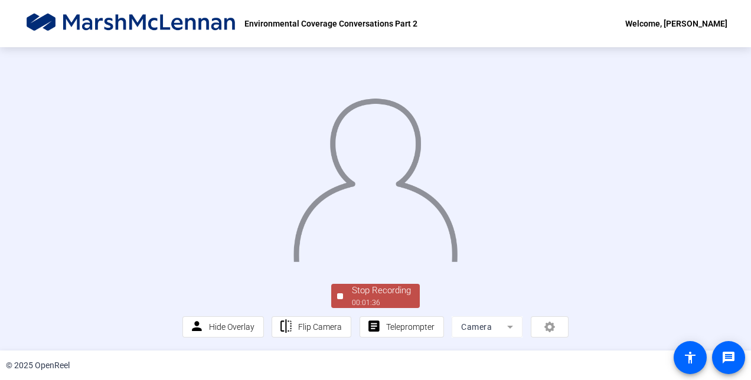
scroll to position [32, 0]
click at [353, 297] on div "Stop Recording" at bounding box center [381, 291] width 59 height 14
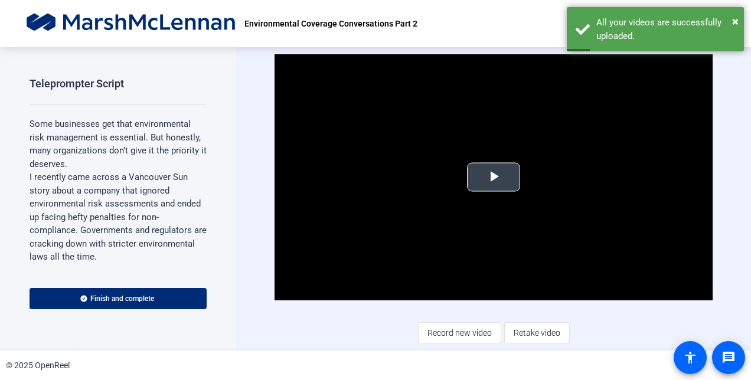
click at [493, 177] on span "Video Player" at bounding box center [493, 177] width 0 height 0
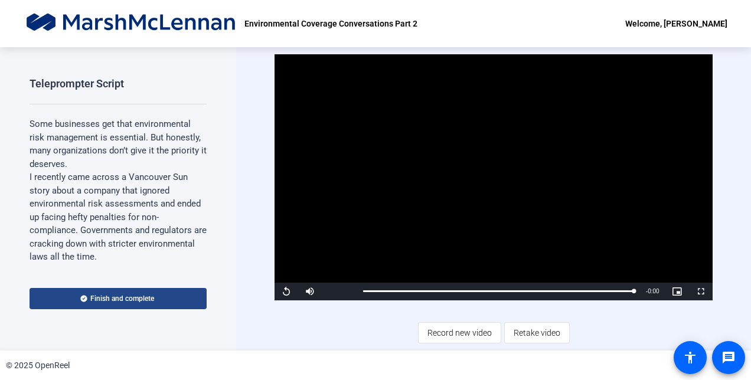
click at [90, 299] on span "Finish and complete" at bounding box center [122, 298] width 64 height 9
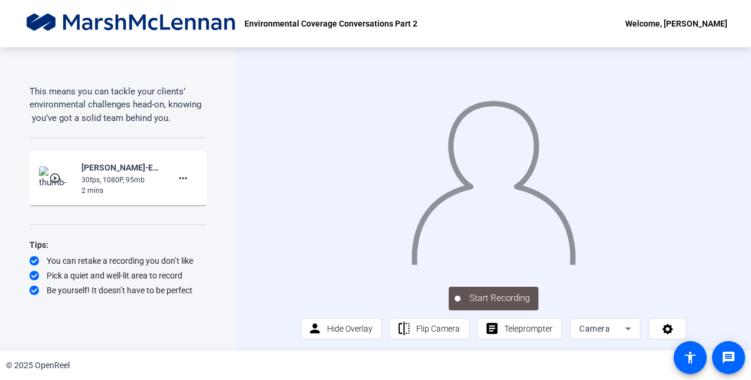
scroll to position [430, 0]
click at [519, 335] on span "Teleprompter" at bounding box center [528, 329] width 48 height 22
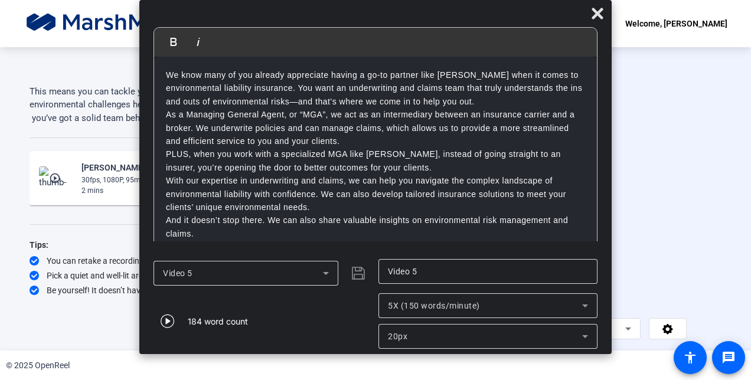
click at [326, 272] on icon at bounding box center [326, 273] width 14 height 14
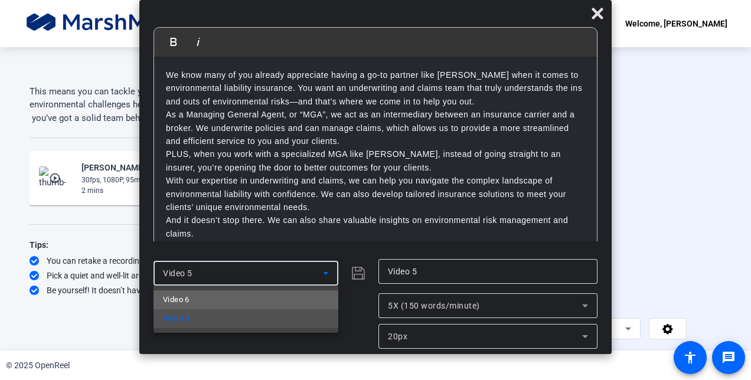
click at [313, 299] on mat-option "Video 6" at bounding box center [245, 299] width 185 height 19
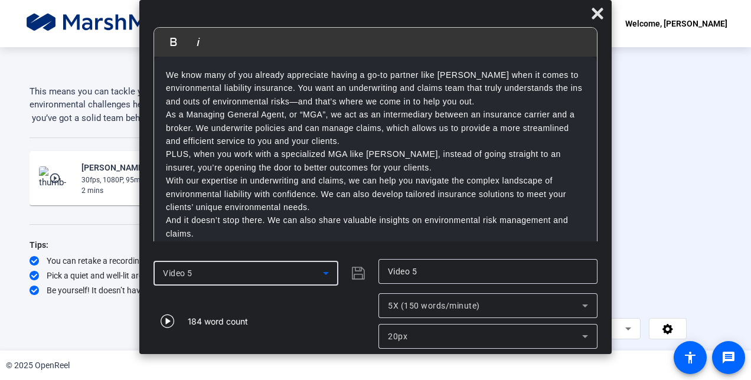
type input "Video 6"
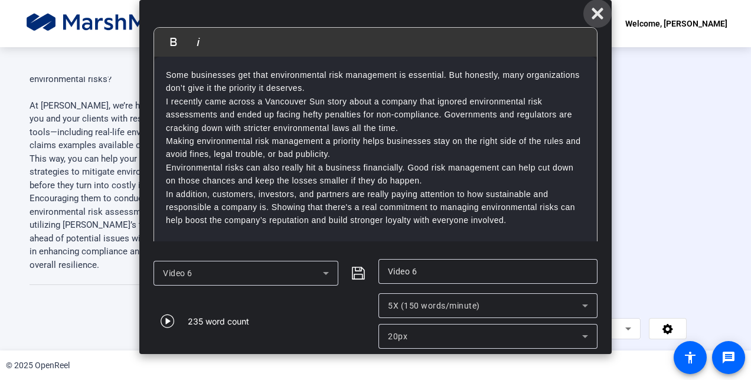
click at [593, 19] on icon at bounding box center [597, 13] width 14 height 14
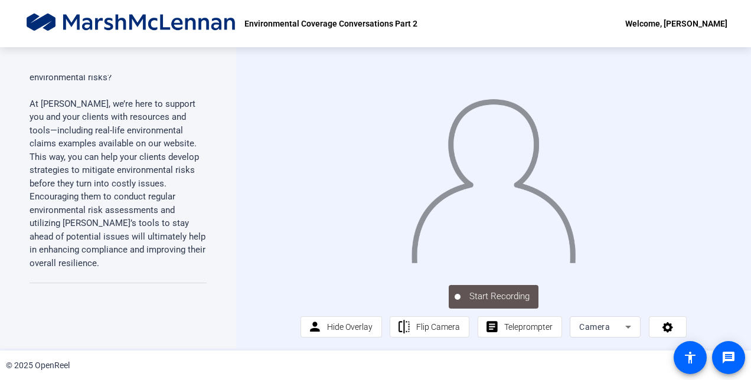
scroll to position [0, 0]
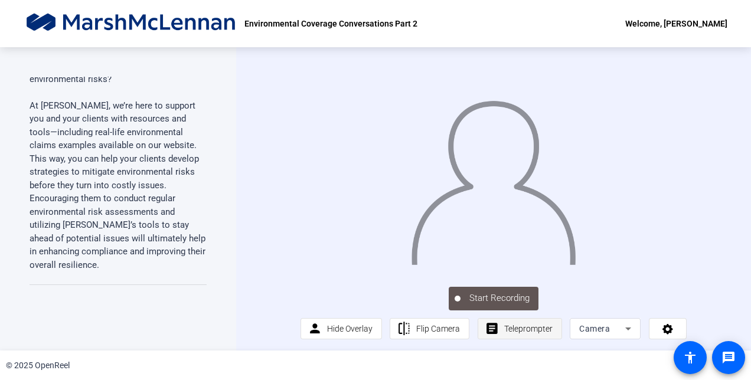
click at [535, 333] on span "Teleprompter" at bounding box center [528, 328] width 48 height 9
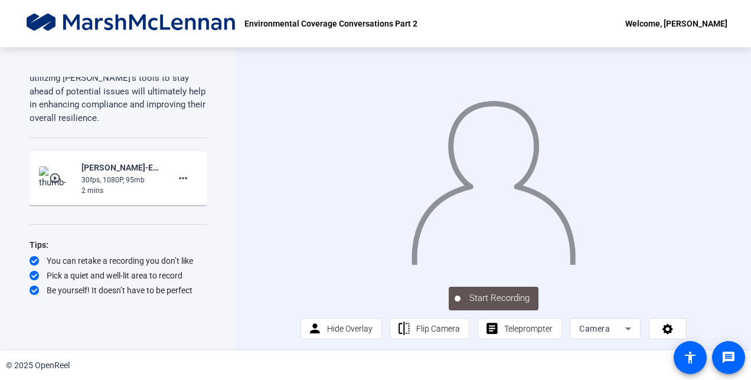
scroll to position [15, 0]
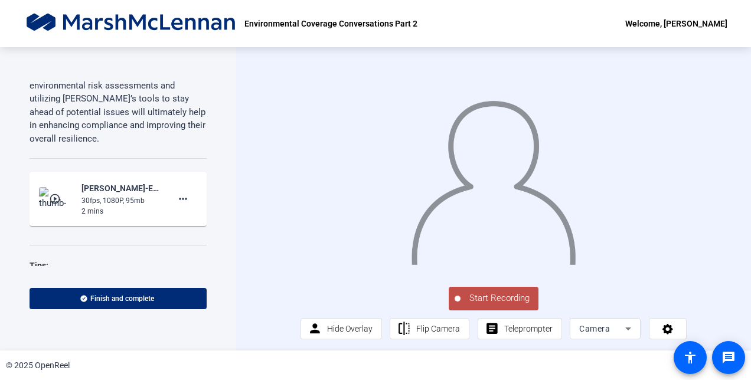
scroll to position [620, 0]
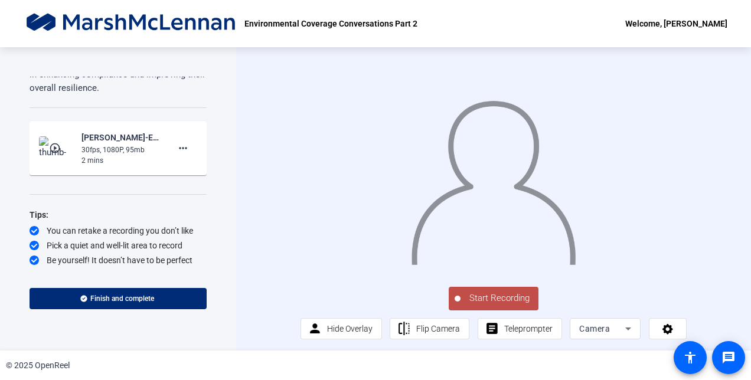
click at [473, 305] on span "Start Recording" at bounding box center [499, 299] width 78 height 14
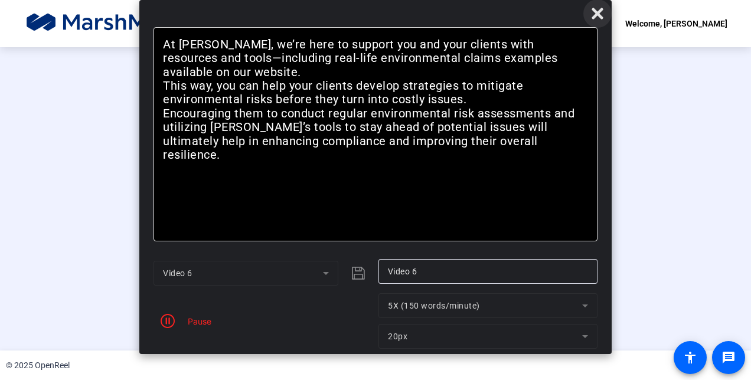
click at [597, 20] on icon at bounding box center [597, 13] width 14 height 14
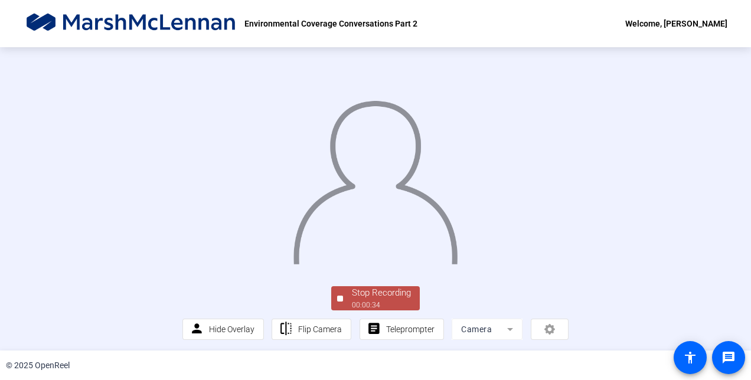
scroll to position [71, 0]
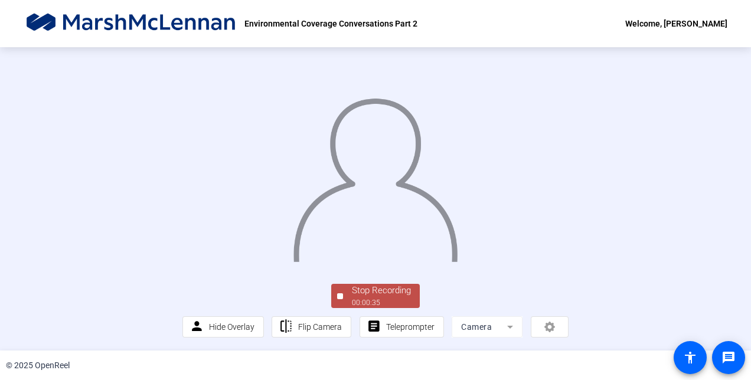
click at [373, 297] on div "Stop Recording" at bounding box center [381, 291] width 59 height 14
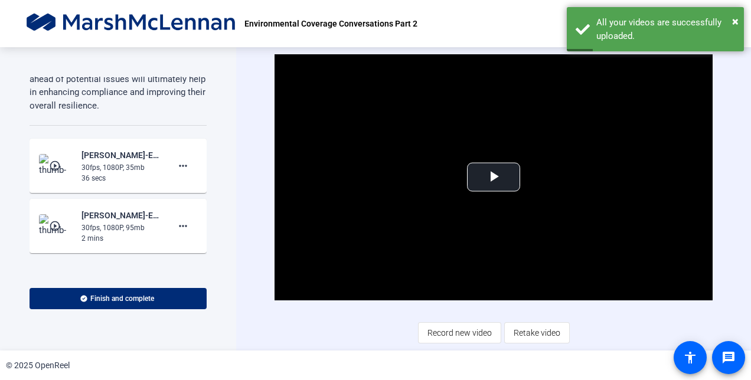
click at [53, 232] on mat-icon "play_circle_outline" at bounding box center [56, 226] width 14 height 12
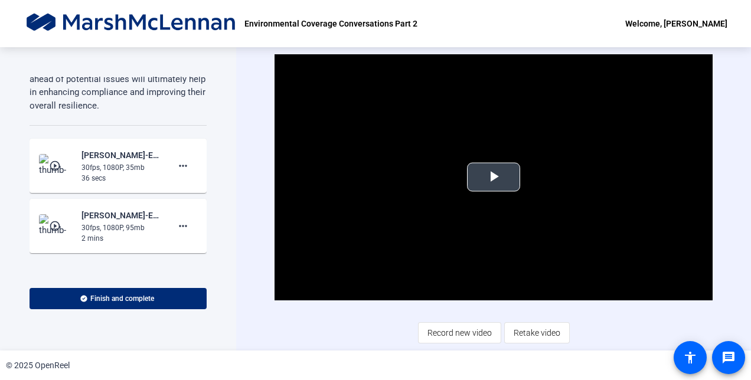
click at [493, 177] on span "Video Player" at bounding box center [493, 177] width 0 height 0
click at [54, 172] on mat-icon "play_circle_outline" at bounding box center [56, 166] width 14 height 12
click at [493, 177] on span "Video Player" at bounding box center [493, 177] width 0 height 0
click at [386, 334] on div "Video Player is loading. Play Video Pause Mute Current Time 0:13 / Duration 0:3…" at bounding box center [492, 198] width 437 height 289
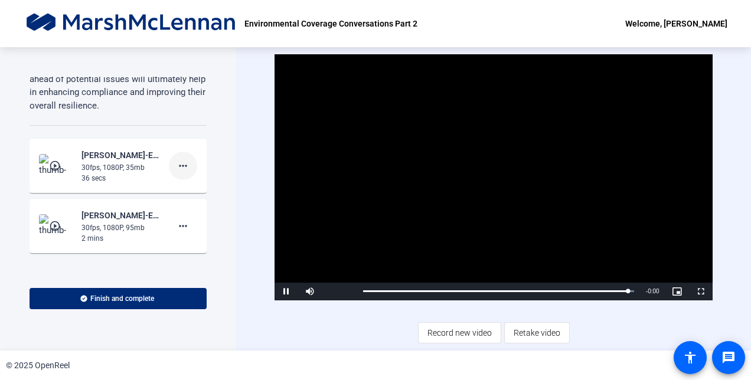
click at [179, 173] on mat-icon "more_horiz" at bounding box center [183, 166] width 14 height 14
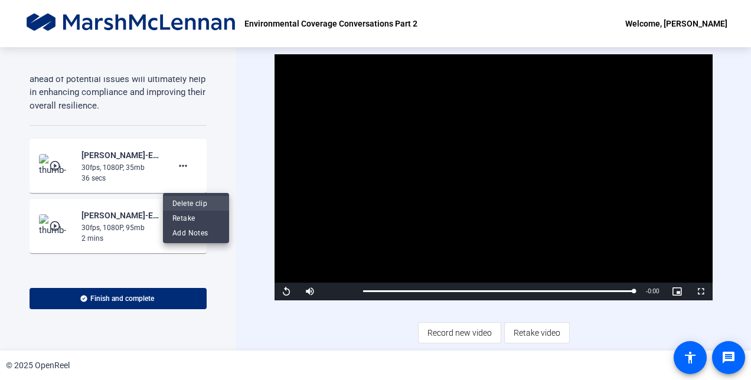
click at [189, 201] on span "Delete clip" at bounding box center [195, 203] width 47 height 14
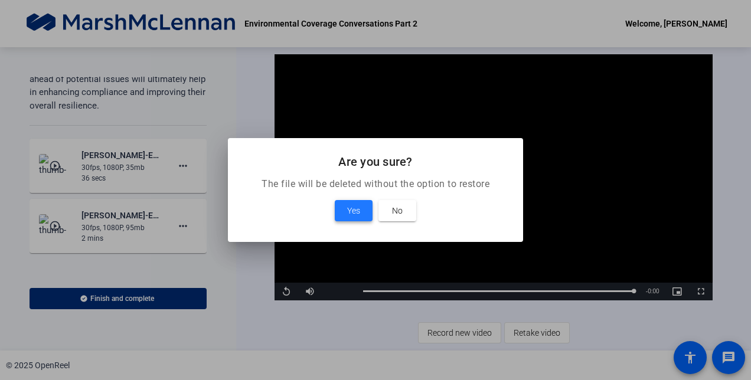
click at [351, 207] on span "Yes" at bounding box center [353, 211] width 13 height 14
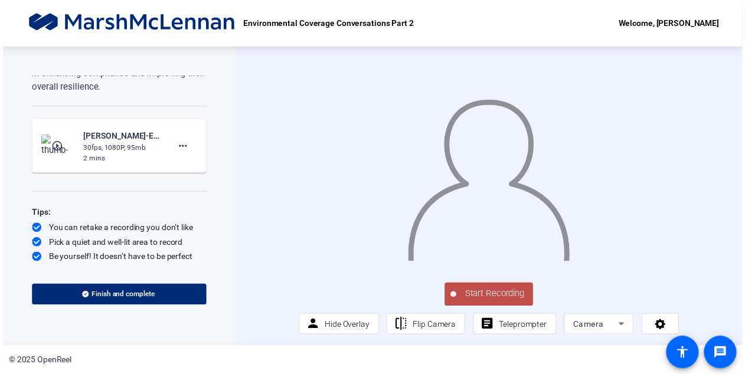
scroll to position [15, 0]
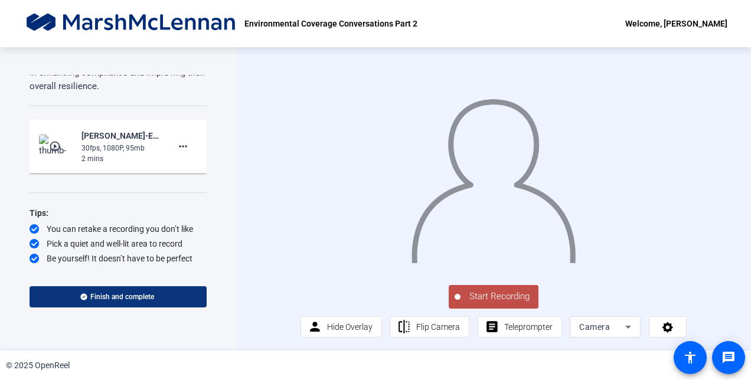
click at [146, 288] on span at bounding box center [118, 297] width 177 height 28
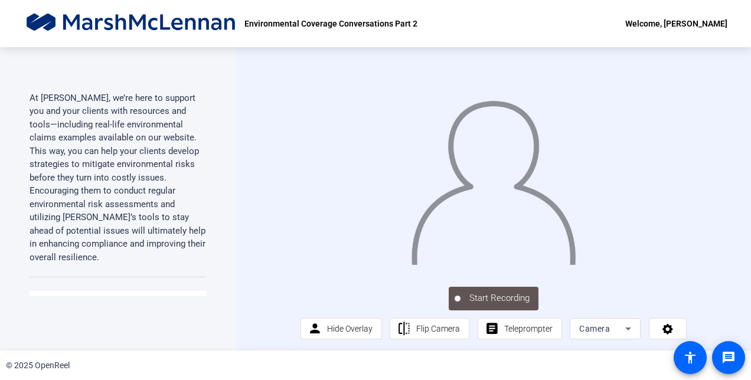
scroll to position [590, 0]
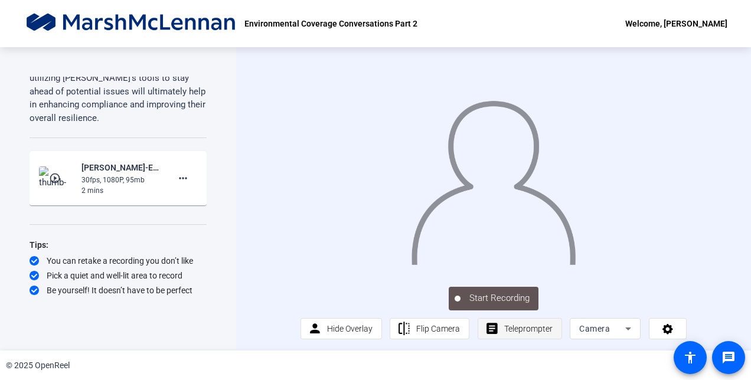
click at [496, 342] on span at bounding box center [519, 329] width 83 height 28
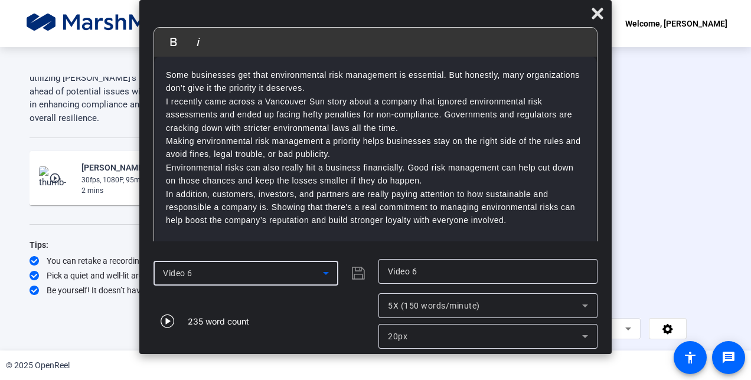
click at [323, 270] on icon at bounding box center [326, 273] width 14 height 14
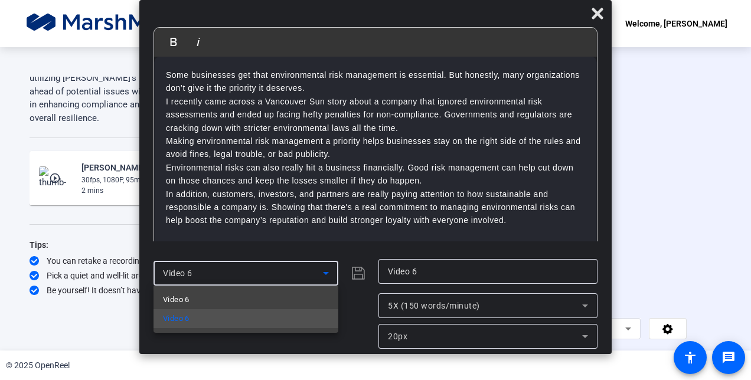
click at [303, 238] on div at bounding box center [375, 190] width 751 height 380
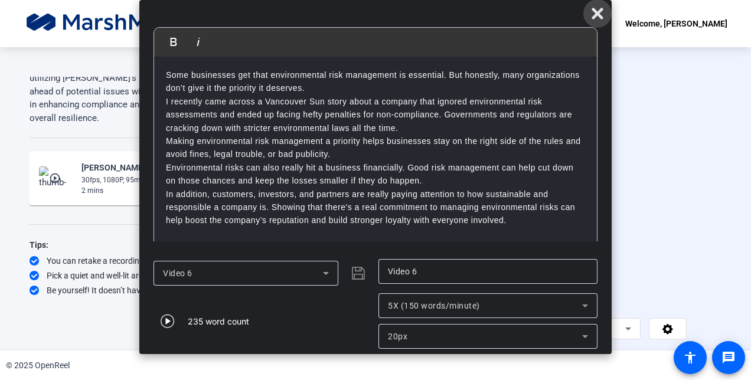
click at [595, 15] on icon at bounding box center [596, 13] width 11 height 11
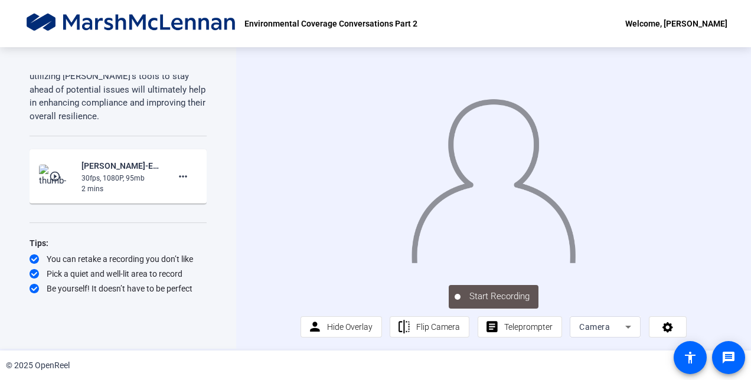
scroll to position [0, 0]
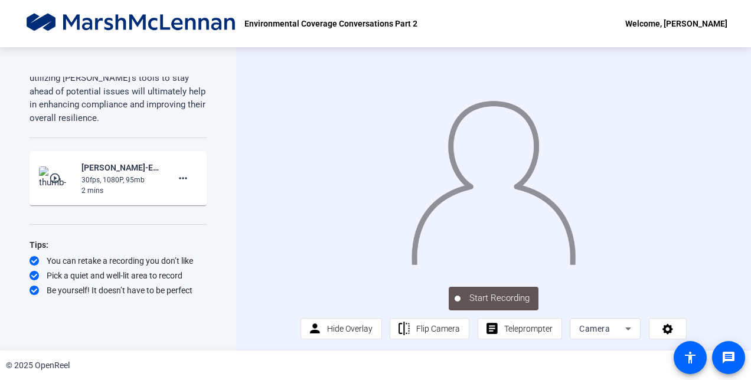
click at [666, 26] on div "Welcome, [PERSON_NAME]" at bounding box center [676, 24] width 102 height 14
click at [387, 24] on div at bounding box center [375, 190] width 751 height 380
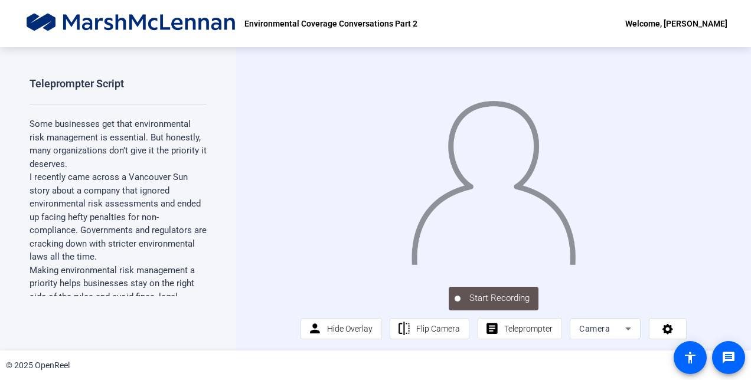
click at [237, 120] on div "Start Recording person Hide Overlay flip Flip Camera article Teleprompter Camera" at bounding box center [493, 198] width 515 height 303
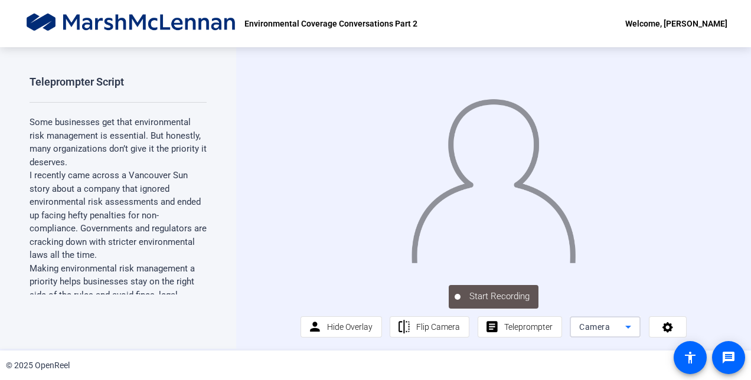
click at [623, 332] on icon at bounding box center [628, 327] width 14 height 14
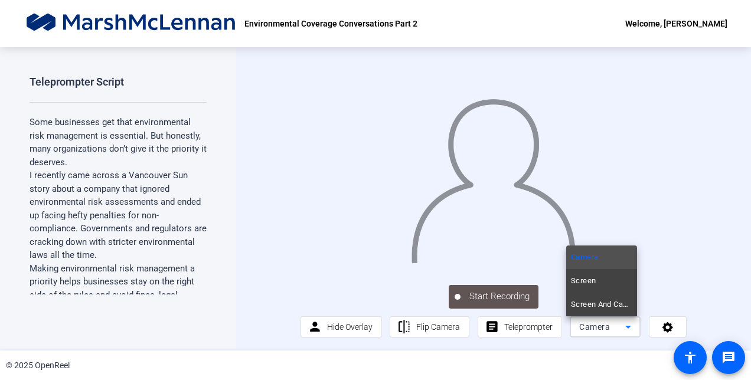
click at [623, 332] on div at bounding box center [375, 190] width 751 height 380
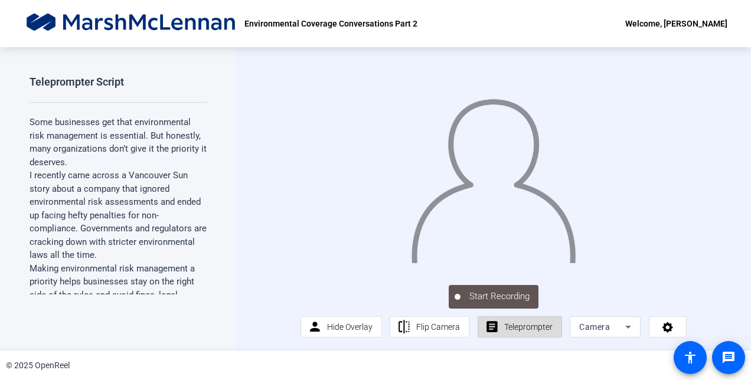
click at [545, 326] on span "Teleprompter" at bounding box center [528, 326] width 48 height 9
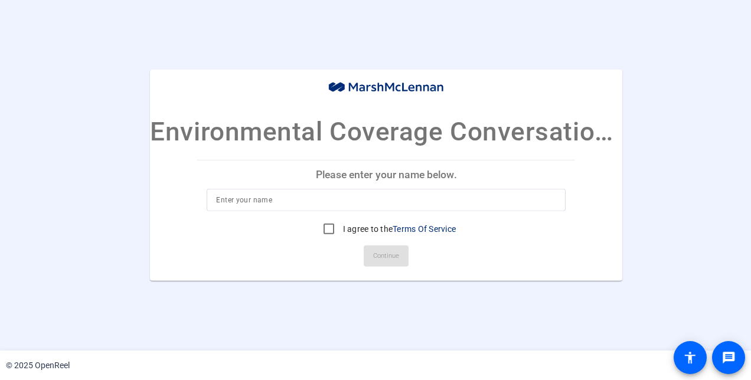
click at [302, 202] on input at bounding box center [386, 200] width 340 height 14
type input "[PERSON_NAME]"
click at [329, 233] on input "I agree to the Terms Of Service" at bounding box center [329, 229] width 24 height 24
checkbox input "true"
click at [375, 254] on span "Continue" at bounding box center [386, 256] width 26 height 18
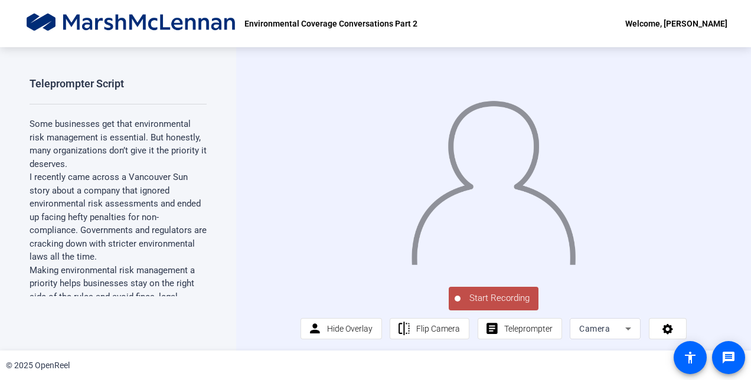
scroll to position [15, 0]
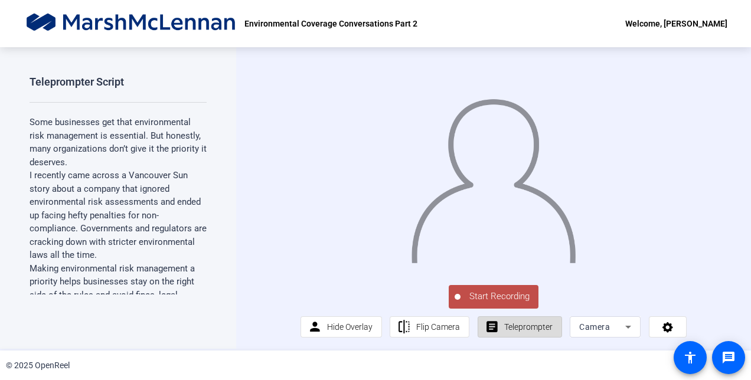
click at [508, 332] on span "Teleprompter" at bounding box center [528, 327] width 48 height 22
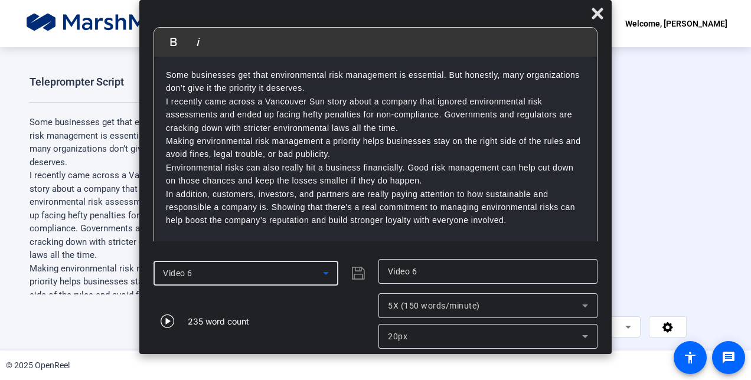
click at [327, 279] on icon at bounding box center [326, 273] width 14 height 14
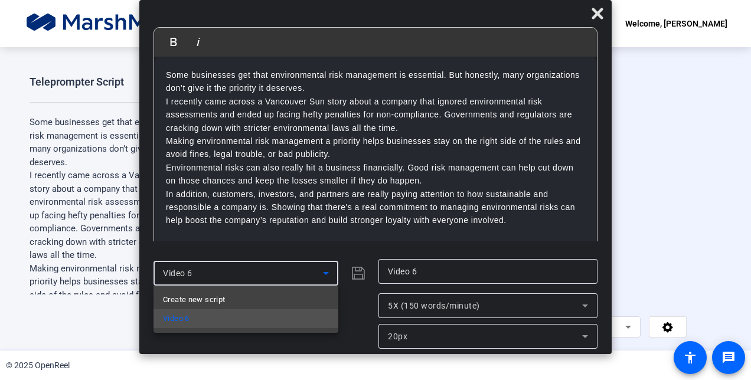
click at [344, 332] on div at bounding box center [375, 190] width 751 height 380
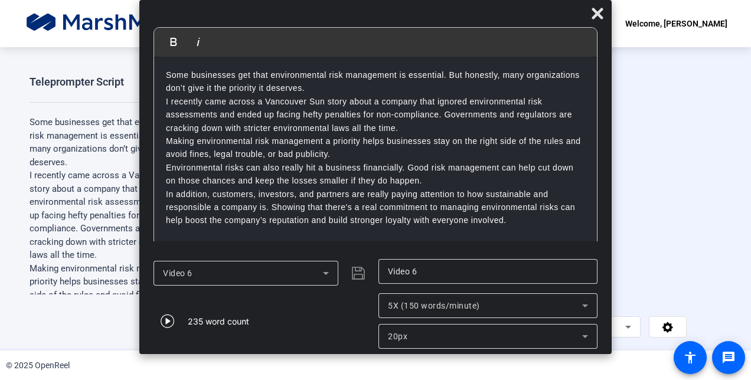
click at [325, 270] on icon at bounding box center [326, 273] width 14 height 14
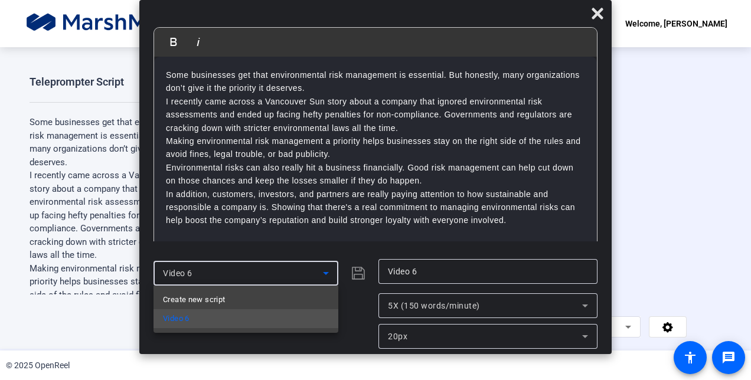
click at [358, 313] on div at bounding box center [375, 190] width 751 height 380
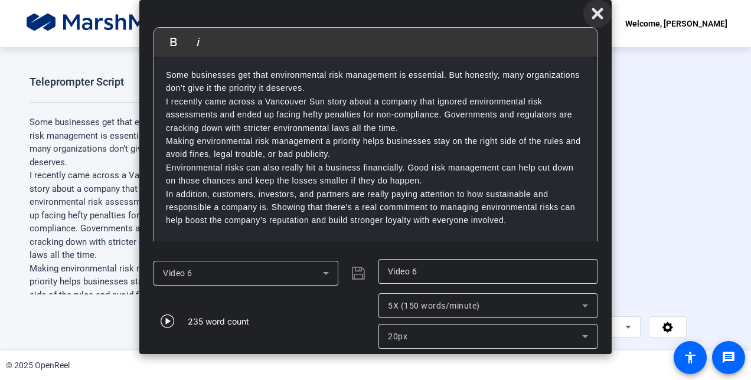
click at [593, 17] on icon at bounding box center [596, 13] width 11 height 11
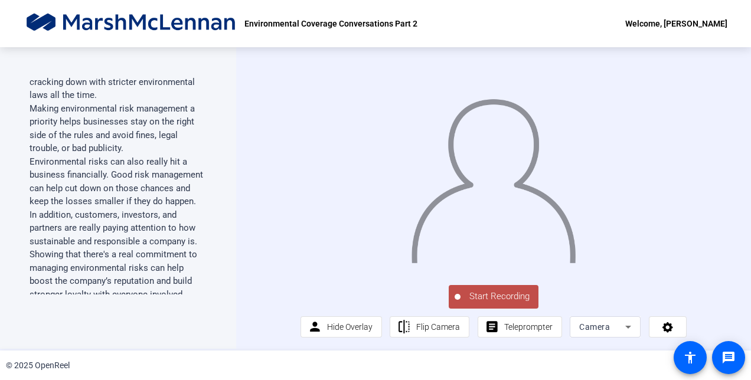
scroll to position [0, 0]
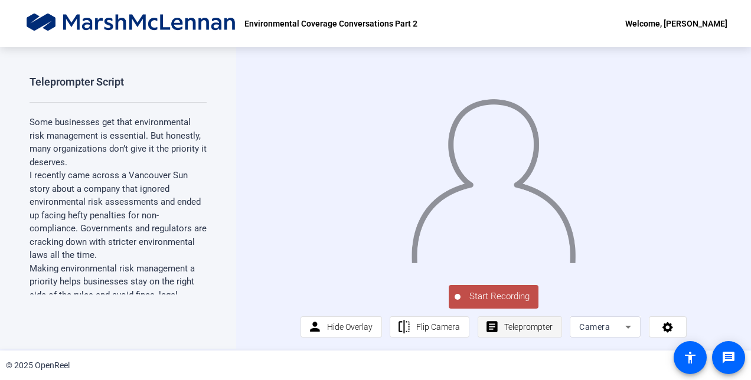
click at [522, 330] on span "Teleprompter" at bounding box center [528, 326] width 48 height 9
click at [548, 325] on span "Teleprompter" at bounding box center [528, 326] width 48 height 9
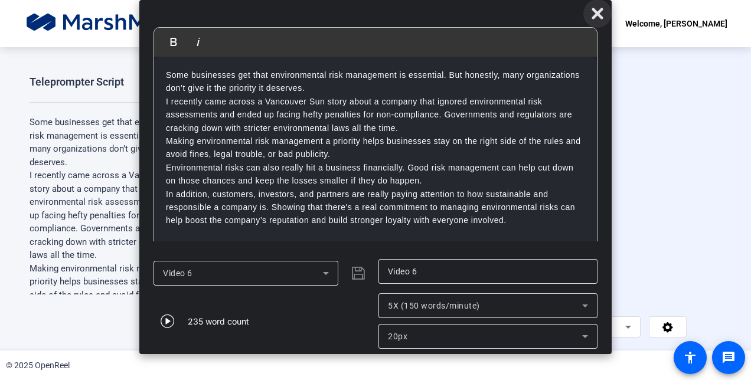
click at [594, 11] on icon at bounding box center [596, 13] width 11 height 11
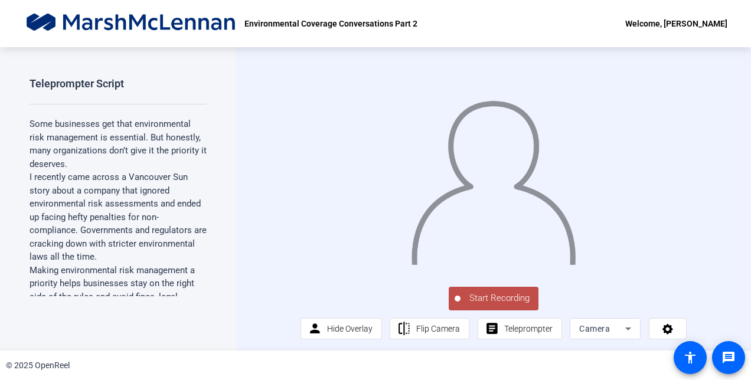
scroll to position [15, 0]
click at [523, 333] on span "Teleprompter" at bounding box center [528, 328] width 48 height 9
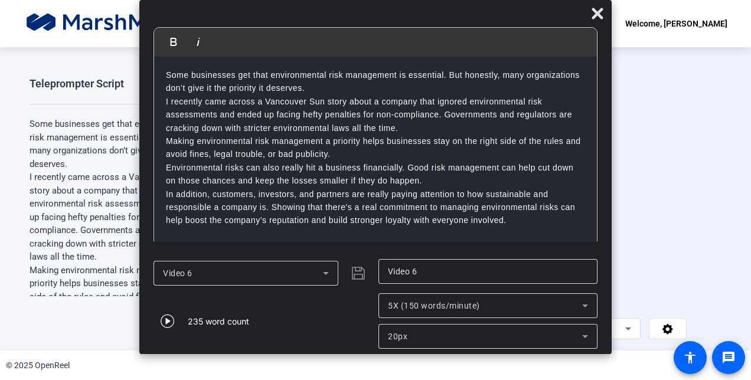
click at [328, 274] on icon at bounding box center [326, 273] width 14 height 14
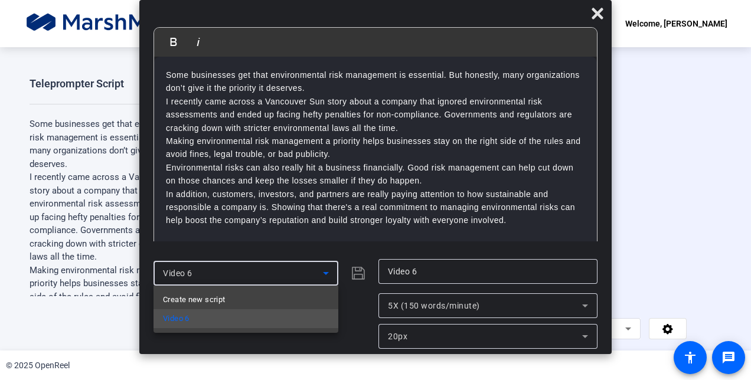
click at [333, 245] on div at bounding box center [375, 190] width 751 height 380
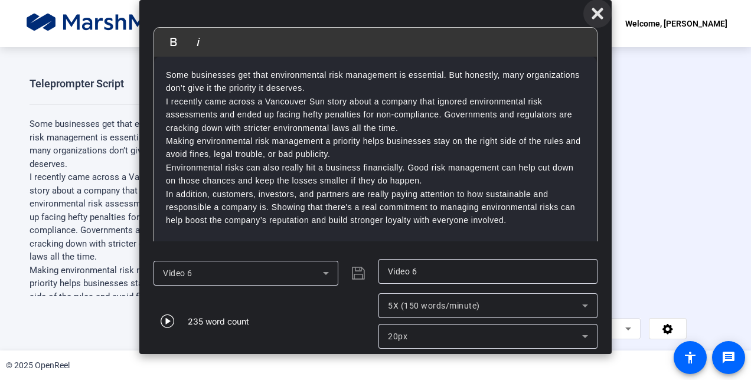
click at [599, 13] on icon at bounding box center [596, 13] width 11 height 11
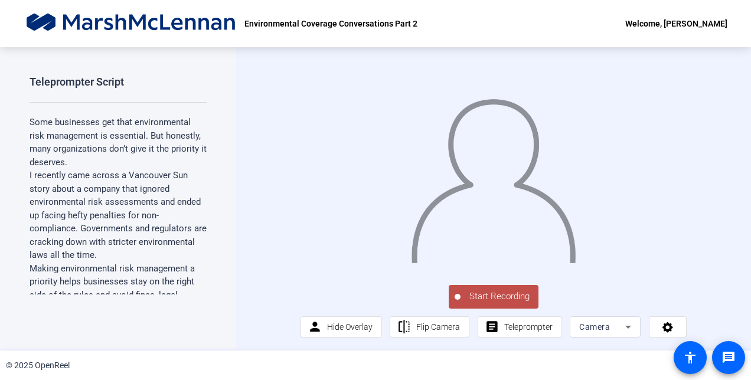
scroll to position [15, 0]
click at [523, 326] on span "Teleprompter" at bounding box center [528, 326] width 48 height 9
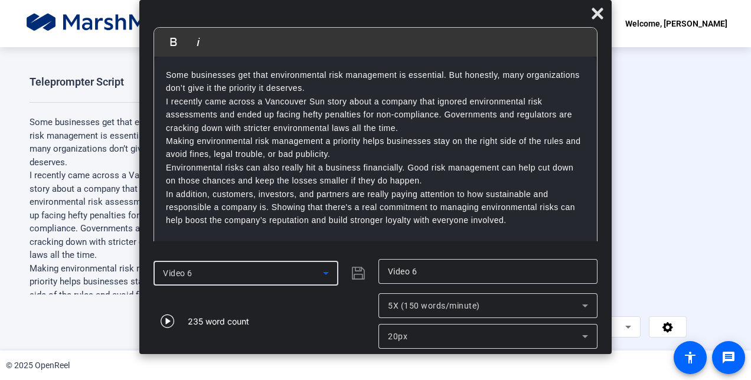
click at [327, 274] on icon at bounding box center [326, 273] width 14 height 14
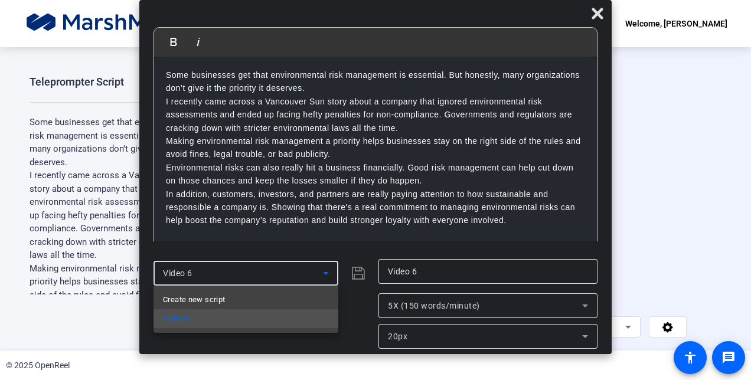
click at [593, 19] on div at bounding box center [375, 190] width 751 height 380
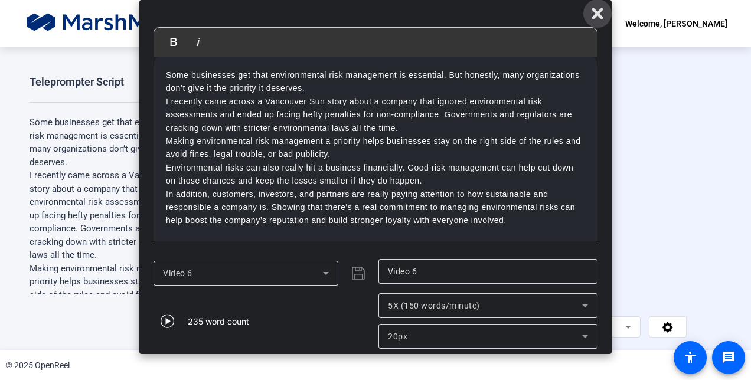
click at [596, 15] on icon at bounding box center [596, 13] width 11 height 11
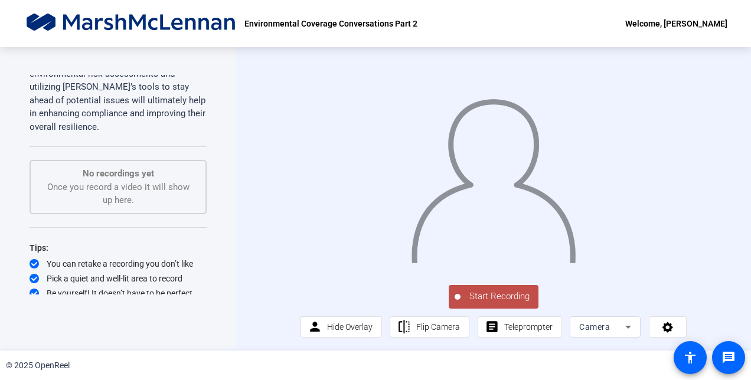
scroll to position [584, 0]
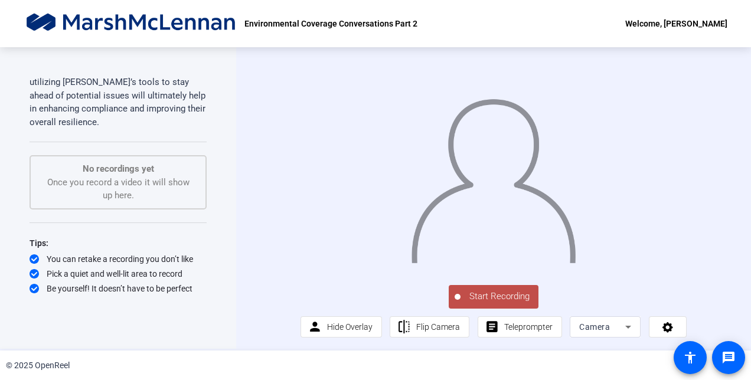
click at [116, 172] on div "No recordings yet Once you record a video it will show up here." at bounding box center [117, 182] width 151 height 40
drag, startPoint x: 116, startPoint y: 172, endPoint x: 169, endPoint y: 208, distance: 63.7
click at [169, 208] on div "Teleprompter Script Some businesses get that environmental risk management is e…" at bounding box center [118, 185] width 177 height 220
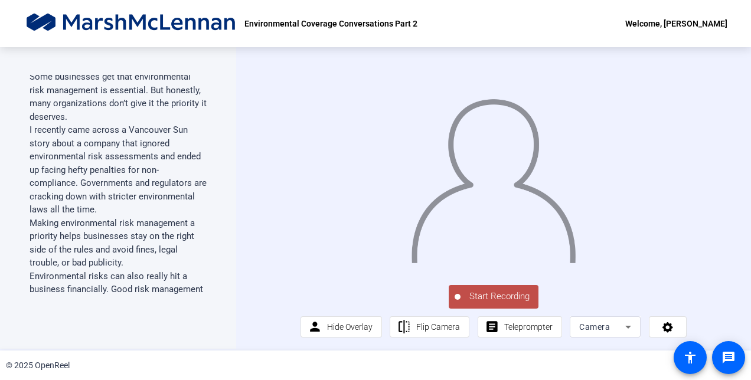
scroll to position [0, 0]
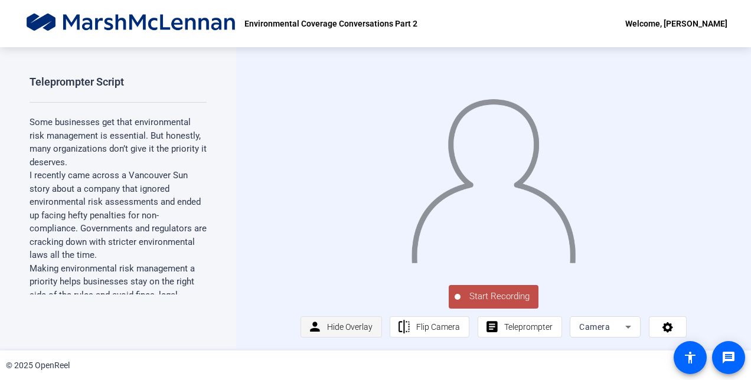
click at [347, 323] on span "Hide Overlay" at bounding box center [349, 326] width 45 height 9
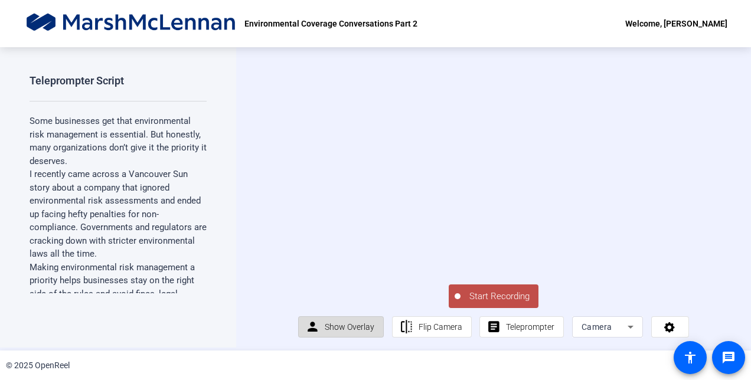
click at [347, 323] on span "Show Overlay" at bounding box center [350, 326] width 50 height 9
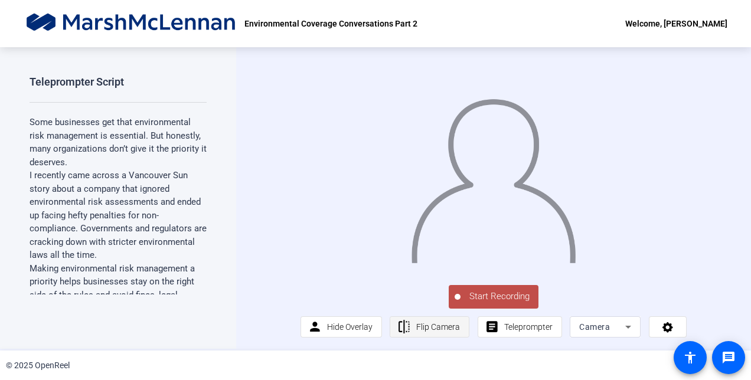
click at [436, 321] on span "Flip Camera" at bounding box center [438, 327] width 44 height 22
click at [431, 322] on span "Flip Camera" at bounding box center [438, 326] width 44 height 9
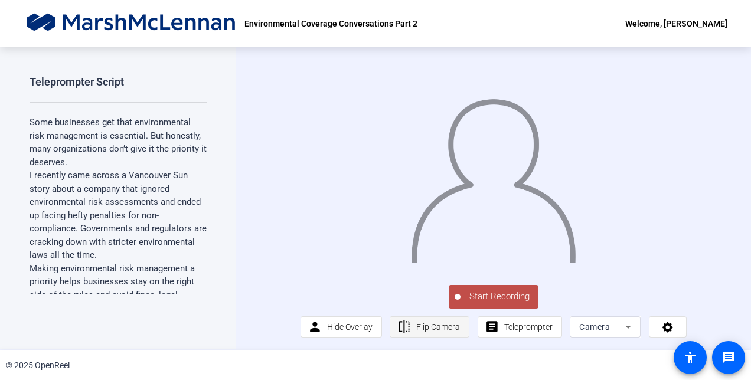
click at [431, 322] on span "Flip Camera" at bounding box center [438, 326] width 44 height 9
click at [597, 328] on span "Camera" at bounding box center [594, 326] width 31 height 9
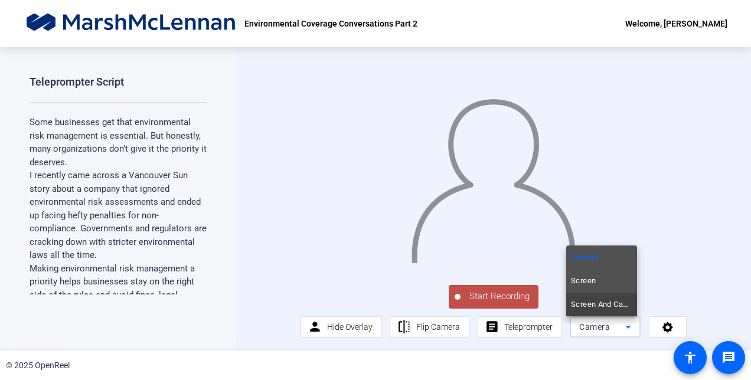
click at [584, 283] on span "Screen" at bounding box center [583, 281] width 25 height 14
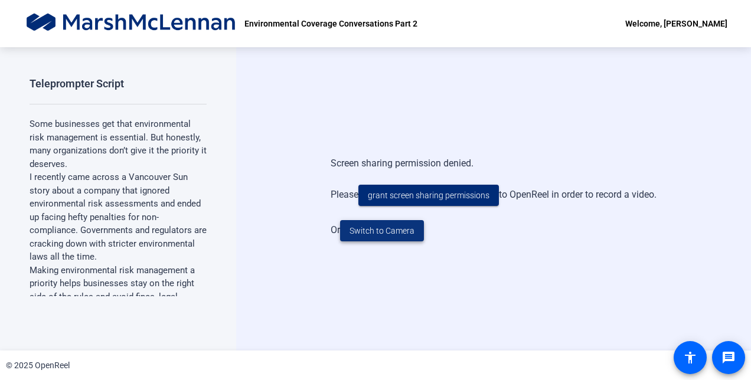
click at [371, 235] on span "Switch to Camera" at bounding box center [381, 231] width 65 height 12
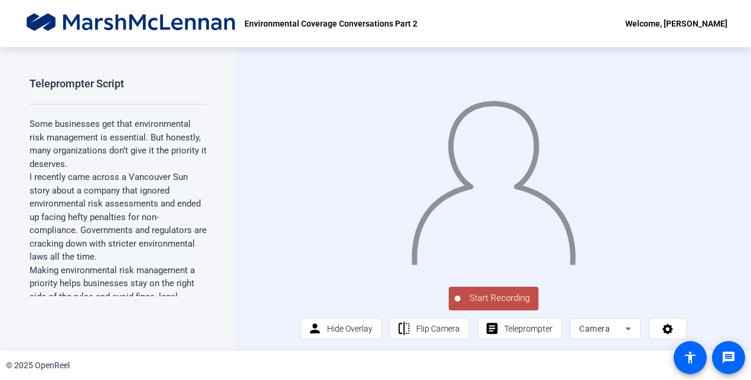
scroll to position [15, 0]
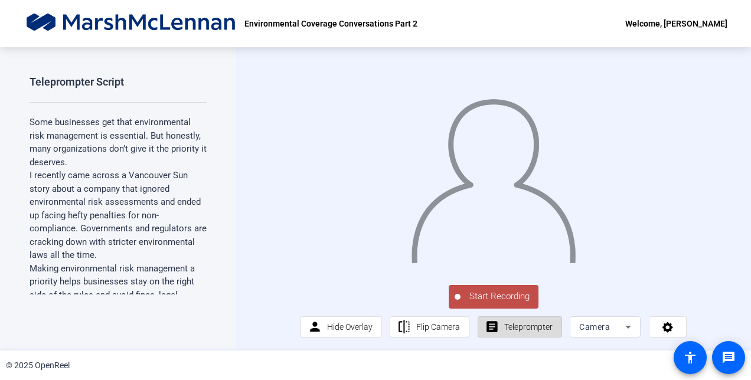
click at [529, 331] on span "Teleprompter" at bounding box center [528, 326] width 48 height 9
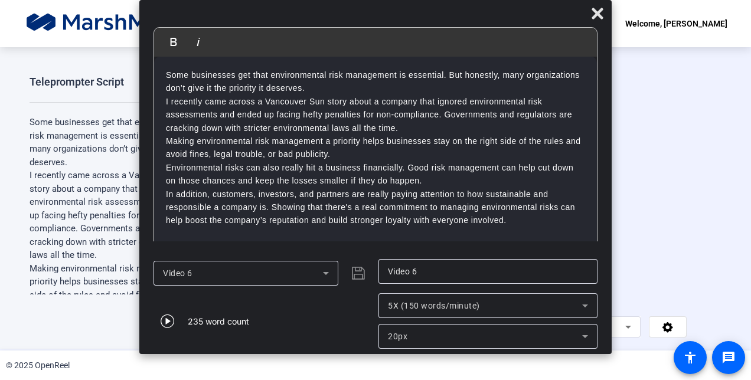
click at [330, 273] on icon at bounding box center [326, 273] width 14 height 14
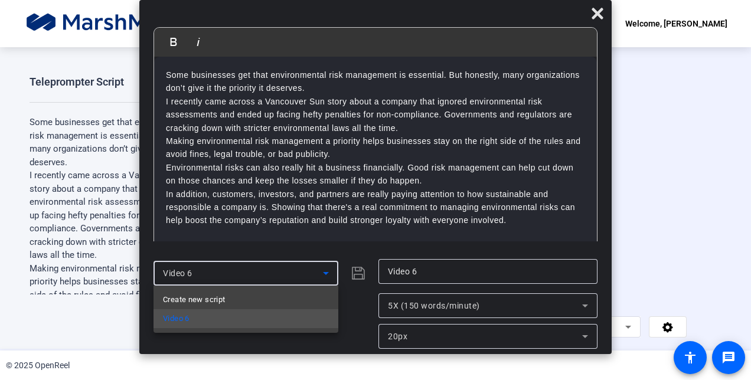
click at [330, 273] on div at bounding box center [375, 190] width 751 height 380
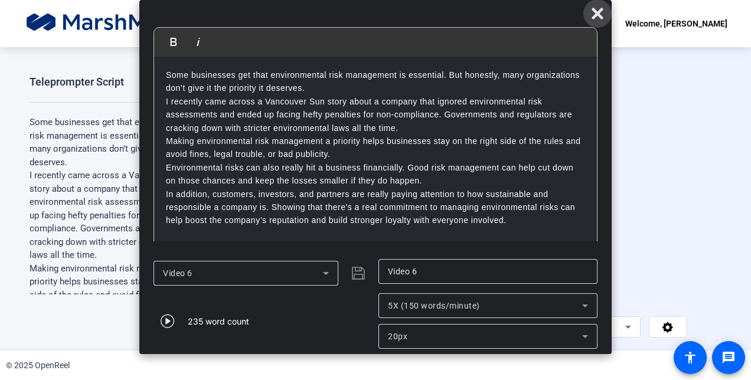
click at [593, 16] on icon at bounding box center [596, 13] width 11 height 11
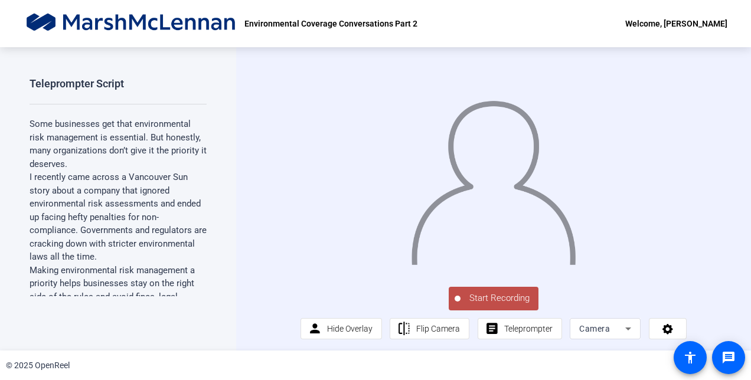
scroll to position [15, 0]
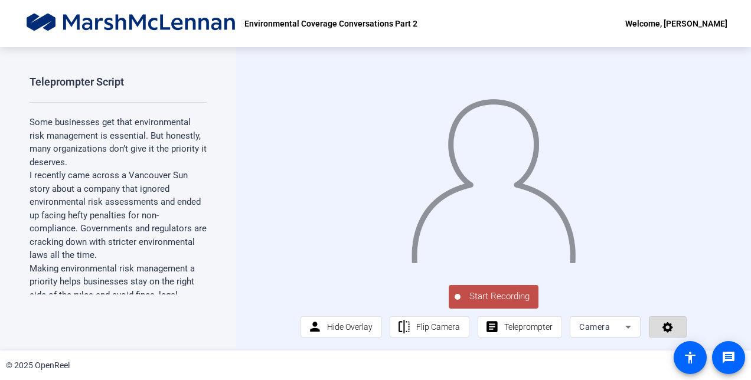
click at [662, 327] on icon at bounding box center [667, 327] width 11 height 11
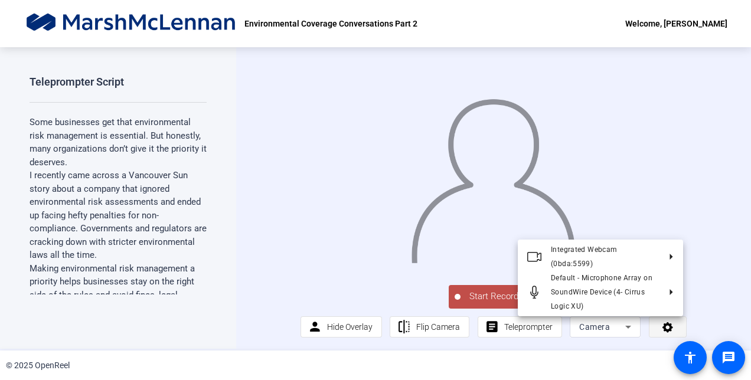
click at [661, 327] on div at bounding box center [375, 190] width 751 height 380
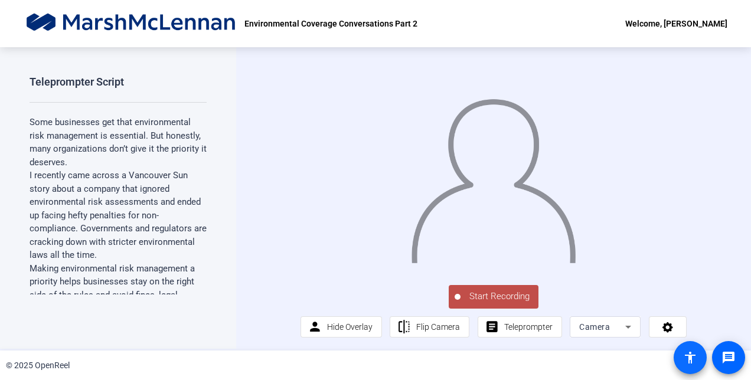
click at [692, 357] on mat-icon "accessibility" at bounding box center [690, 358] width 14 height 14
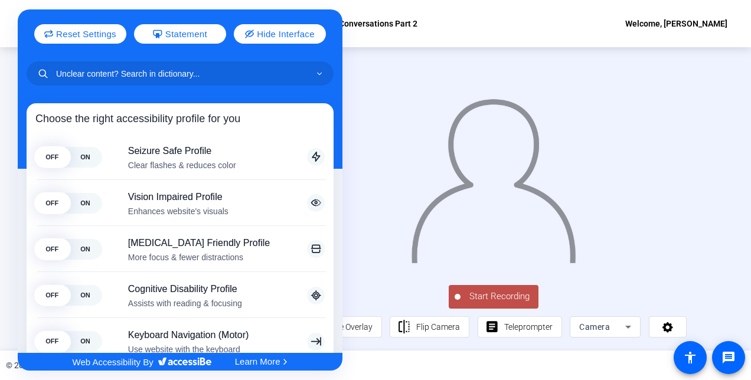
scroll to position [0, 0]
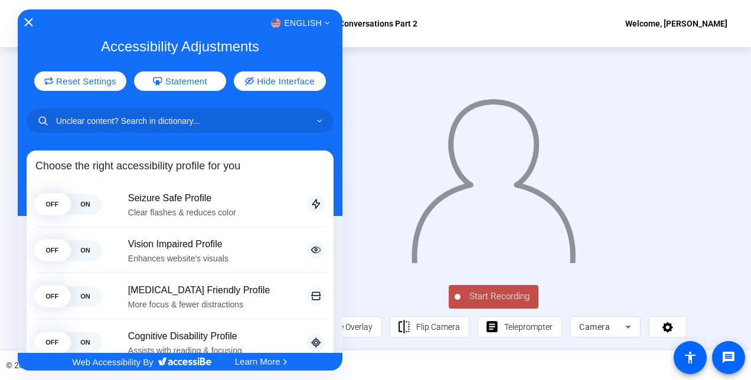
click at [26, 22] on icon "Close Accessibility Interface" at bounding box center [28, 22] width 8 height 8
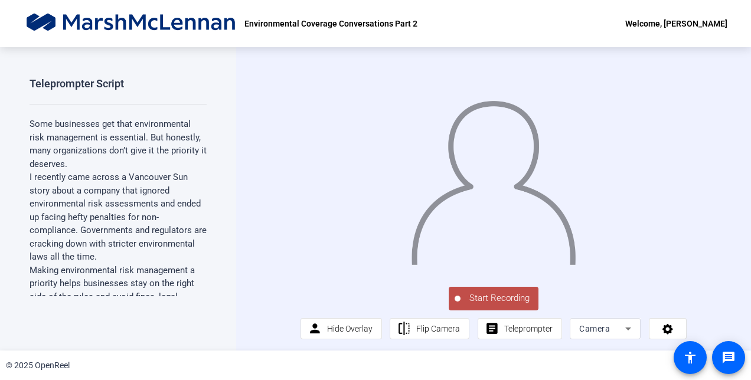
click at [675, 22] on div "Welcome, [PERSON_NAME]" at bounding box center [676, 24] width 102 height 14
click at [633, 39] on button "Logout" at bounding box center [657, 41] width 66 height 15
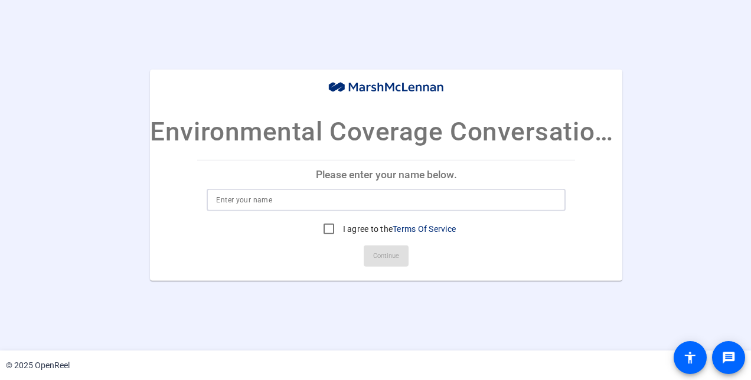
click at [388, 194] on input at bounding box center [386, 200] width 340 height 14
type input "[PERSON_NAME]"
click at [328, 227] on input "I agree to the Terms Of Service" at bounding box center [329, 229] width 24 height 24
checkbox input "true"
click at [379, 263] on span "Continue" at bounding box center [386, 256] width 26 height 18
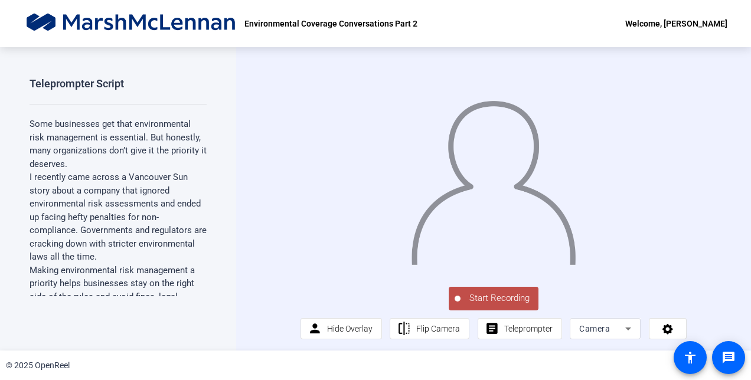
scroll to position [15, 0]
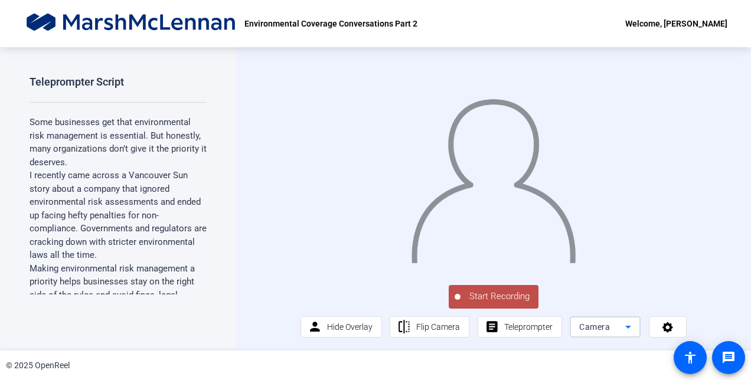
click at [597, 327] on span "Camera" at bounding box center [594, 326] width 31 height 9
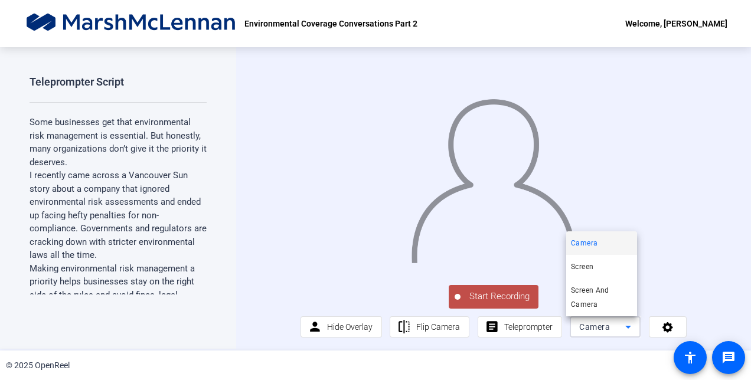
click at [597, 327] on div at bounding box center [375, 190] width 751 height 380
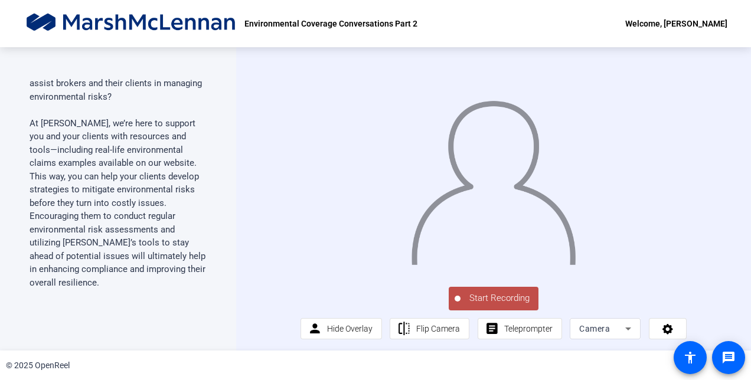
scroll to position [584, 0]
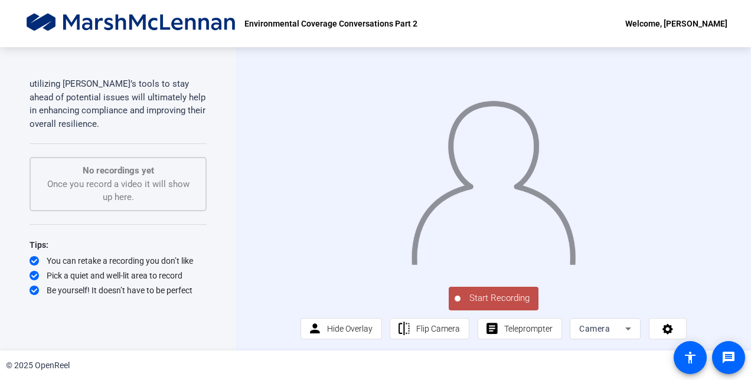
click at [120, 201] on div "No recordings yet Once you record a video it will show up here." at bounding box center [117, 184] width 151 height 40
drag, startPoint x: 120, startPoint y: 201, endPoint x: 176, endPoint y: 199, distance: 55.5
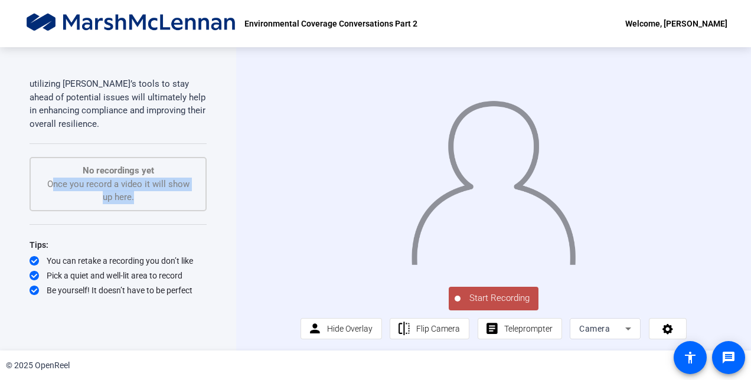
click at [176, 199] on div "No recordings yet Once you record a video it will show up here." at bounding box center [117, 184] width 151 height 40
click at [235, 140] on div "Teleprompter Script Some businesses get that environmental risk management is e…" at bounding box center [118, 198] width 236 height 303
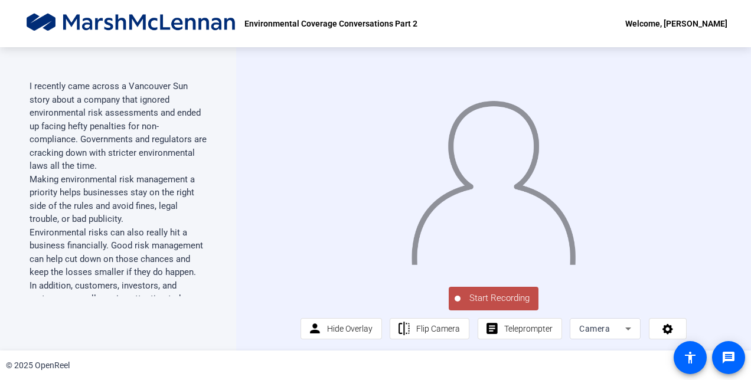
scroll to position [0, 0]
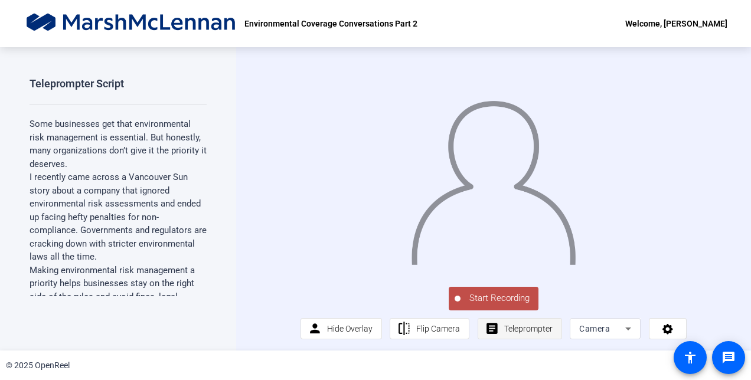
click at [511, 333] on span "Teleprompter" at bounding box center [528, 328] width 48 height 9
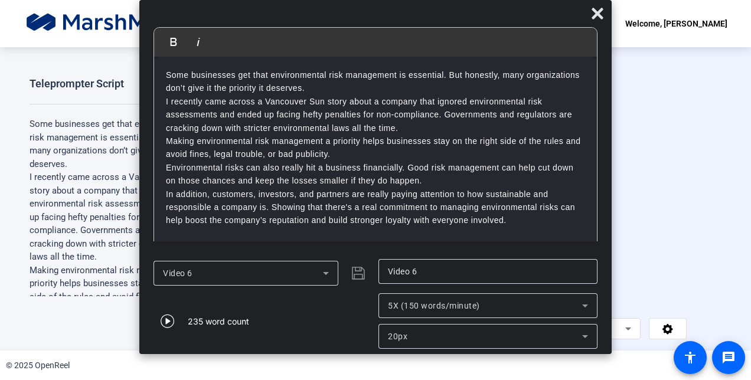
click at [328, 276] on icon at bounding box center [326, 273] width 14 height 14
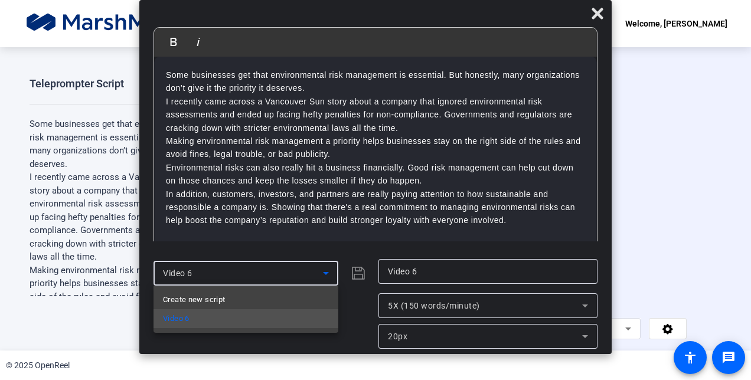
click at [302, 246] on div at bounding box center [375, 190] width 751 height 380
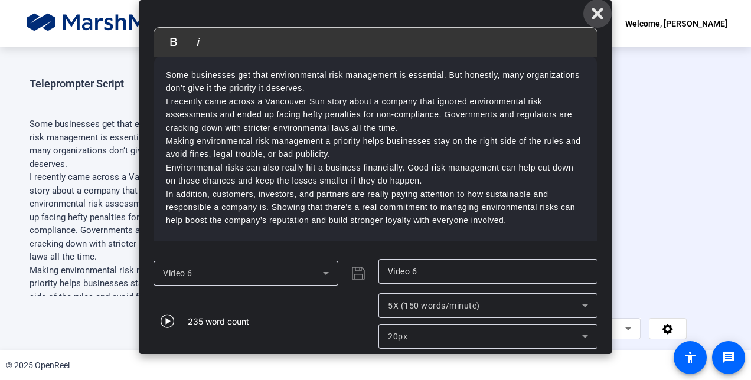
click at [599, 13] on icon at bounding box center [596, 13] width 11 height 11
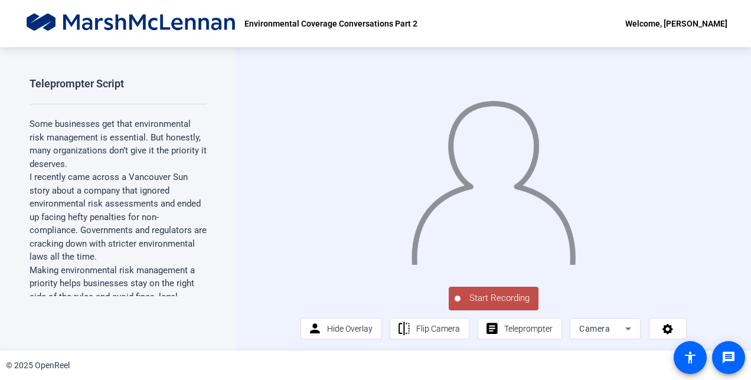
click at [373, 27] on p "Environmental Coverage Conversations Part 2" at bounding box center [330, 24] width 173 height 14
click at [236, 132] on div "Start Recording person Hide Overlay flip Flip Camera article Teleprompter Camera" at bounding box center [493, 198] width 515 height 303
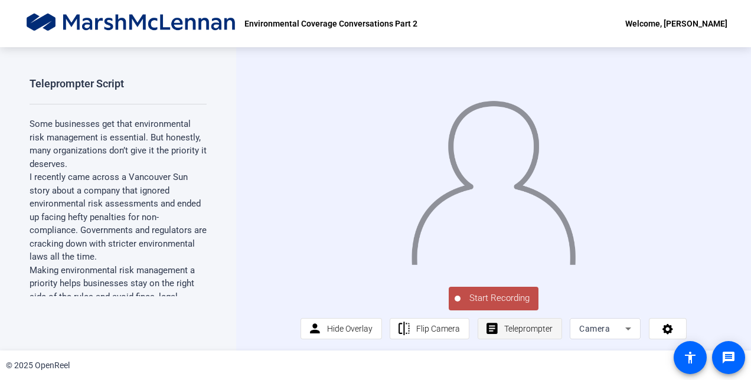
click at [505, 333] on span "Teleprompter" at bounding box center [528, 328] width 48 height 9
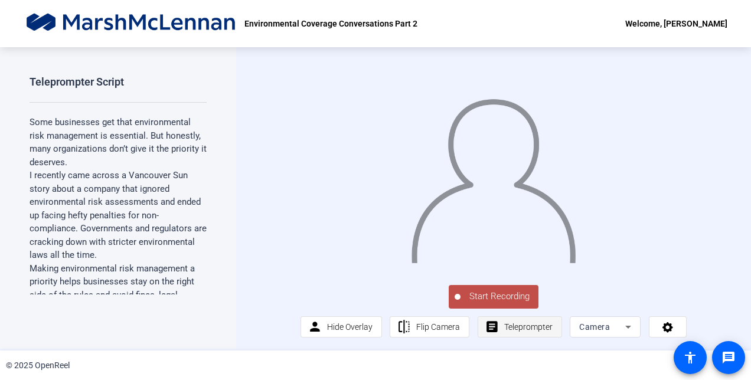
click at [536, 332] on span "Teleprompter" at bounding box center [528, 326] width 48 height 9
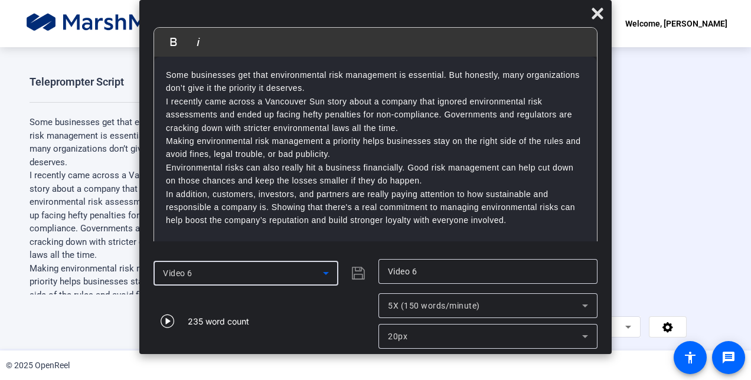
click at [327, 271] on icon at bounding box center [326, 273] width 14 height 14
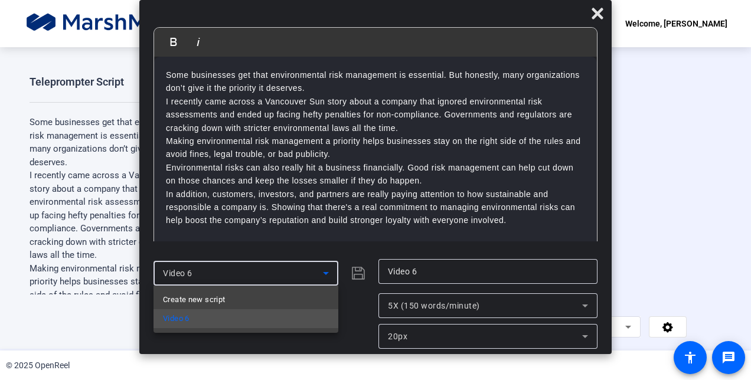
click at [596, 11] on div at bounding box center [375, 190] width 751 height 380
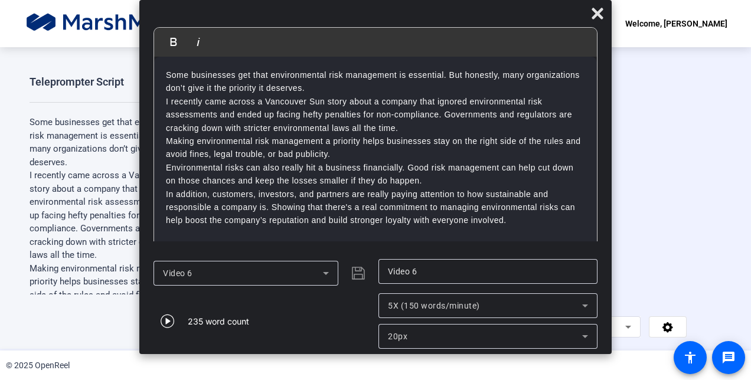
click at [596, 11] on icon at bounding box center [596, 13] width 11 height 11
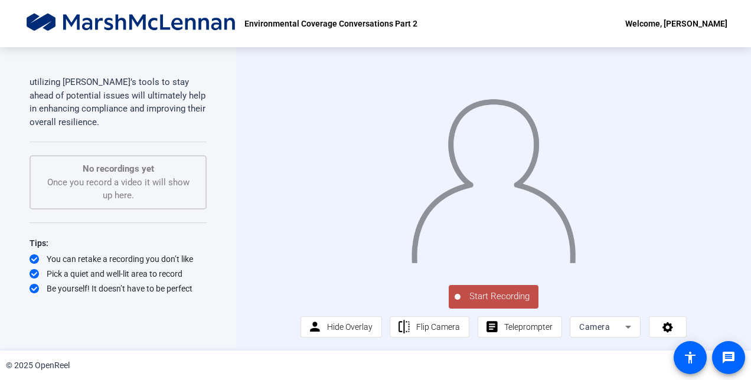
scroll to position [574, 0]
click at [496, 326] on span at bounding box center [519, 327] width 83 height 28
click at [523, 328] on span "Teleprompter" at bounding box center [528, 326] width 48 height 9
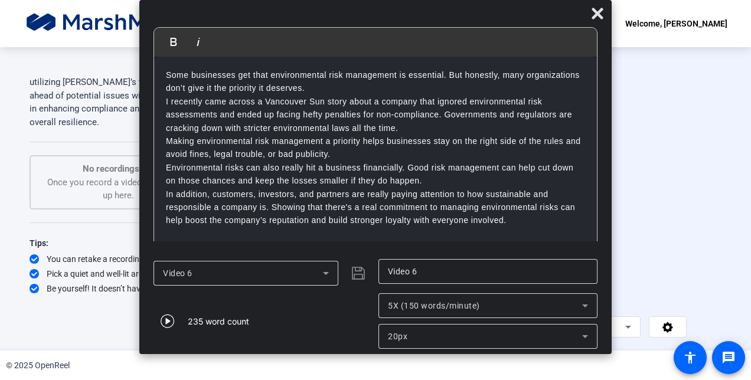
click at [325, 271] on icon at bounding box center [326, 273] width 14 height 14
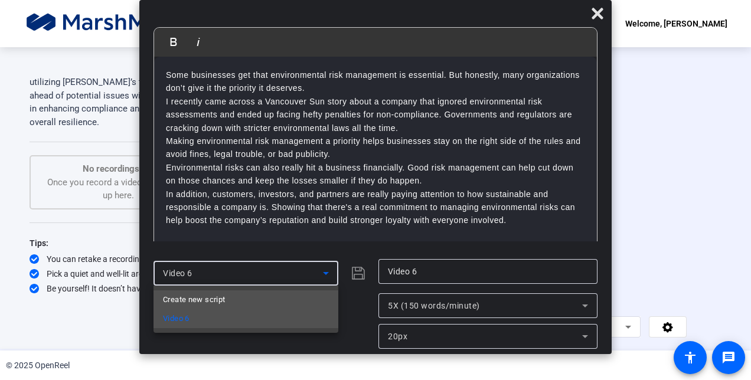
click at [306, 299] on mat-option "Create new script" at bounding box center [245, 299] width 185 height 19
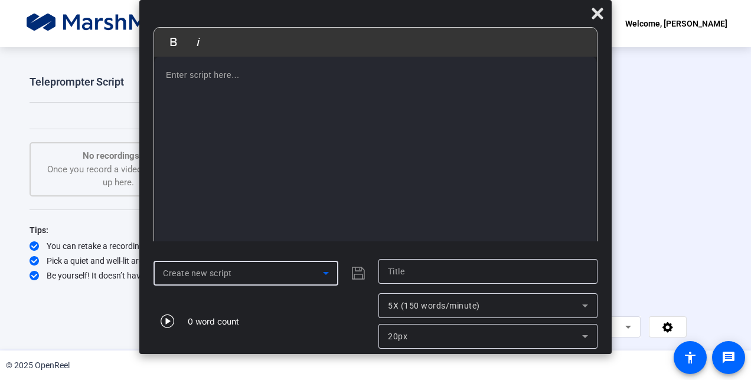
scroll to position [0, 0]
click at [256, 73] on p at bounding box center [375, 74] width 419 height 13
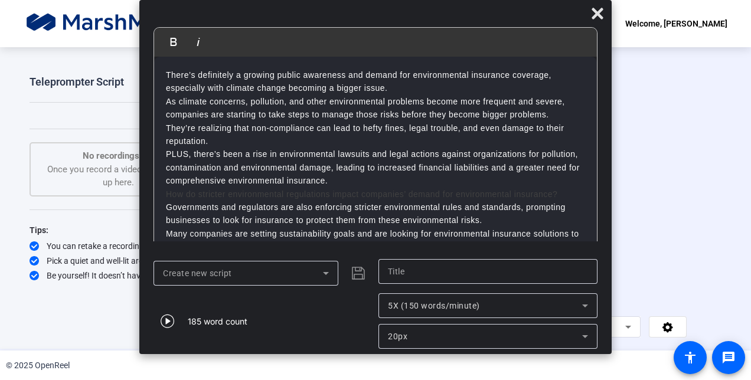
click at [347, 180] on p "PLUS, there’s been a rise in environmental lawsuits and legal actions against o…" at bounding box center [375, 168] width 419 height 40
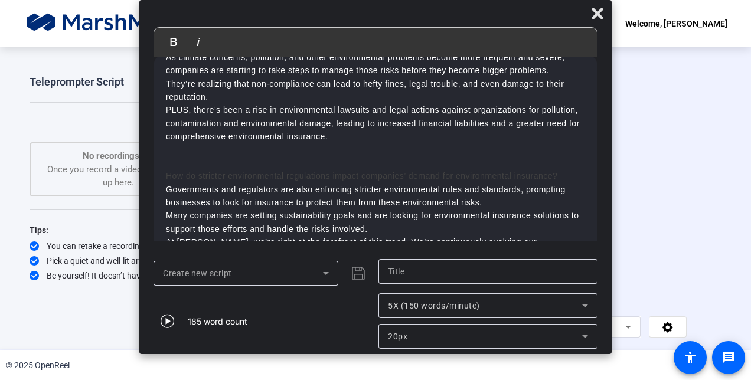
scroll to position [52, 0]
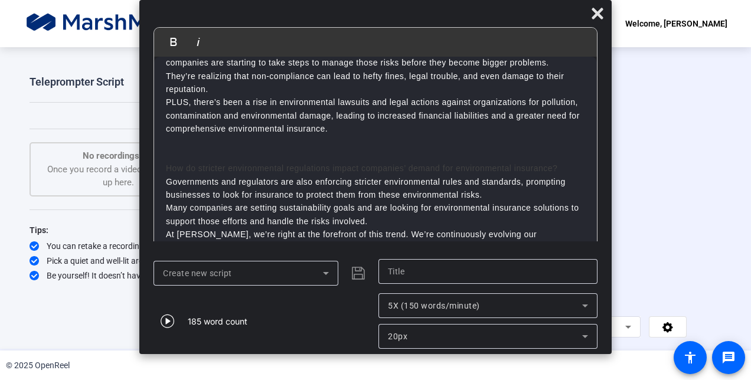
click at [569, 170] on h2 "How do stricter environmental regulations impact companies’ demand for environm…" at bounding box center [375, 168] width 419 height 13
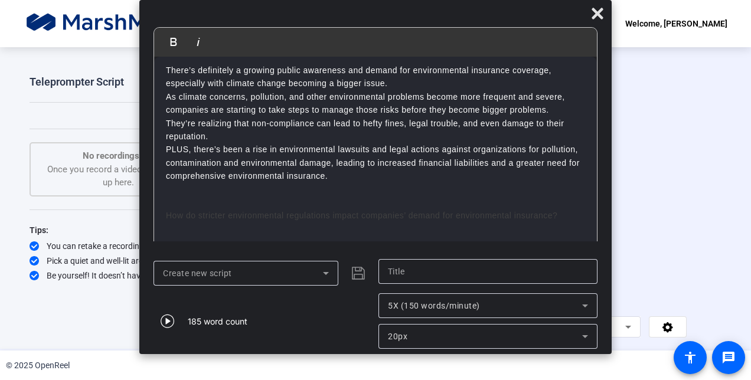
scroll to position [0, 0]
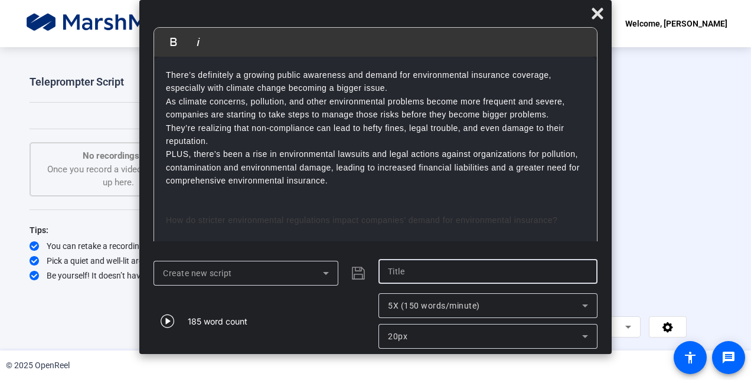
click at [417, 268] on input "text" at bounding box center [488, 271] width 200 height 14
type input "Video 7"
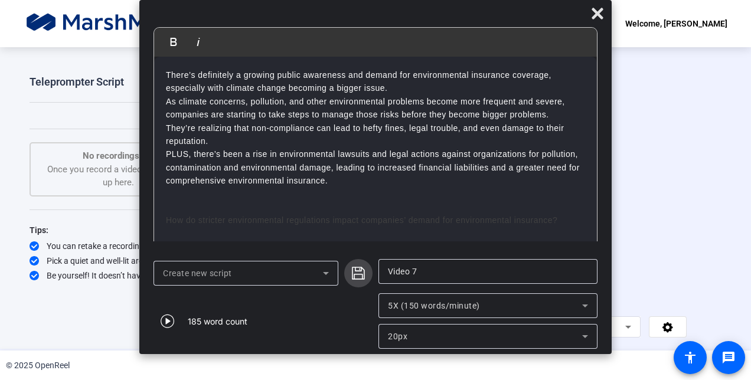
click at [359, 274] on icon "submit" at bounding box center [358, 273] width 13 height 13
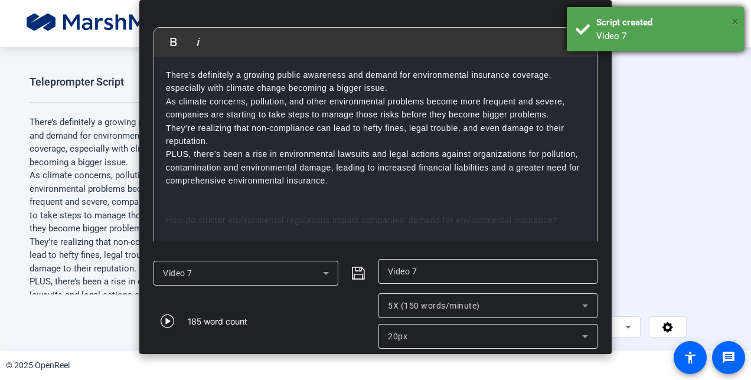
click at [735, 22] on span "×" at bounding box center [735, 21] width 6 height 14
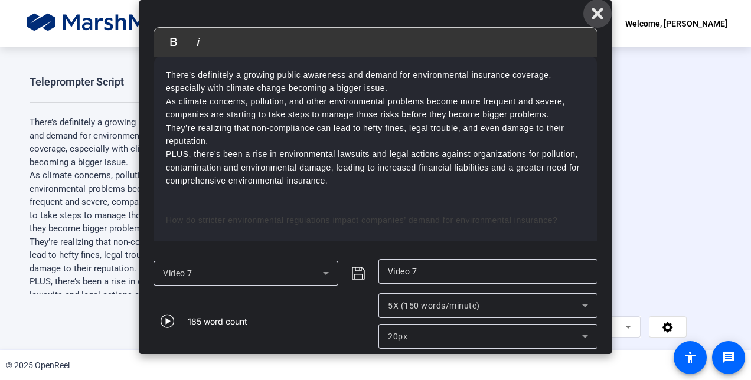
click at [596, 14] on icon at bounding box center [596, 13] width 11 height 11
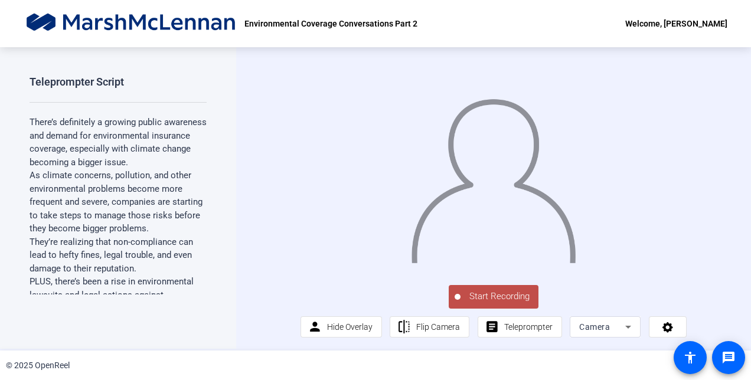
click at [495, 296] on span "Start Recording" at bounding box center [499, 297] width 78 height 14
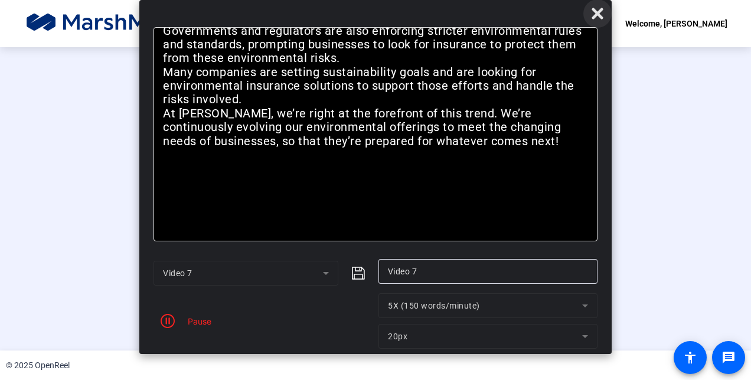
click at [596, 15] on icon at bounding box center [596, 13] width 11 height 11
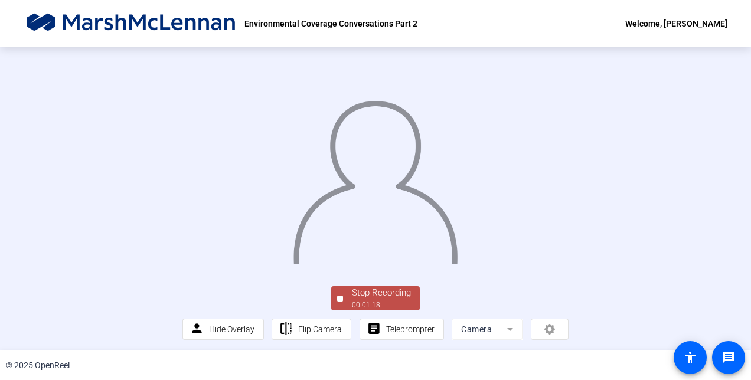
scroll to position [71, 0]
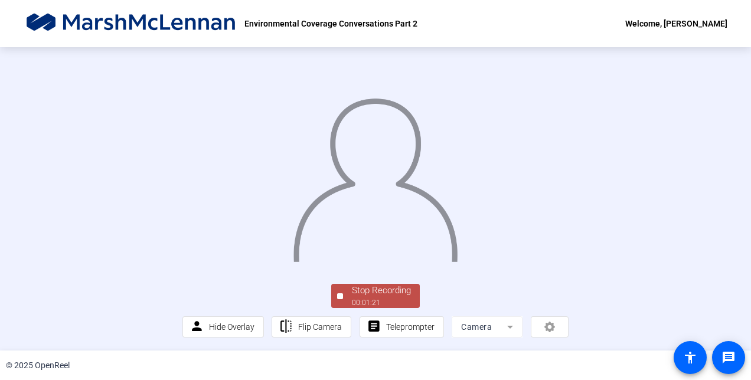
click at [369, 291] on div "Stop Recording" at bounding box center [381, 291] width 59 height 14
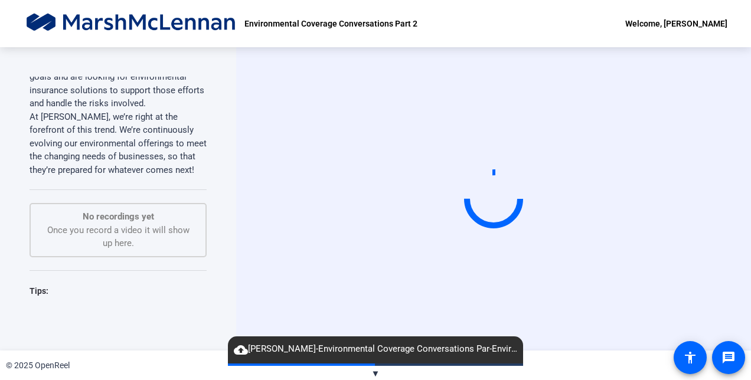
scroll to position [517, 0]
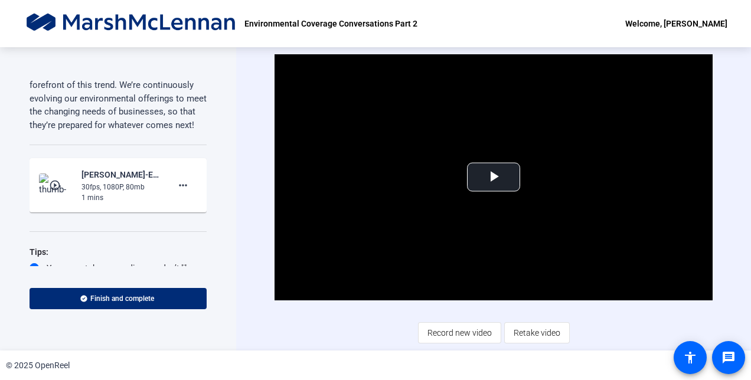
click at [60, 187] on mat-icon "play_circle_outline" at bounding box center [56, 185] width 14 height 12
click at [493, 177] on span "Video Player" at bounding box center [493, 177] width 0 height 0
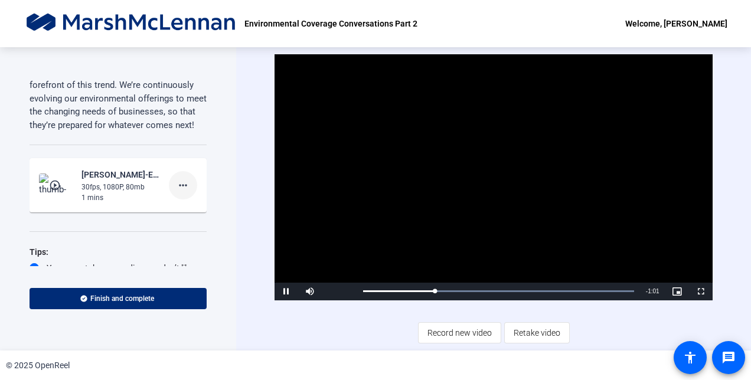
click at [176, 184] on mat-icon "more_horiz" at bounding box center [183, 185] width 14 height 14
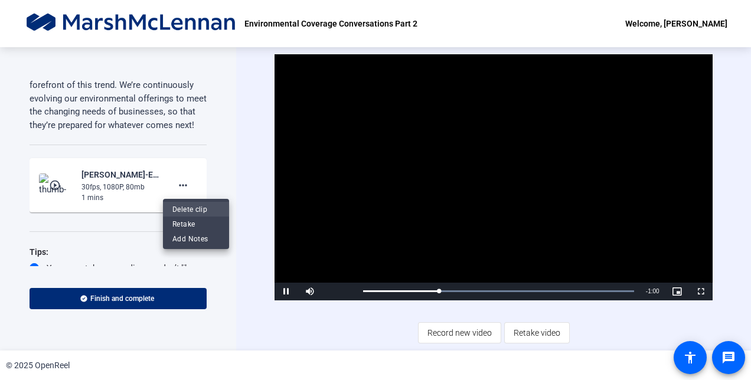
click at [202, 211] on span "Delete clip" at bounding box center [195, 209] width 47 height 14
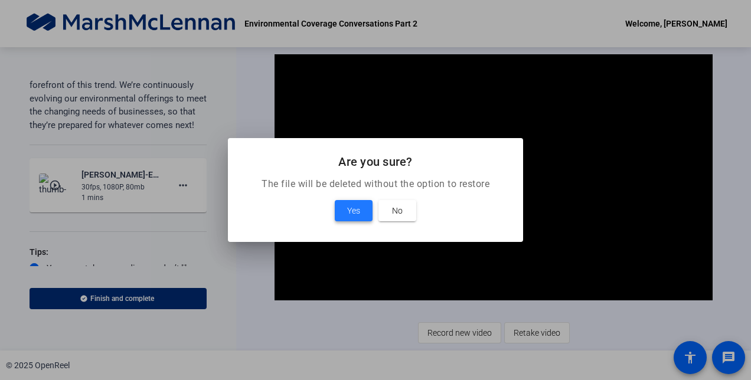
click at [347, 211] on span "Yes" at bounding box center [353, 211] width 13 height 14
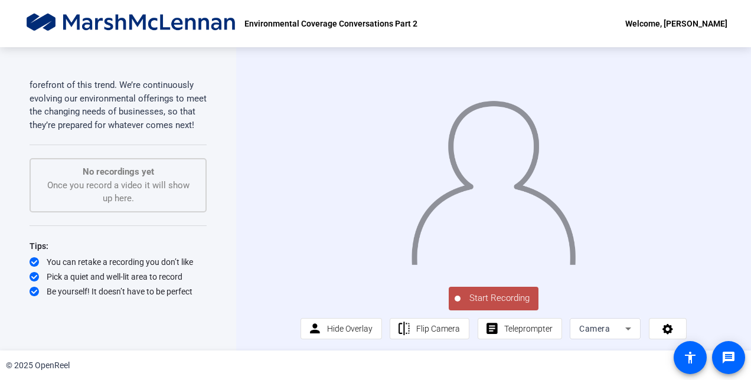
click at [499, 305] on span "Start Recording" at bounding box center [499, 299] width 78 height 14
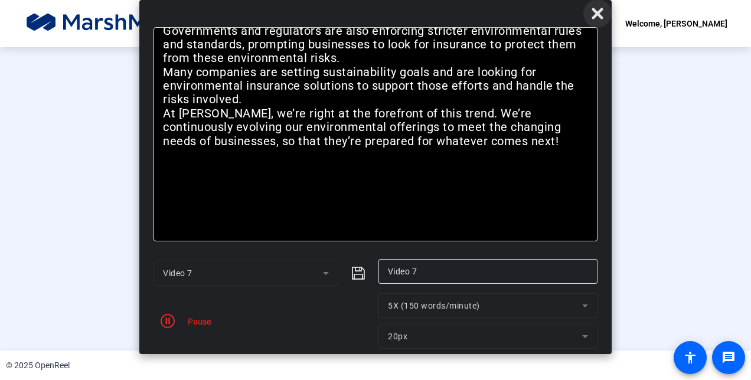
click at [596, 15] on icon at bounding box center [596, 13] width 11 height 11
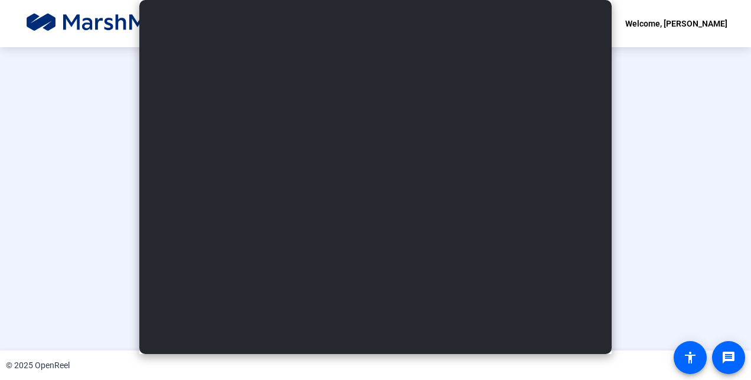
scroll to position [71, 0]
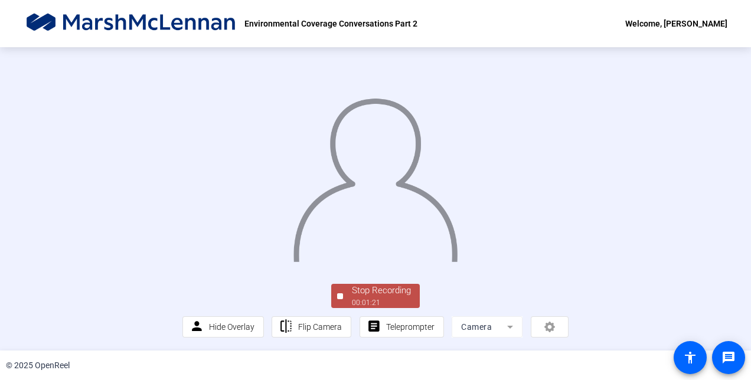
click at [364, 289] on div "Stop Recording" at bounding box center [381, 291] width 59 height 14
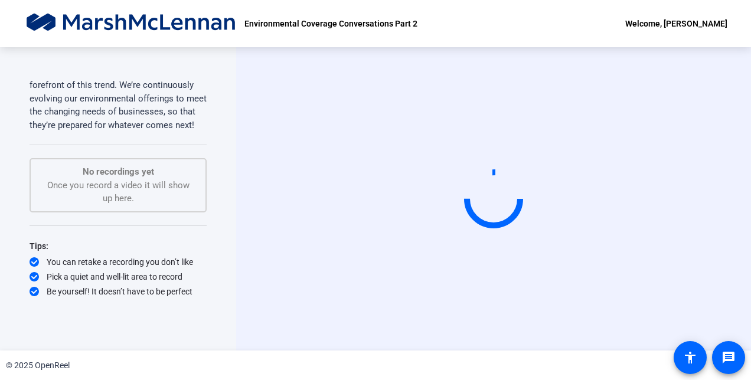
scroll to position [0, 0]
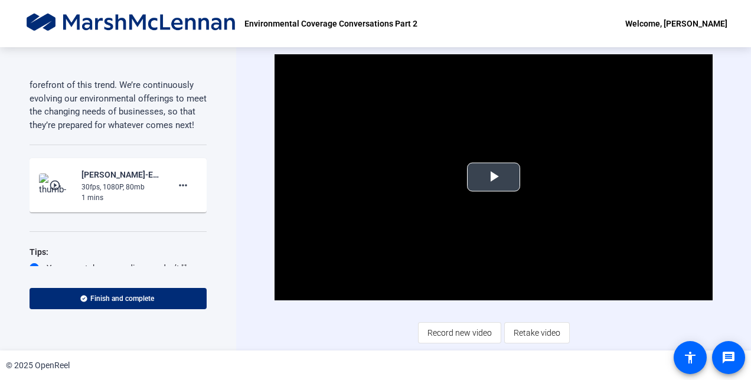
click at [493, 177] on span "Video Player" at bounding box center [493, 177] width 0 height 0
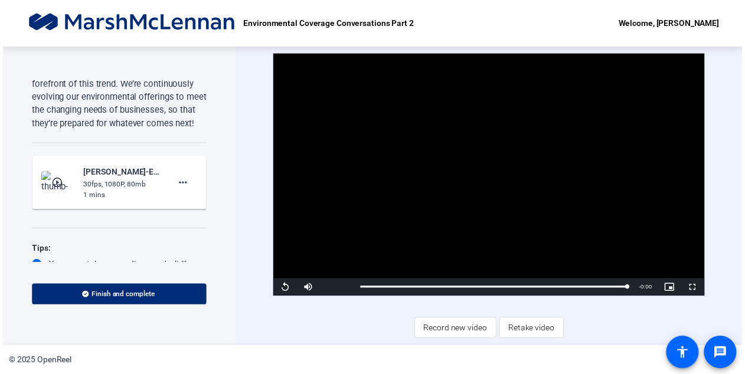
scroll to position [554, 0]
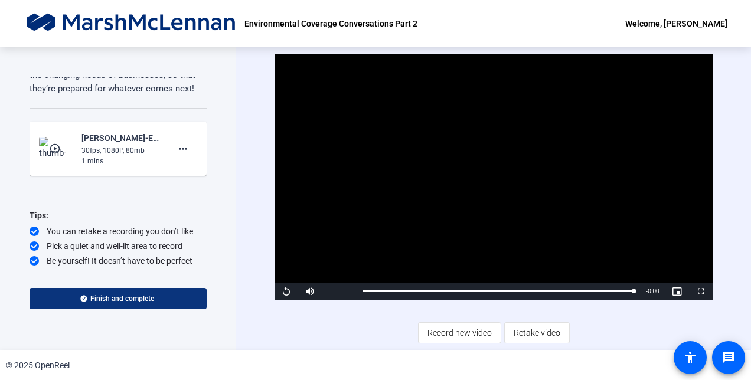
click at [105, 299] on span "Finish and complete" at bounding box center [122, 298] width 64 height 9
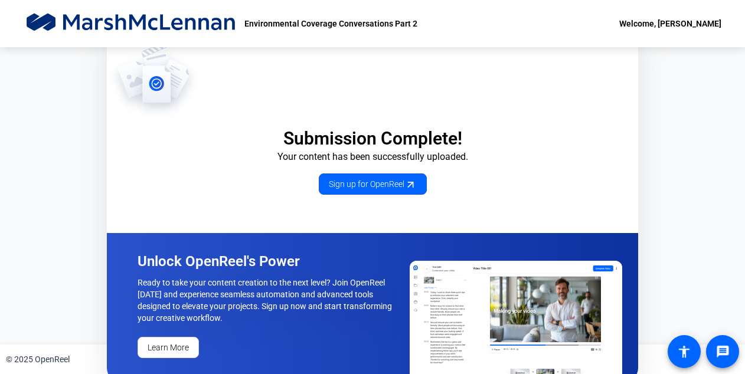
scroll to position [10, 0]
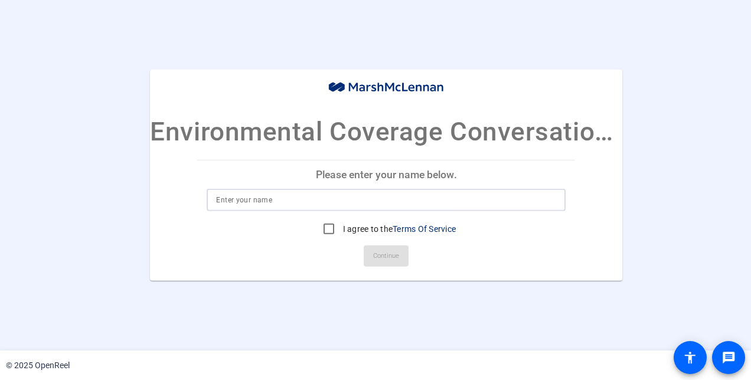
click at [315, 202] on input at bounding box center [386, 200] width 340 height 14
type input "[PERSON_NAME]"
click at [331, 229] on input "I agree to the Terms Of Service" at bounding box center [329, 229] width 24 height 24
checkbox input "true"
click at [378, 254] on span "Continue" at bounding box center [386, 256] width 26 height 18
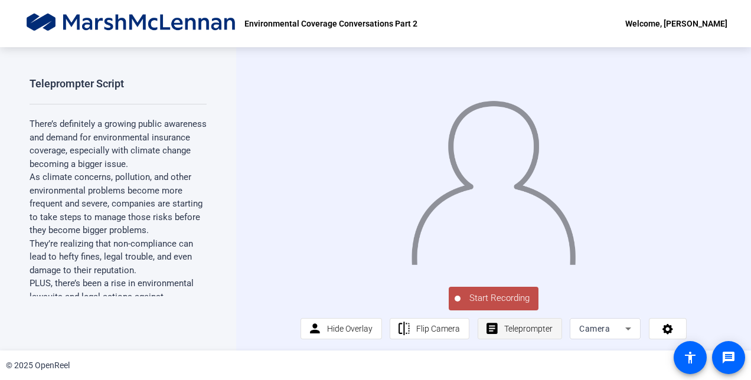
click at [512, 333] on span "Teleprompter" at bounding box center [528, 328] width 48 height 9
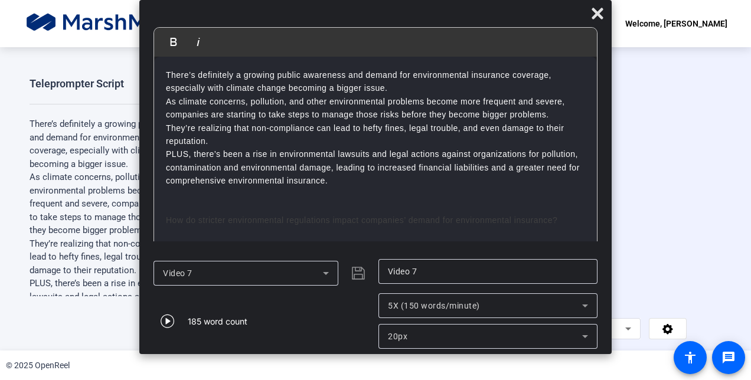
click at [333, 276] on div "Video 7" at bounding box center [245, 273] width 185 height 25
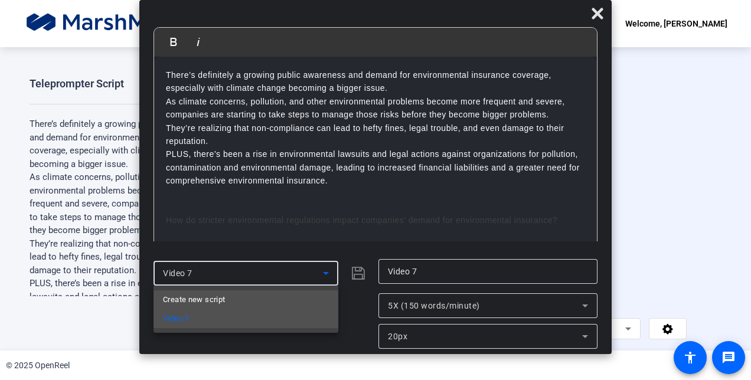
click at [290, 300] on mat-option "Create new script" at bounding box center [245, 299] width 185 height 19
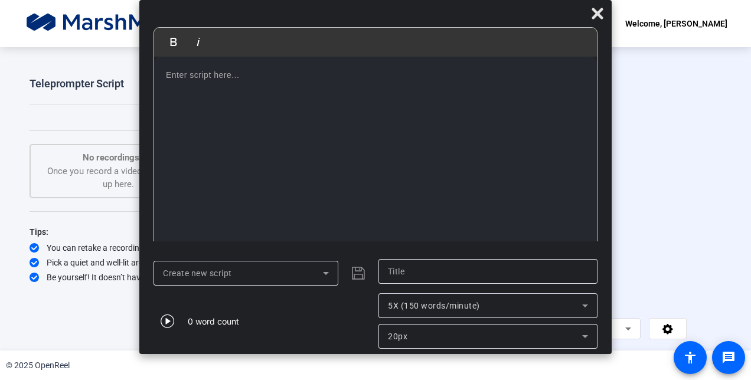
click at [300, 89] on div at bounding box center [375, 154] width 443 height 195
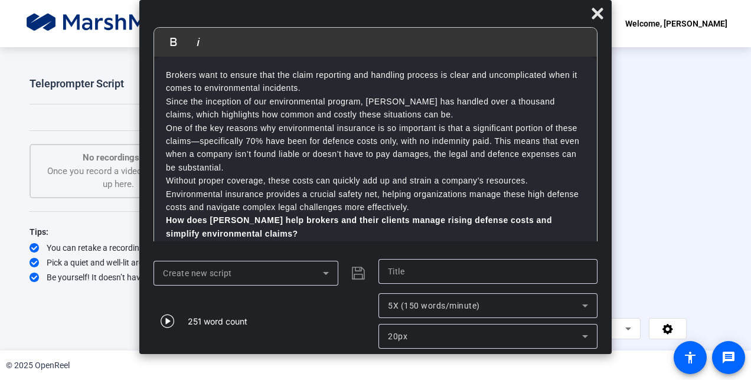
scroll to position [135, 0]
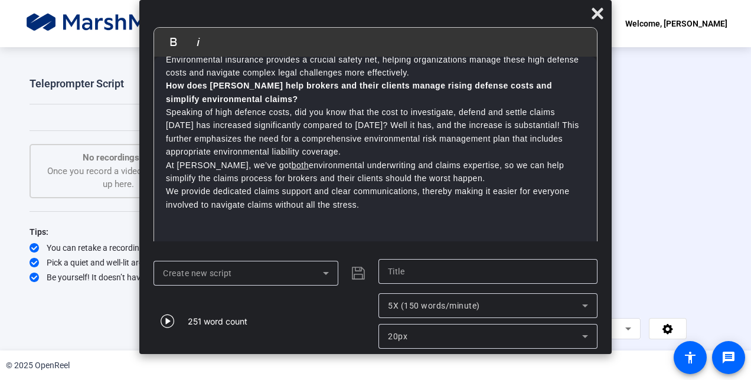
click at [427, 73] on p "Environmental insurance provides a crucial safety net, helping organizations ma…" at bounding box center [375, 66] width 419 height 27
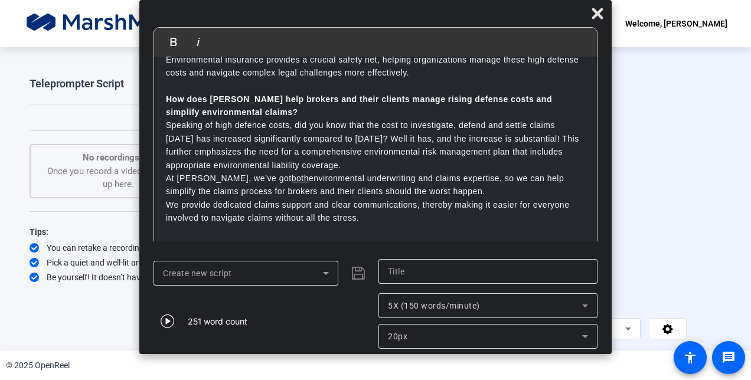
scroll to position [148, 0]
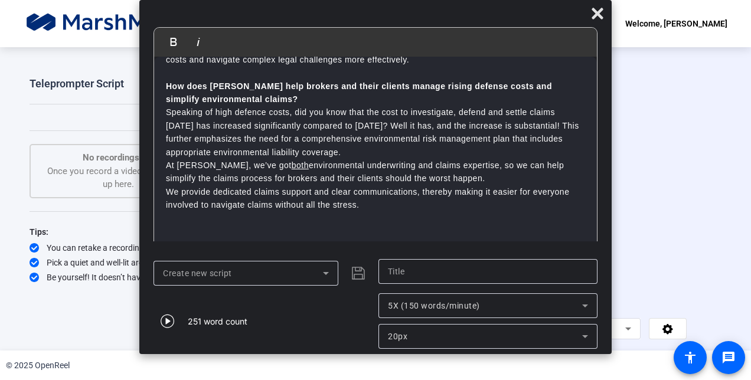
click at [378, 96] on p "How does [PERSON_NAME] help brokers and their clients manage rising defense cos…" at bounding box center [375, 93] width 419 height 27
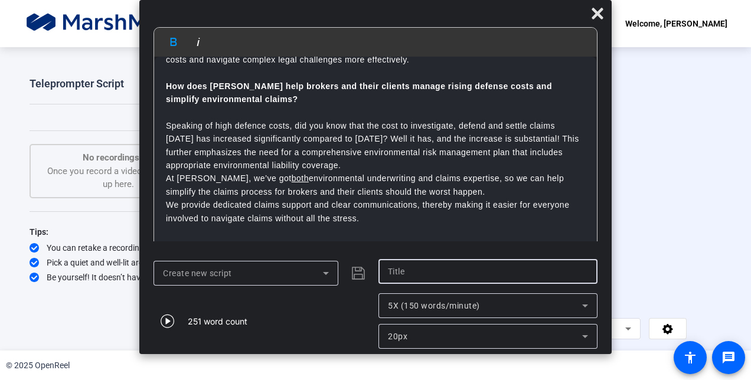
click at [411, 273] on input "text" at bounding box center [488, 271] width 200 height 14
type input "Video 8"
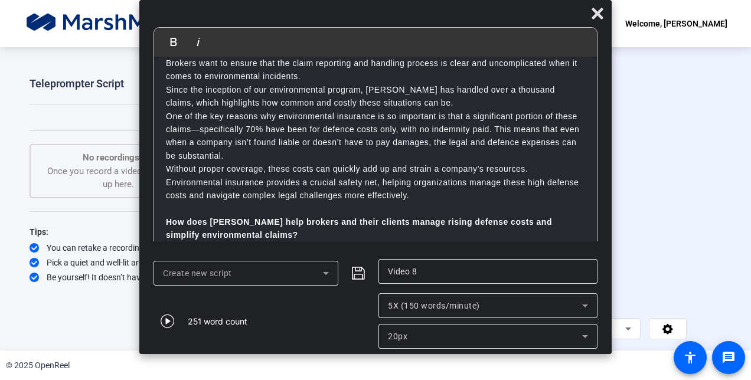
scroll to position [0, 0]
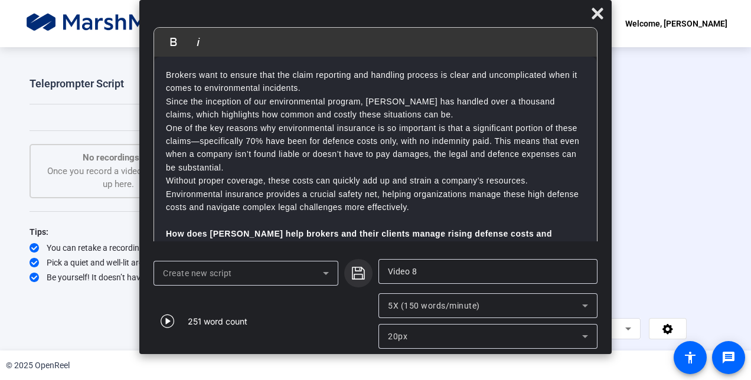
click at [357, 282] on span "submit" at bounding box center [358, 273] width 28 height 28
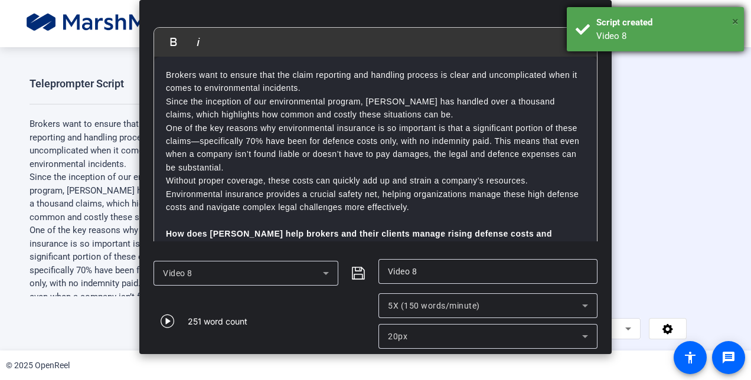
click at [734, 21] on span "×" at bounding box center [735, 21] width 6 height 14
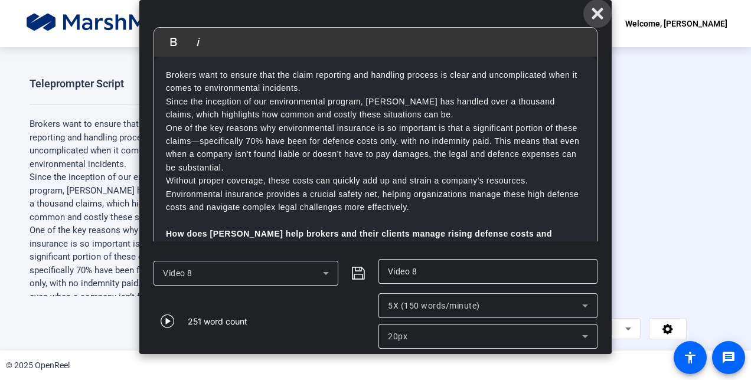
click at [591, 11] on icon at bounding box center [597, 13] width 14 height 14
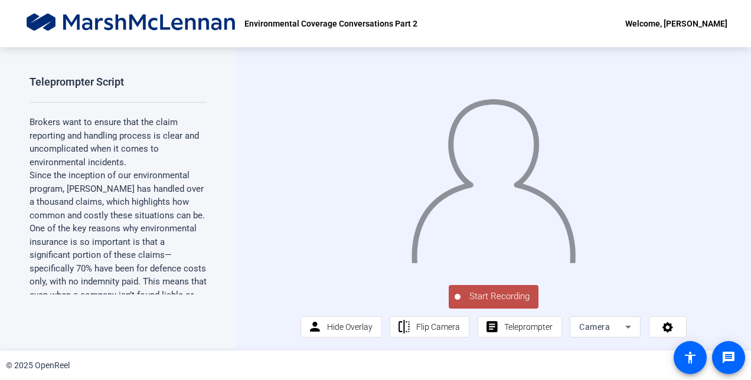
click at [472, 303] on span "Start Recording" at bounding box center [499, 297] width 78 height 14
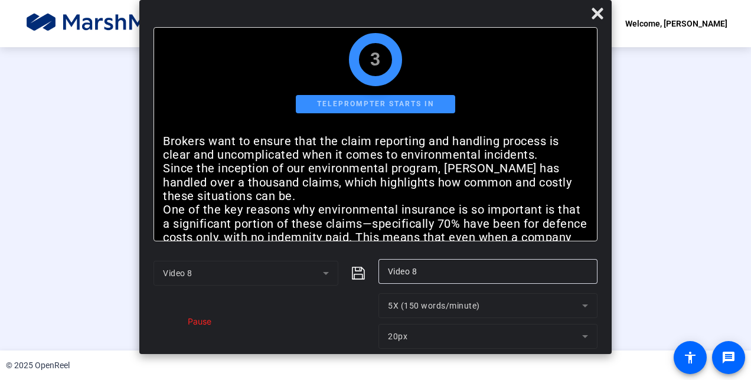
scroll to position [0, 0]
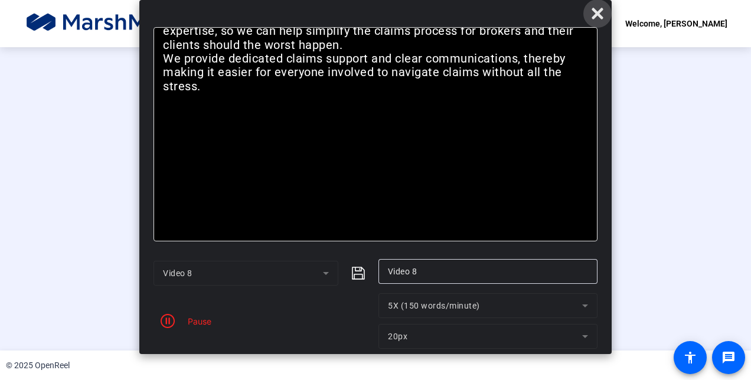
click at [592, 14] on icon at bounding box center [597, 13] width 14 height 14
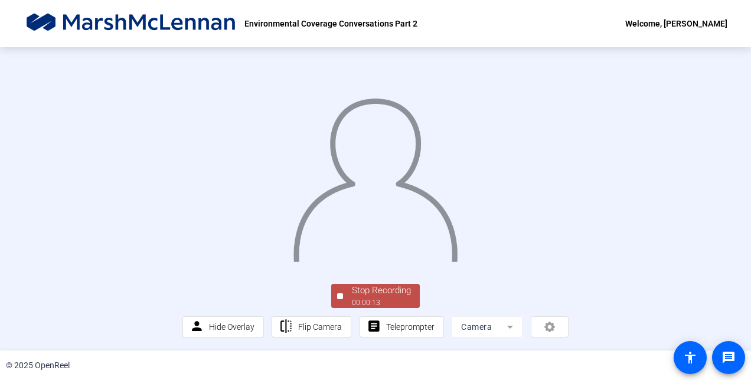
click at [379, 293] on div "Stop Recording" at bounding box center [381, 291] width 59 height 14
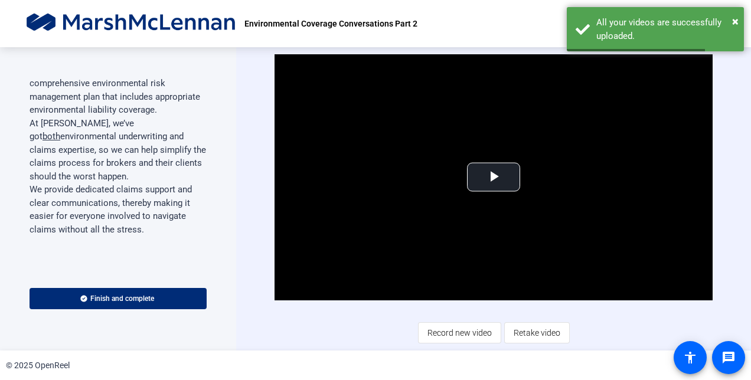
scroll to position [713, 0]
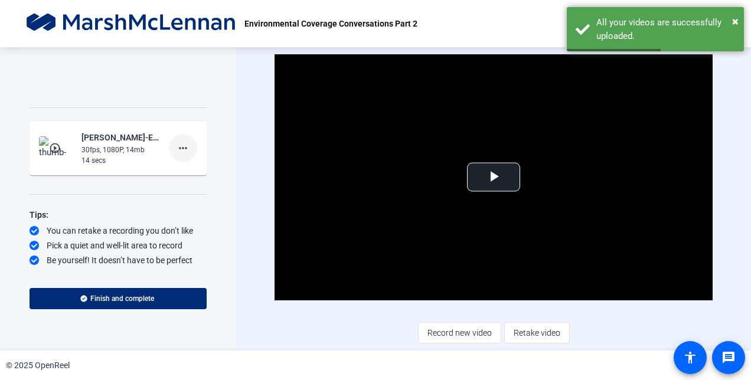
click at [178, 152] on mat-icon "more_horiz" at bounding box center [183, 148] width 14 height 14
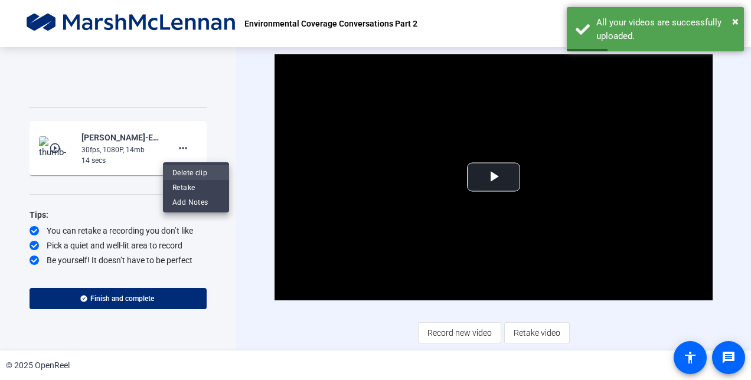
click at [185, 172] on span "Delete clip" at bounding box center [195, 173] width 47 height 14
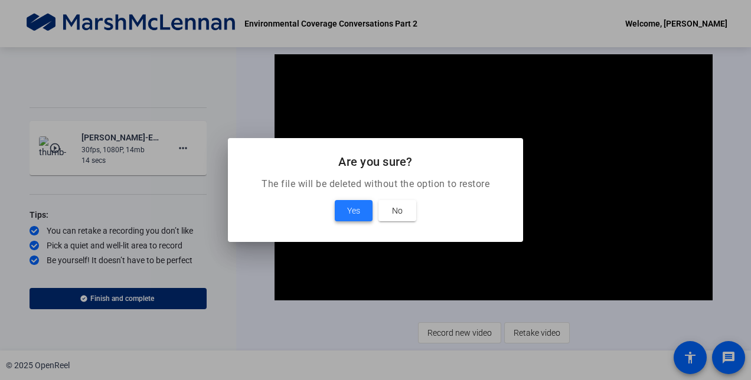
click at [348, 210] on span "Yes" at bounding box center [353, 211] width 13 height 14
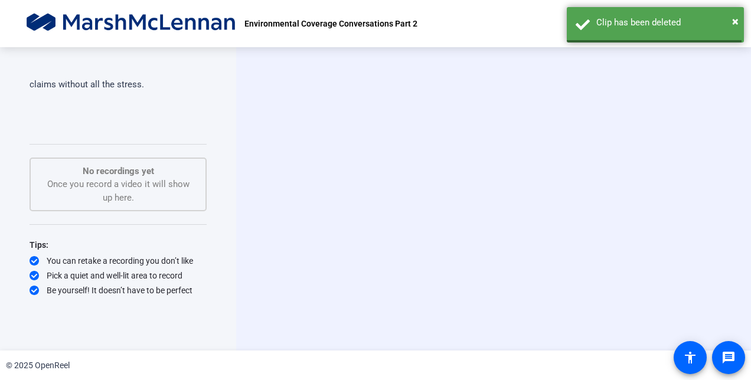
scroll to position [676, 0]
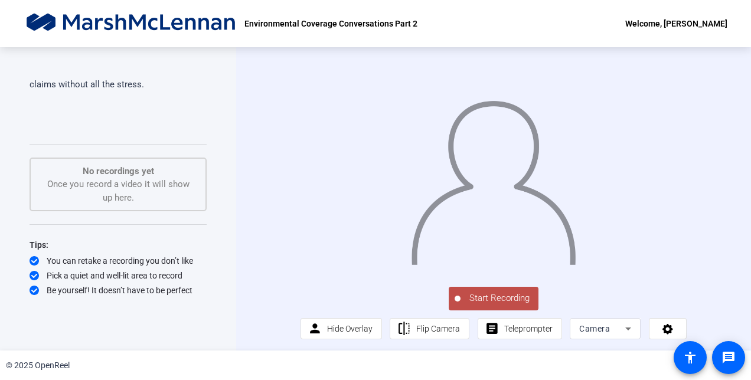
click at [497, 305] on span "Start Recording" at bounding box center [499, 299] width 78 height 14
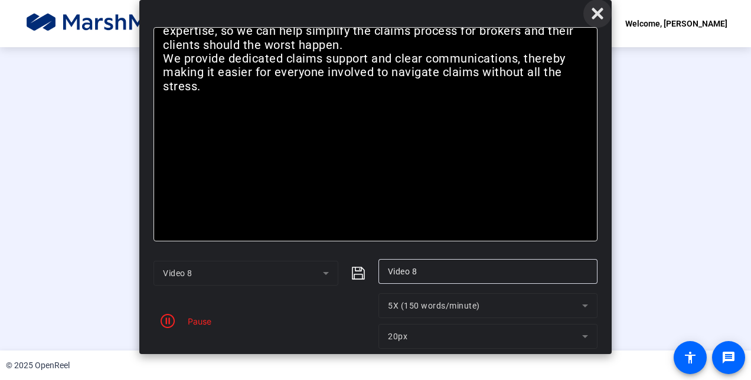
click at [591, 12] on icon at bounding box center [596, 13] width 11 height 11
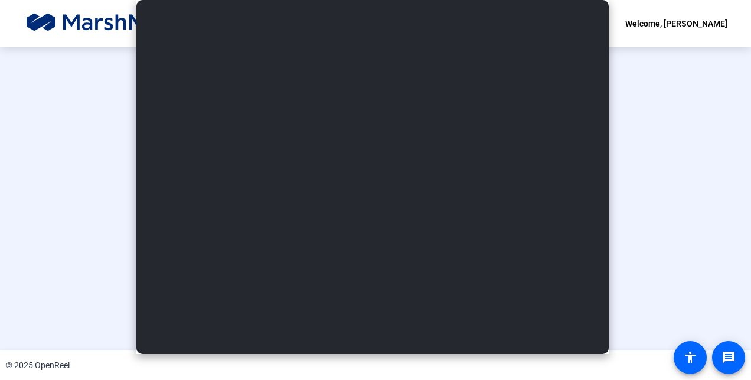
scroll to position [71, 0]
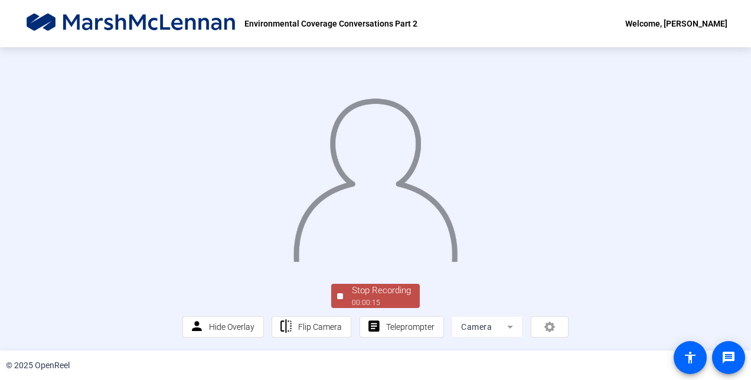
click at [371, 298] on div "00:00:15" at bounding box center [381, 302] width 59 height 11
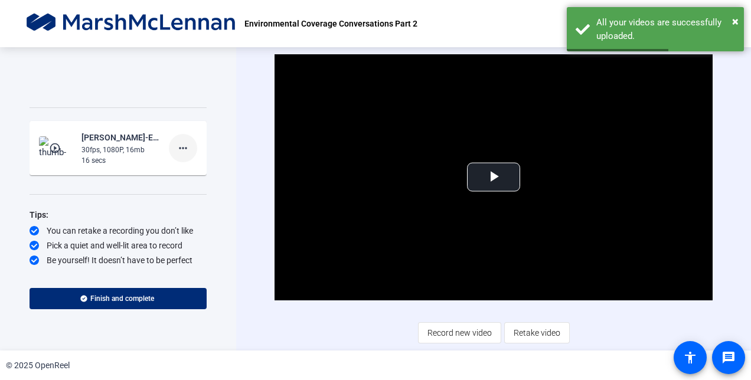
click at [181, 155] on mat-icon "more_horiz" at bounding box center [183, 148] width 14 height 14
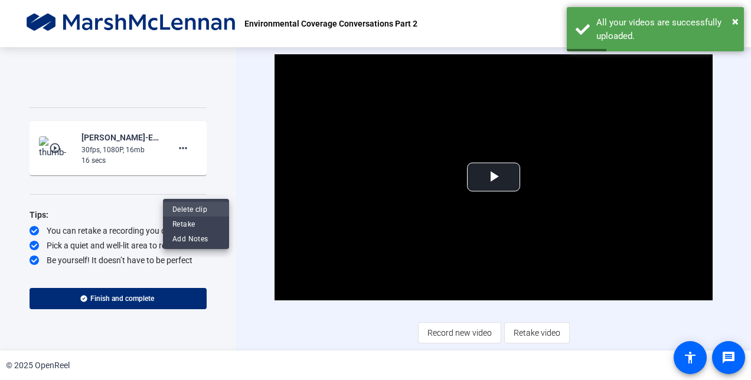
click at [194, 207] on span "Delete clip" at bounding box center [195, 209] width 47 height 14
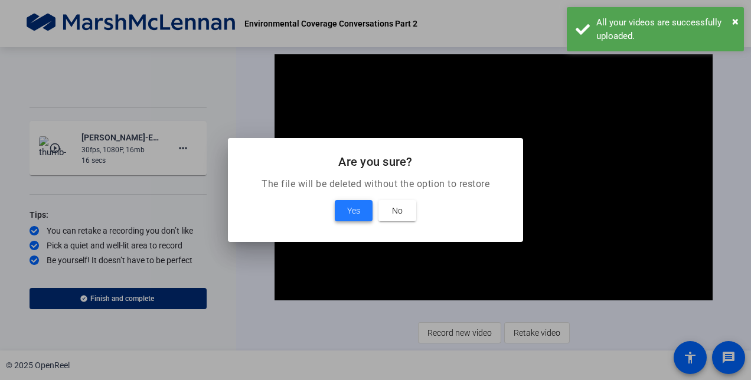
click at [348, 211] on span "Yes" at bounding box center [353, 211] width 13 height 14
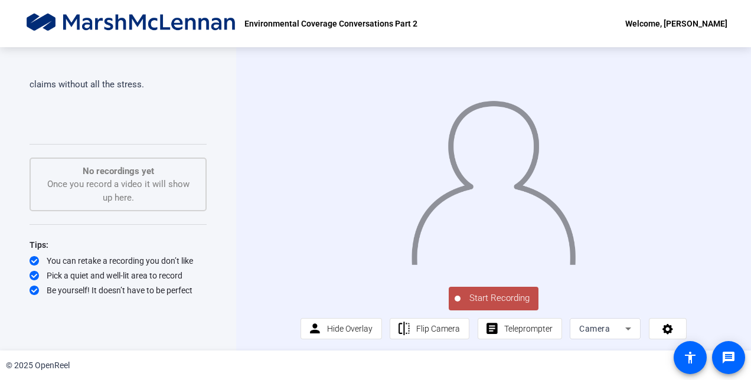
click at [482, 305] on span "Start Recording" at bounding box center [499, 299] width 78 height 14
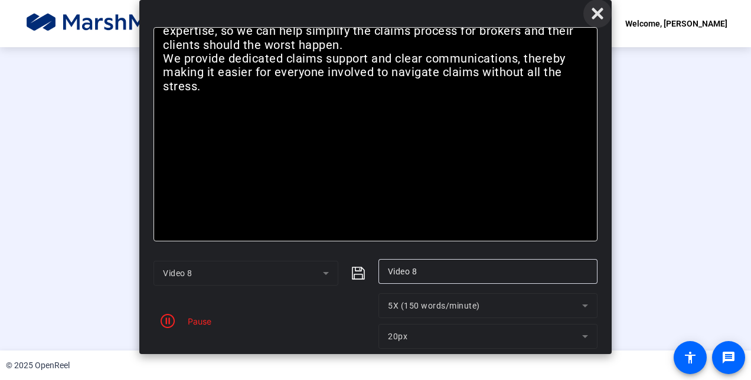
click at [597, 12] on icon at bounding box center [596, 13] width 11 height 11
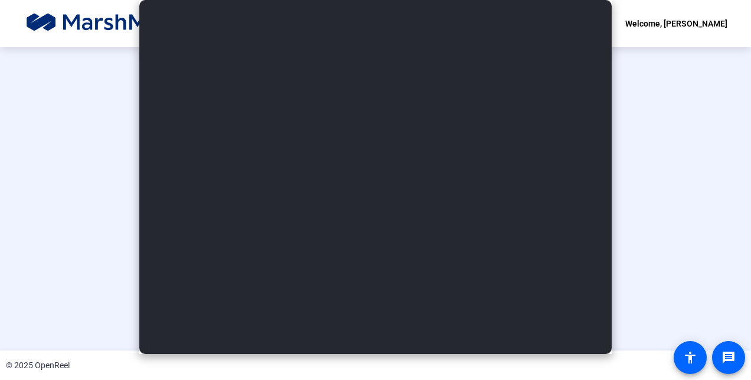
scroll to position [71, 0]
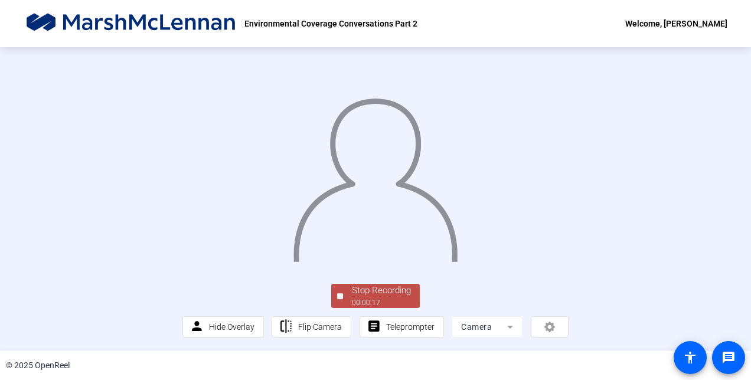
click at [358, 300] on div "00:00:17" at bounding box center [381, 302] width 59 height 11
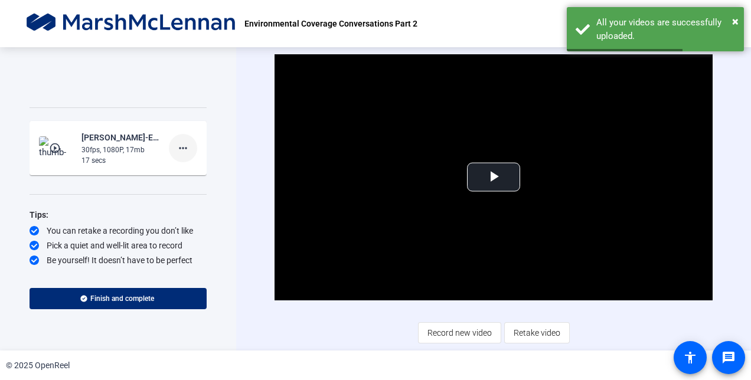
click at [176, 155] on mat-icon "more_horiz" at bounding box center [183, 148] width 14 height 14
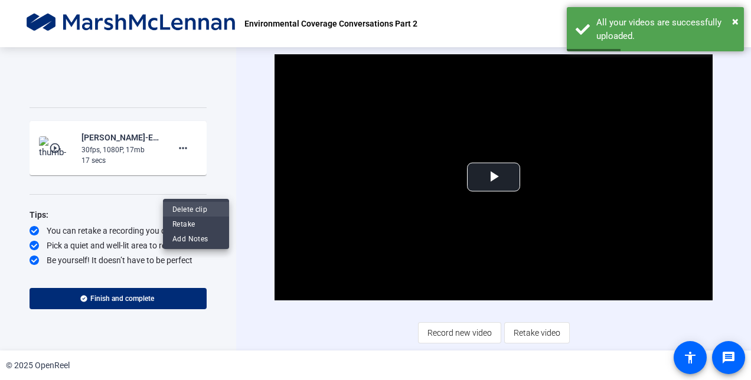
click at [187, 208] on span "Delete clip" at bounding box center [195, 209] width 47 height 14
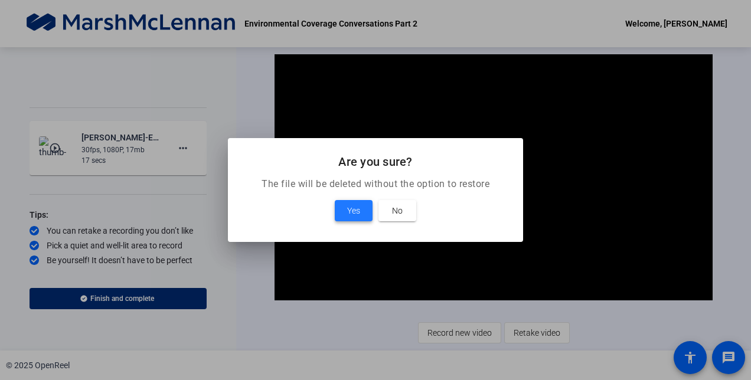
click at [344, 214] on span at bounding box center [354, 211] width 38 height 28
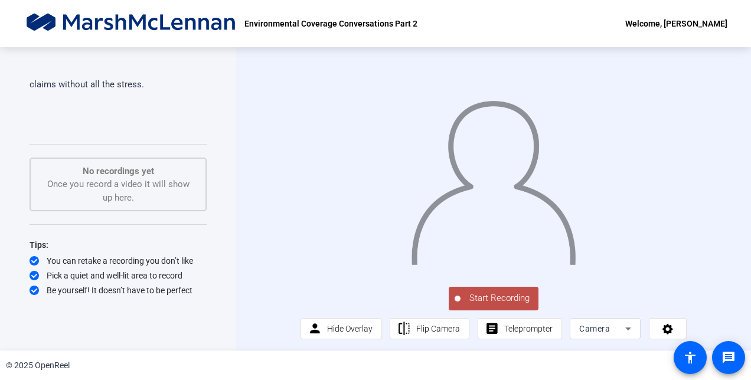
click at [498, 305] on span "Start Recording" at bounding box center [499, 299] width 78 height 14
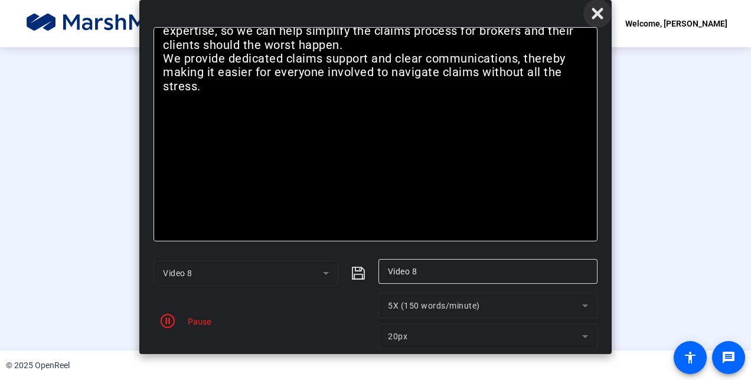
click at [595, 14] on icon at bounding box center [596, 13] width 11 height 11
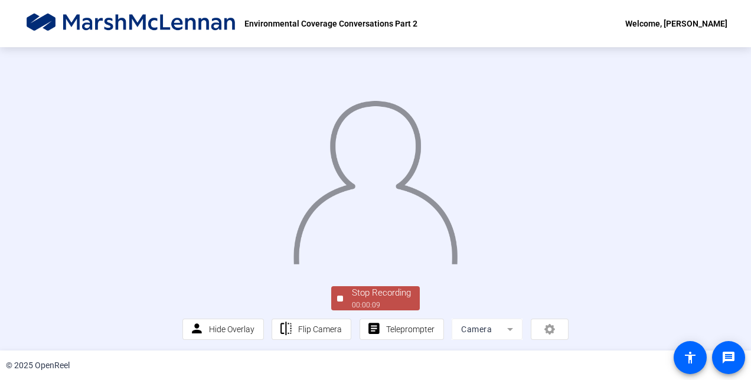
scroll to position [71, 0]
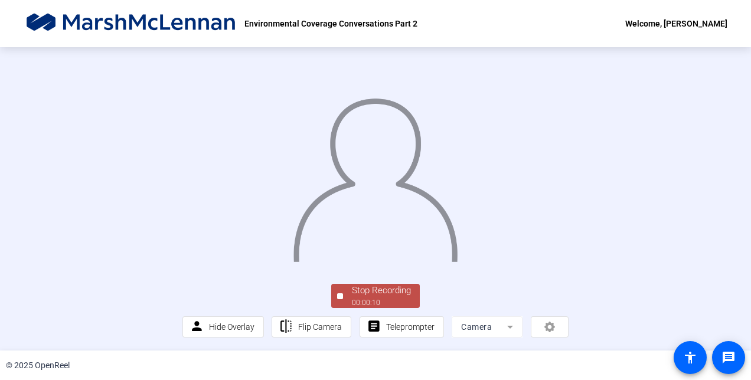
click at [352, 290] on div "Stop Recording" at bounding box center [381, 291] width 59 height 14
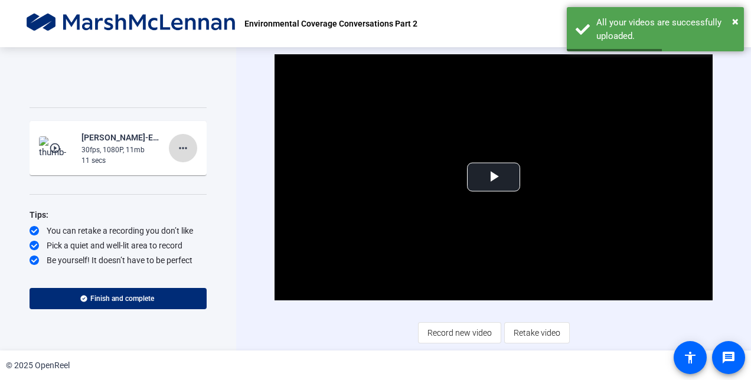
click at [180, 155] on mat-icon "more_horiz" at bounding box center [183, 148] width 14 height 14
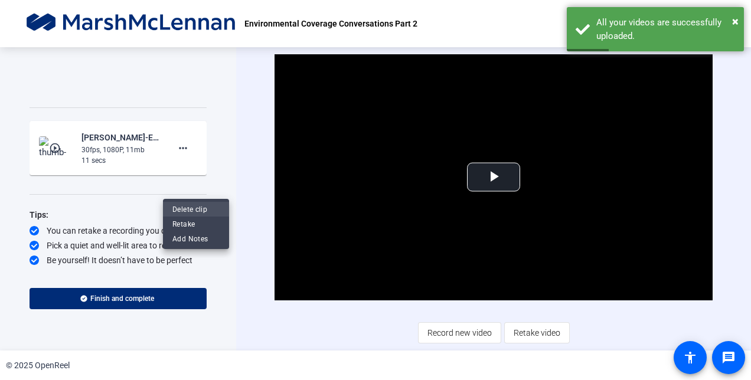
click at [187, 212] on span "Delete clip" at bounding box center [195, 209] width 47 height 14
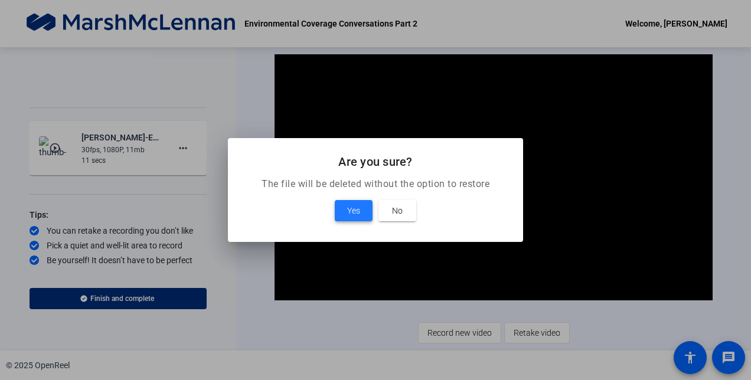
click at [347, 208] on span "Yes" at bounding box center [353, 211] width 13 height 14
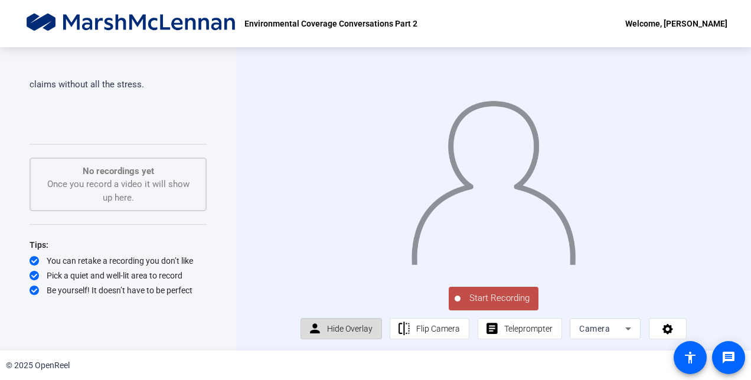
click at [329, 333] on span "Hide Overlay" at bounding box center [349, 328] width 45 height 9
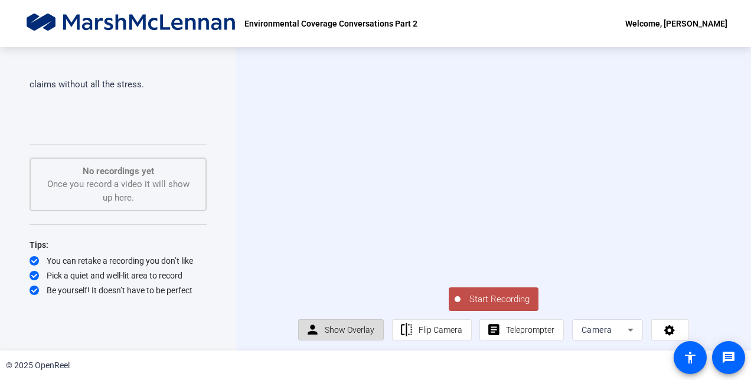
click at [355, 335] on span "Show Overlay" at bounding box center [350, 329] width 50 height 9
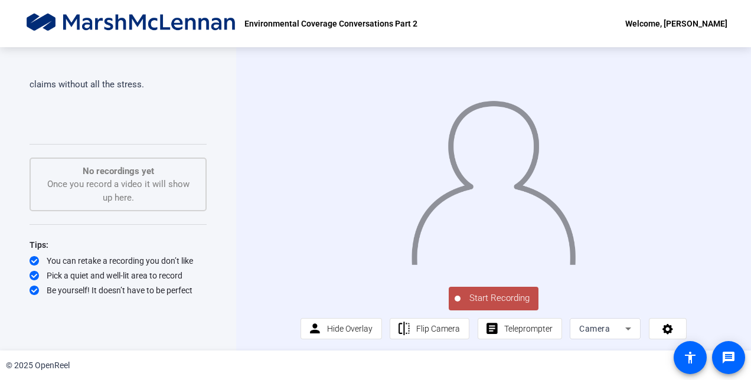
click at [495, 305] on span "Start Recording" at bounding box center [499, 299] width 78 height 14
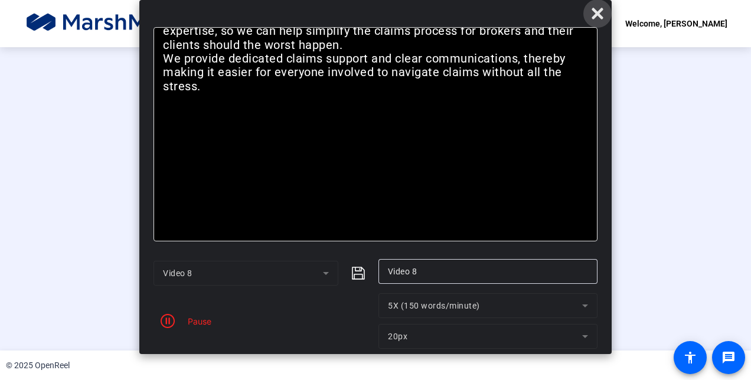
click at [594, 18] on icon at bounding box center [596, 13] width 11 height 11
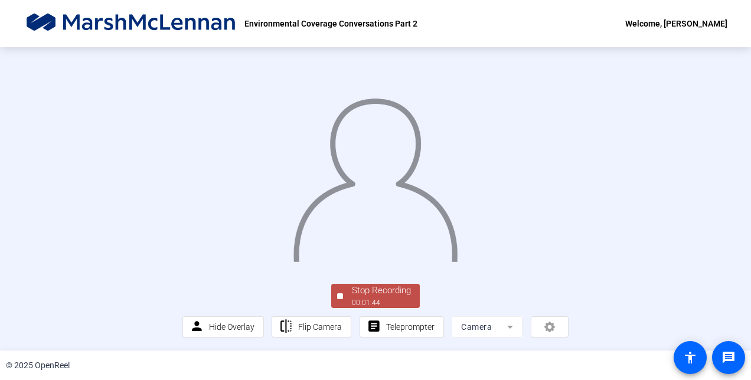
click at [388, 287] on div "Stop Recording" at bounding box center [381, 291] width 59 height 14
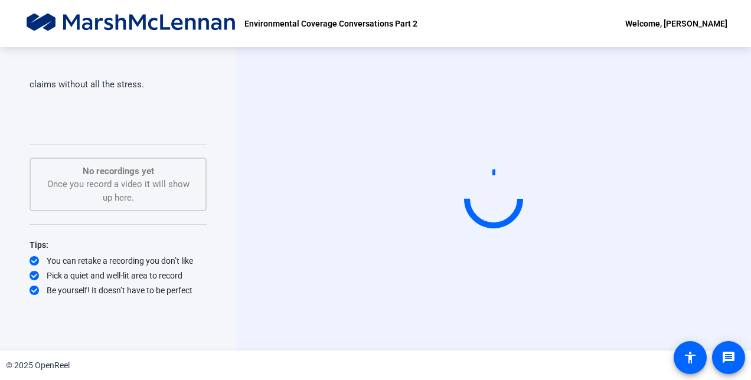
scroll to position [0, 0]
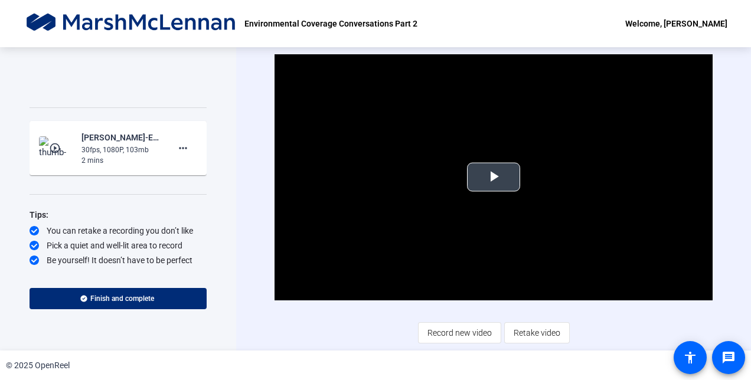
click at [493, 177] on span "Video Player" at bounding box center [493, 177] width 0 height 0
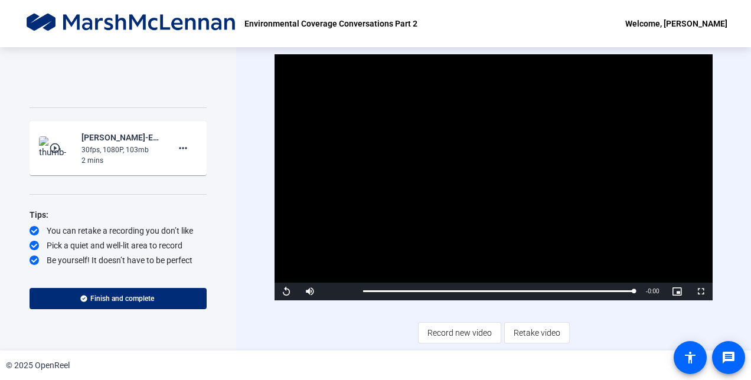
click at [361, 331] on div "Video Player is loading. Play Video Replay Mute Current Time 1:45 / Duration 1:…" at bounding box center [492, 198] width 437 height 289
click at [438, 331] on span "Record new video" at bounding box center [459, 333] width 64 height 22
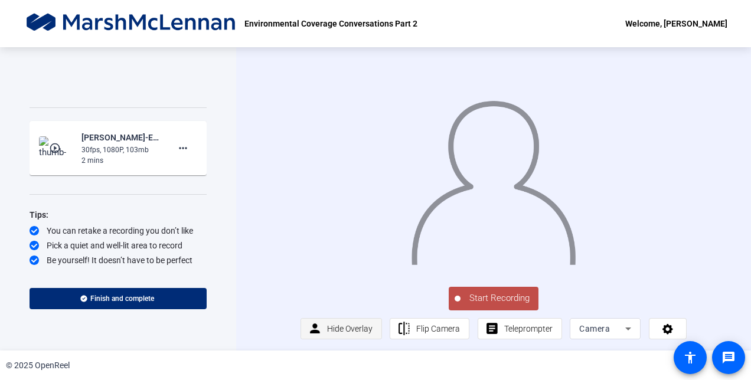
click at [341, 333] on span "Hide Overlay" at bounding box center [349, 328] width 45 height 9
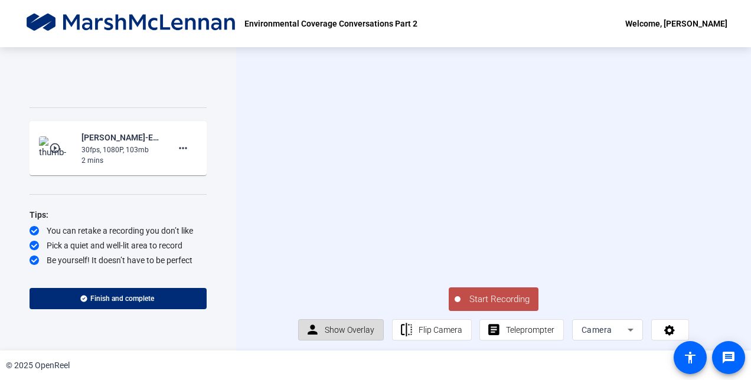
click at [333, 335] on span "Show Overlay" at bounding box center [350, 329] width 50 height 9
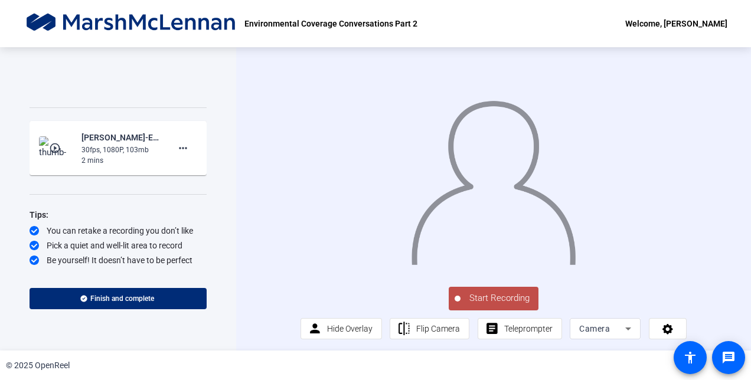
click at [480, 305] on span "Start Recording" at bounding box center [499, 299] width 78 height 14
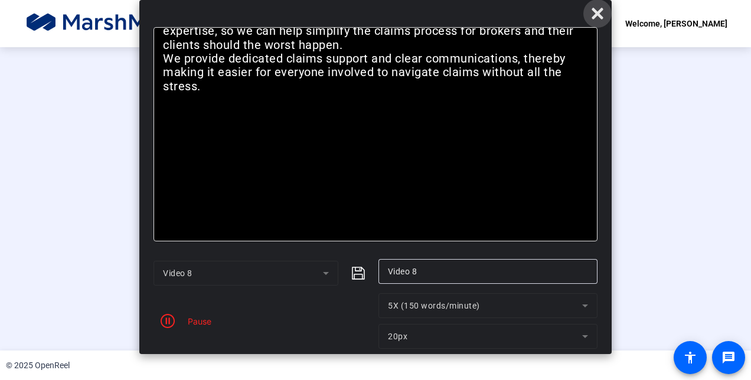
click at [598, 15] on icon at bounding box center [596, 13] width 11 height 11
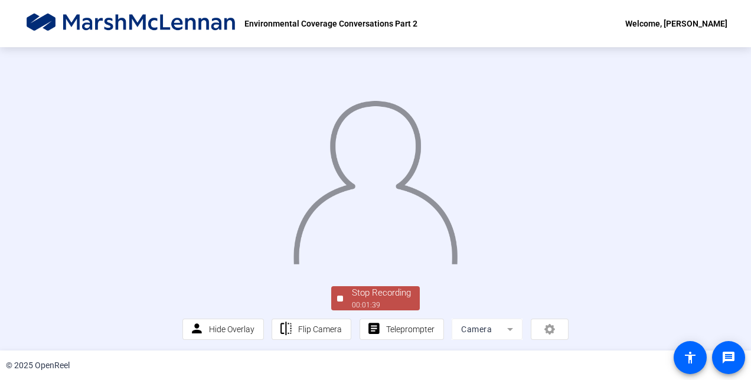
scroll to position [71, 0]
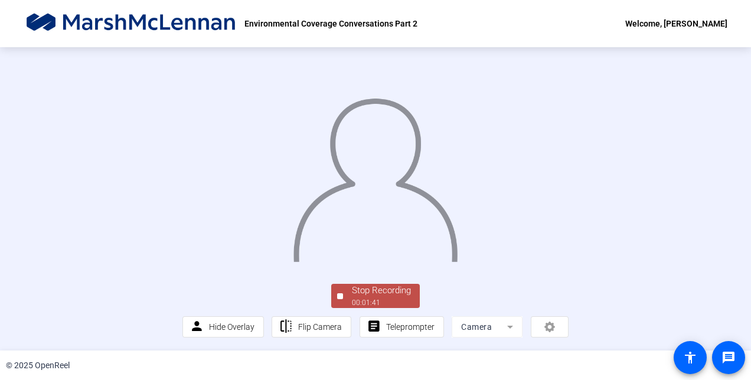
click at [377, 295] on div "Stop Recording" at bounding box center [381, 291] width 59 height 14
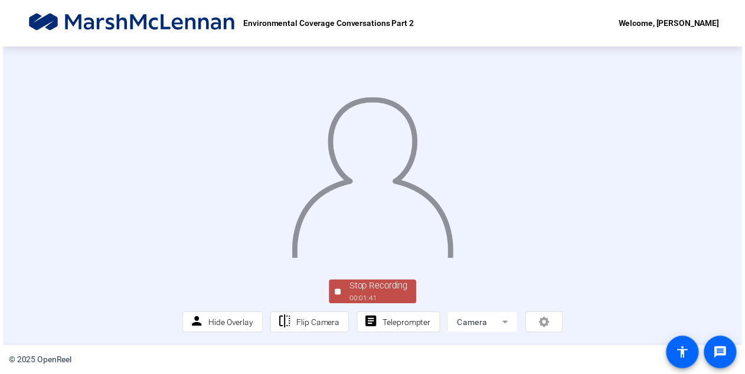
scroll to position [0, 0]
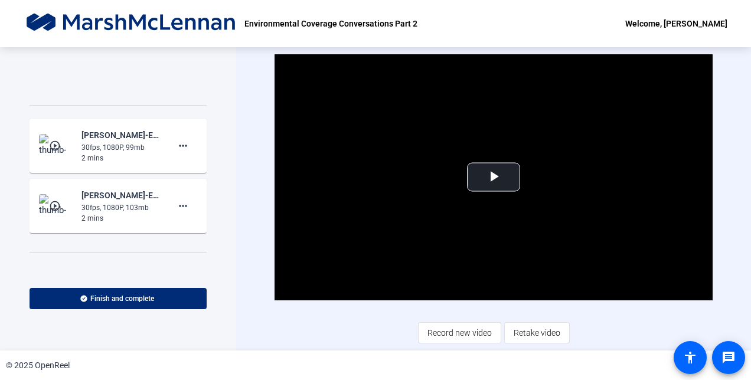
click at [57, 152] on mat-icon "play_circle_outline" at bounding box center [56, 146] width 14 height 12
click at [55, 212] on mat-icon "play_circle_outline" at bounding box center [56, 206] width 14 height 12
click at [53, 152] on mat-icon "play_circle_outline" at bounding box center [56, 146] width 14 height 12
click at [493, 177] on span "Video Player" at bounding box center [493, 177] width 0 height 0
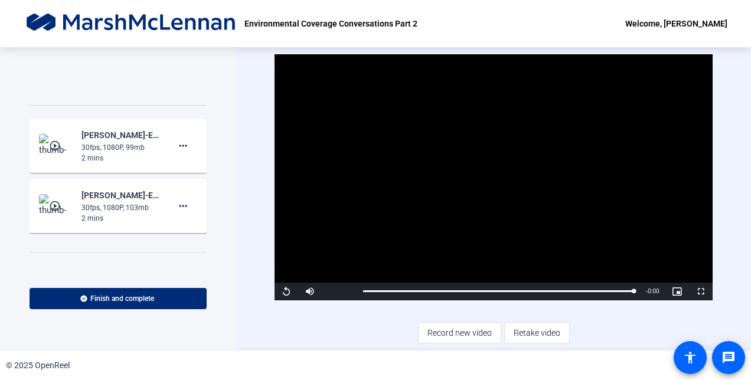
click at [53, 152] on mat-icon "play_circle_outline" at bounding box center [56, 146] width 14 height 12
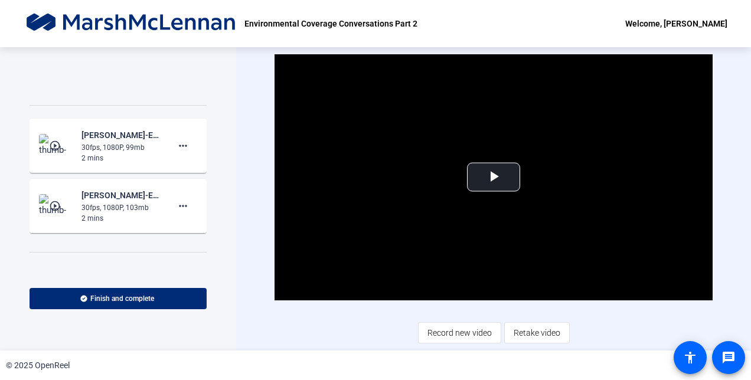
click at [55, 212] on mat-icon "play_circle_outline" at bounding box center [56, 206] width 14 height 12
click at [493, 177] on span "Video Player" at bounding box center [493, 177] width 0 height 0
click at [54, 152] on mat-icon "play_circle_outline" at bounding box center [56, 146] width 14 height 12
click at [55, 212] on mat-icon "play_circle_outline" at bounding box center [56, 206] width 14 height 12
click at [53, 152] on mat-icon "play_circle_outline" at bounding box center [56, 146] width 14 height 12
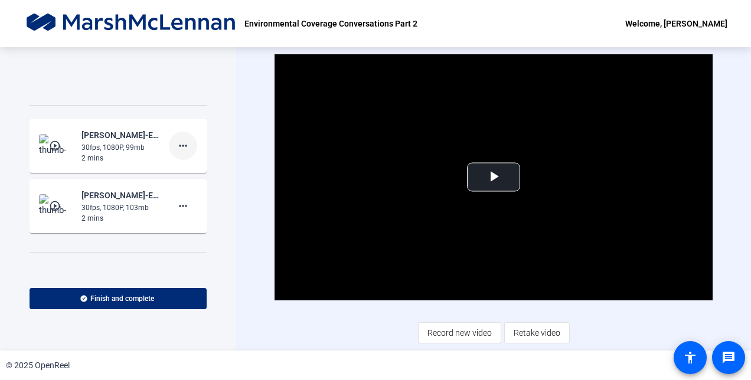
click at [176, 153] on mat-icon "more_horiz" at bounding box center [183, 146] width 14 height 14
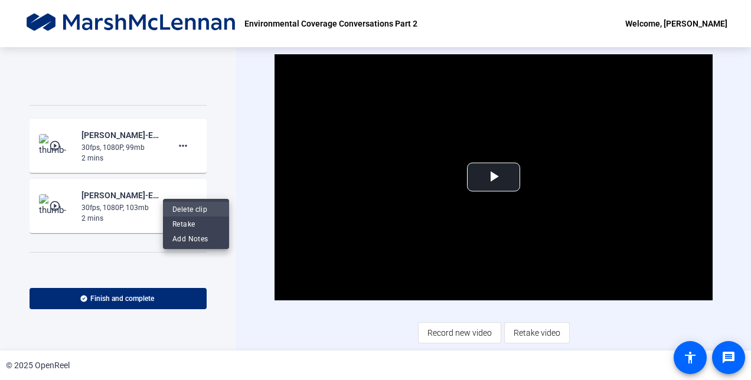
click at [185, 208] on span "Delete clip" at bounding box center [195, 209] width 47 height 14
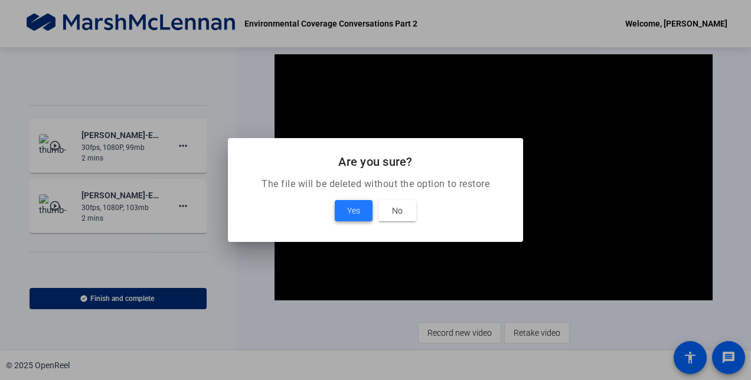
click at [348, 207] on span "Yes" at bounding box center [353, 211] width 13 height 14
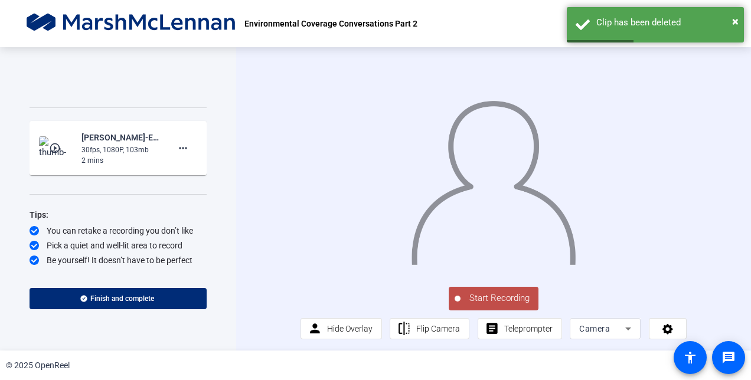
click at [58, 154] on mat-icon "play_circle_outline" at bounding box center [56, 148] width 14 height 12
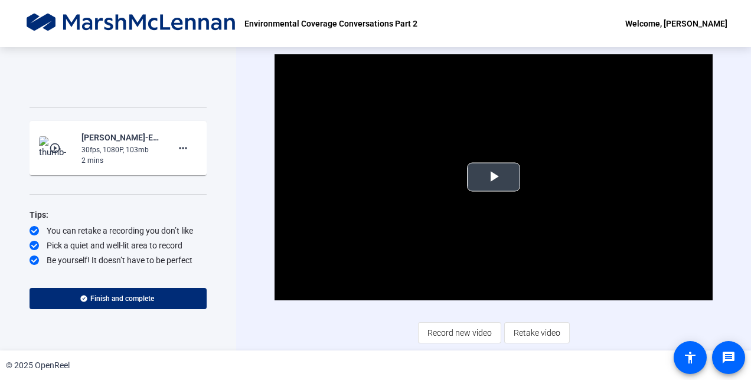
click at [493, 177] on span "Video Player" at bounding box center [493, 177] width 0 height 0
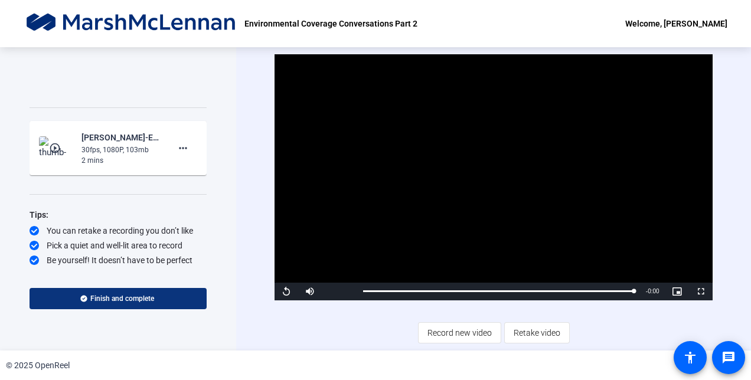
click at [104, 296] on span "Finish and complete" at bounding box center [122, 298] width 64 height 9
